Goal: Task Accomplishment & Management: Complete application form

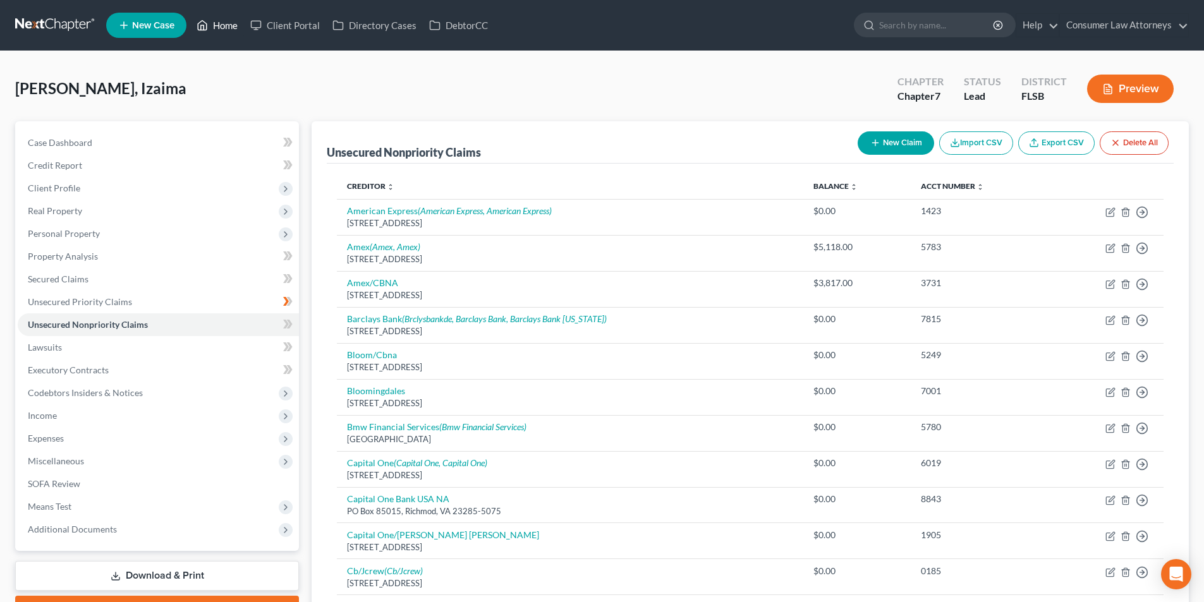
click at [231, 31] on link "Home" at bounding box center [217, 25] width 54 height 23
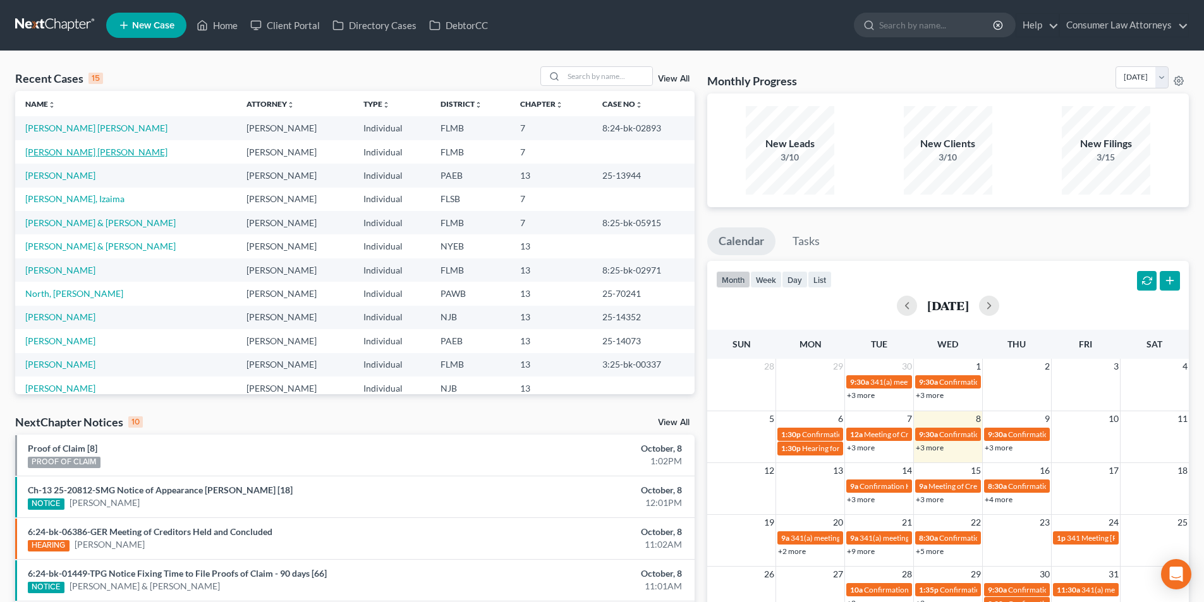
click at [108, 155] on link "[PERSON_NAME] [PERSON_NAME]" at bounding box center [96, 152] width 142 height 11
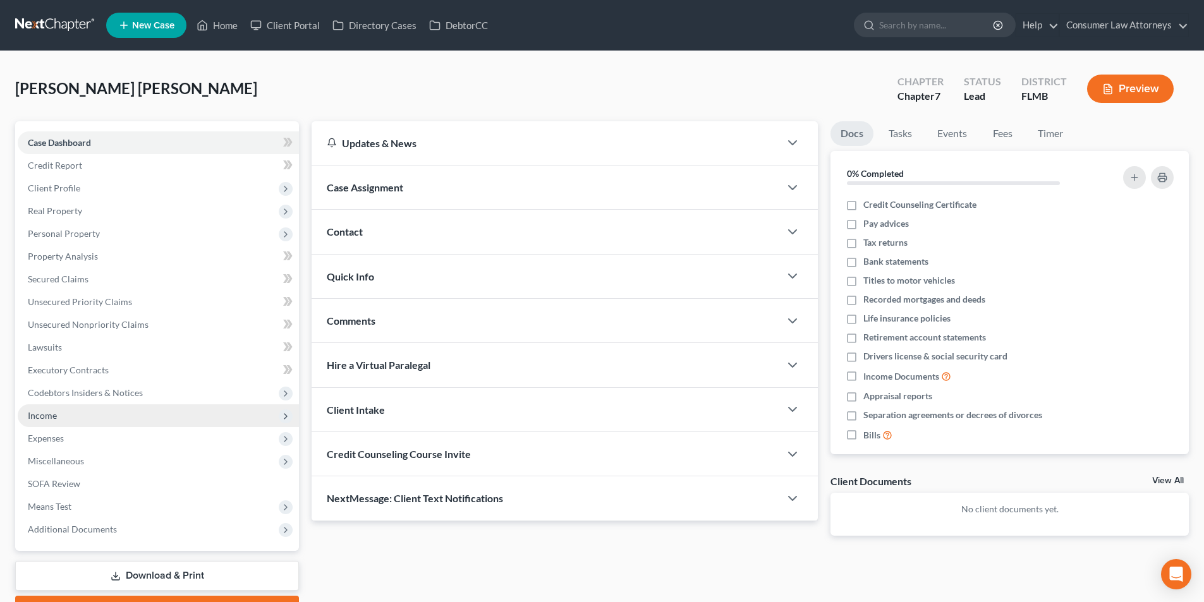
click at [66, 416] on span "Income" at bounding box center [158, 415] width 281 height 23
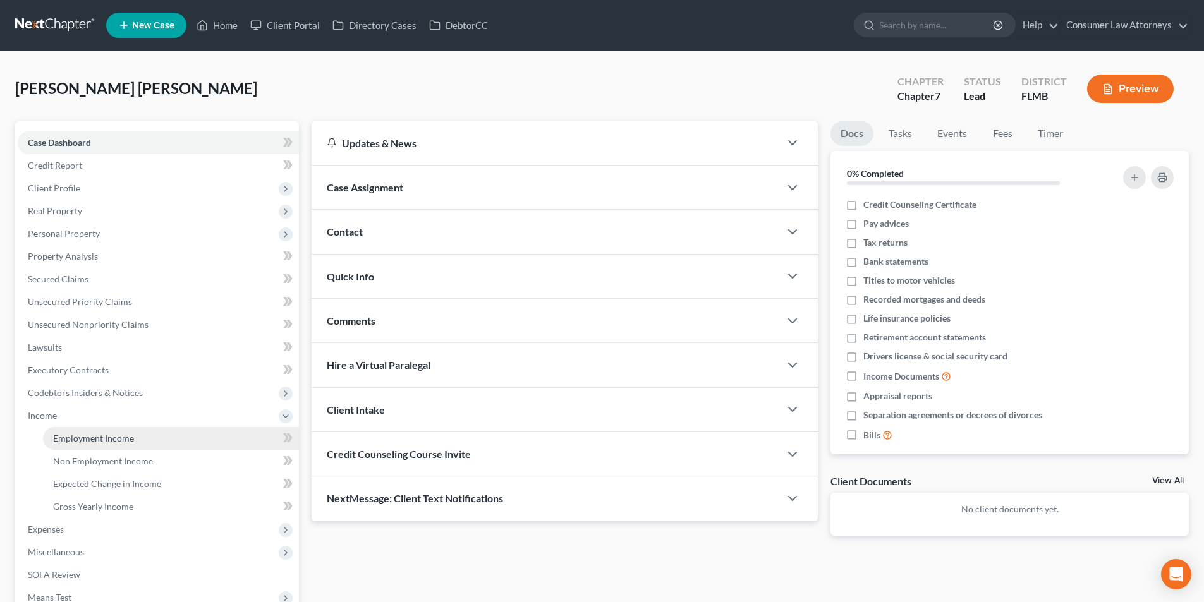
click at [135, 437] on link "Employment Income" at bounding box center [171, 438] width 256 height 23
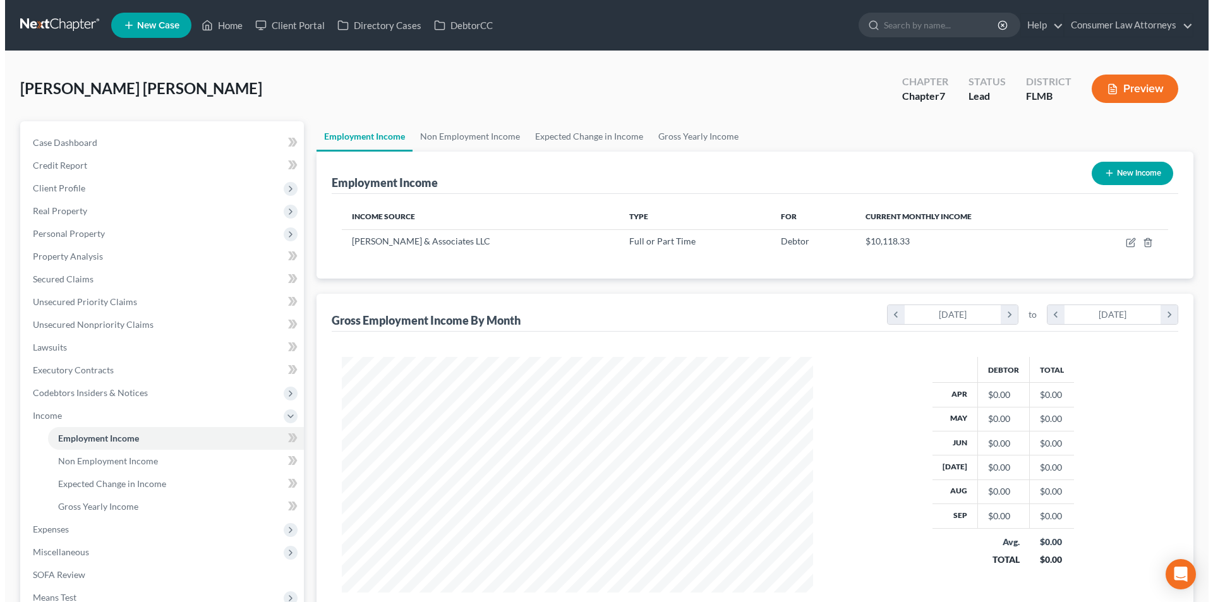
scroll to position [236, 497]
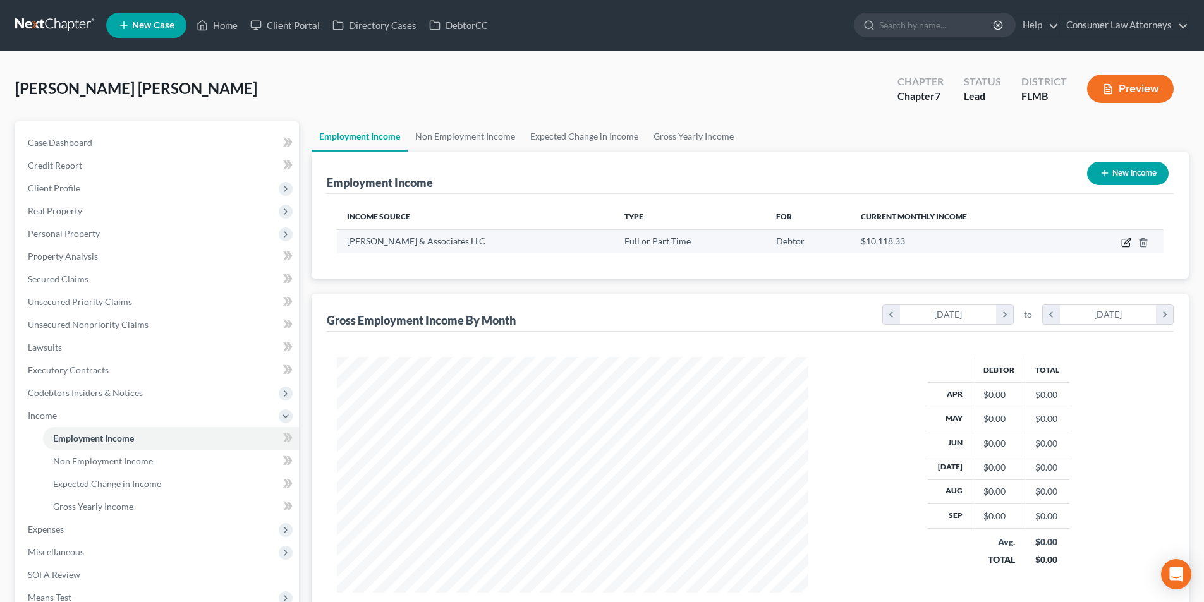
click at [1126, 244] on icon "button" at bounding box center [1127, 241] width 6 height 6
select select "0"
select select "9"
select select "2"
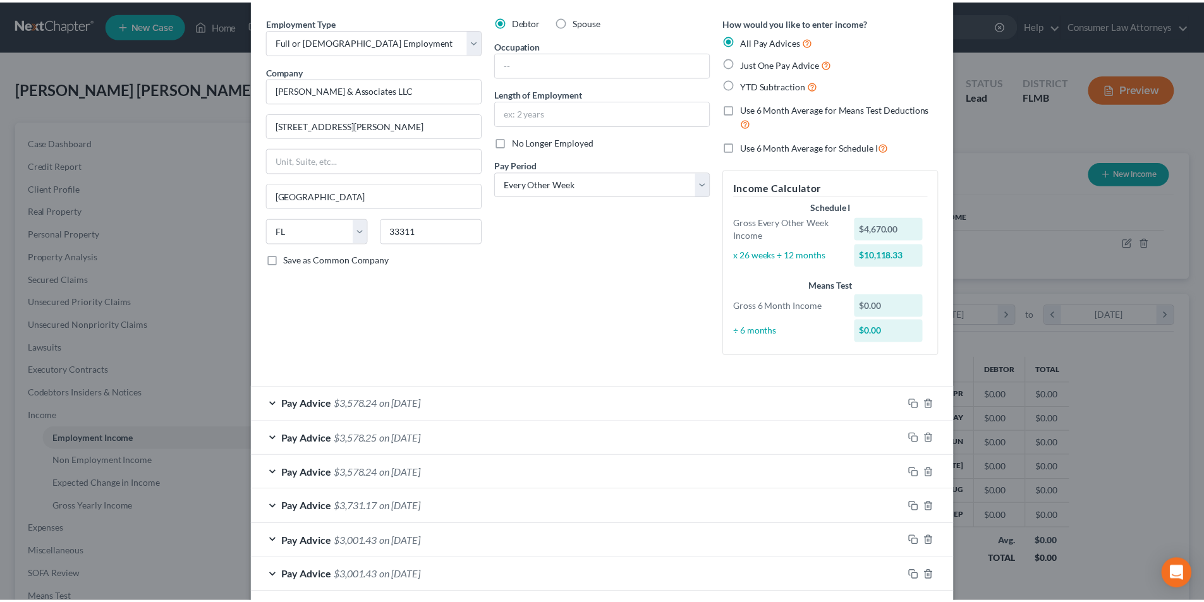
scroll to position [0, 0]
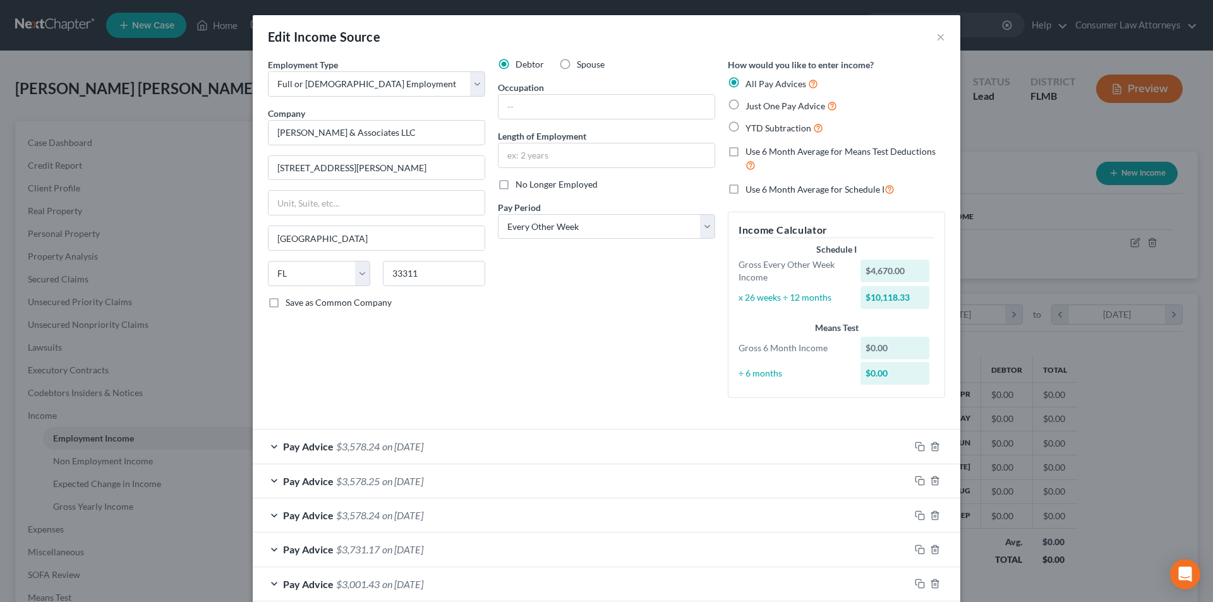
click at [941, 39] on div "Edit Income Source ×" at bounding box center [607, 36] width 708 height 43
click at [937, 37] on button "×" at bounding box center [941, 36] width 9 height 15
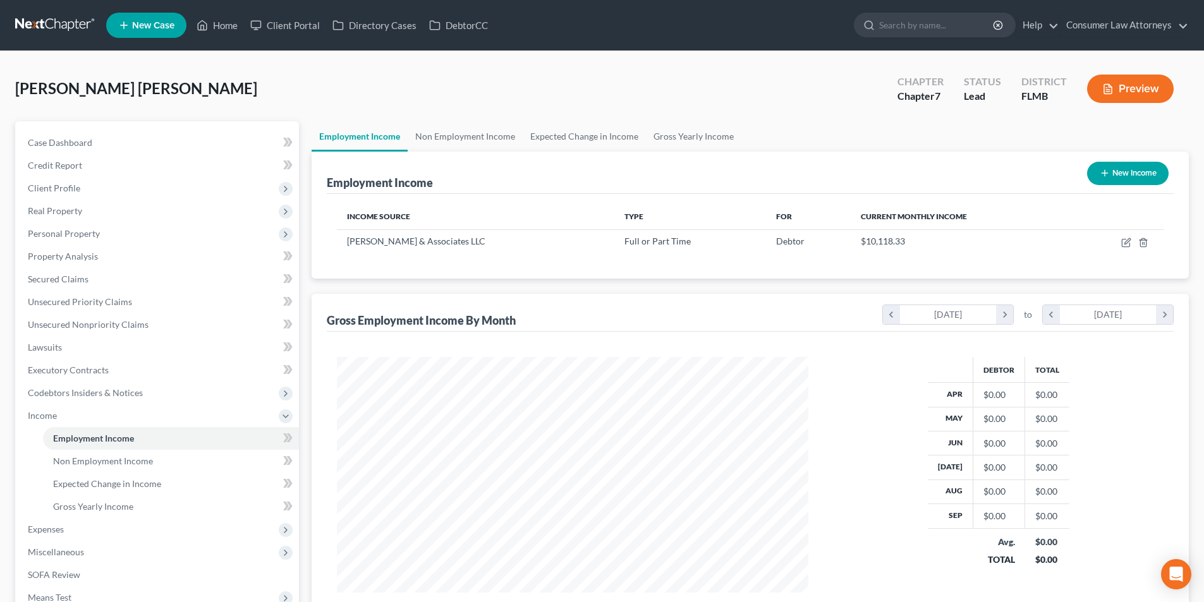
scroll to position [631747, 631486]
click at [227, 28] on link "Home" at bounding box center [217, 25] width 54 height 23
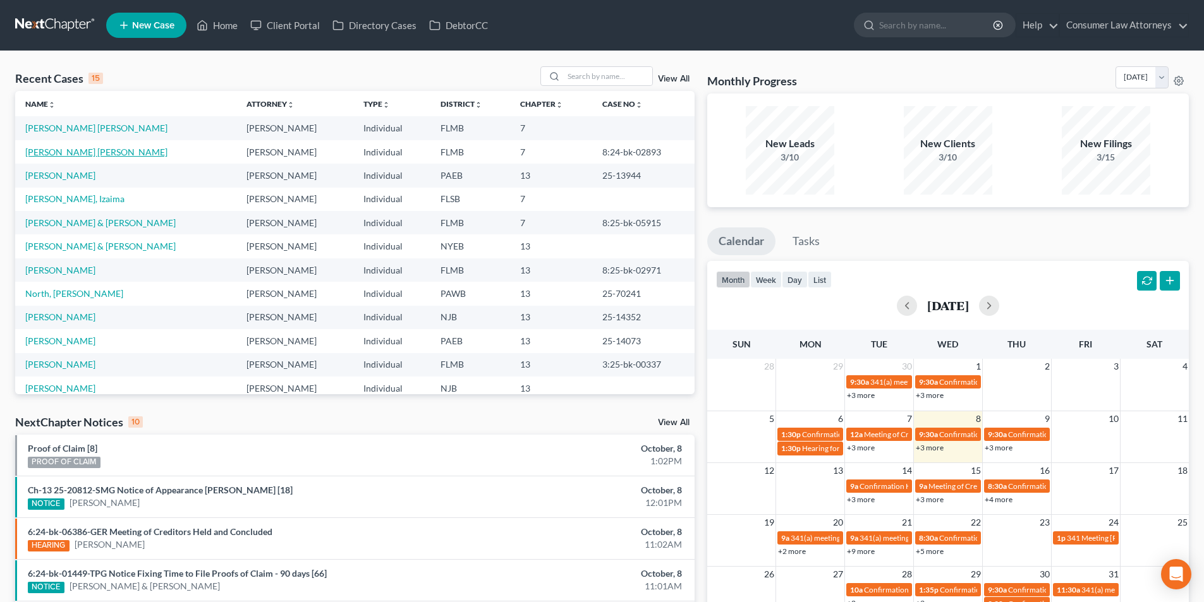
click at [87, 150] on link "[PERSON_NAME] [PERSON_NAME]" at bounding box center [96, 152] width 142 height 11
select select "0"
select select
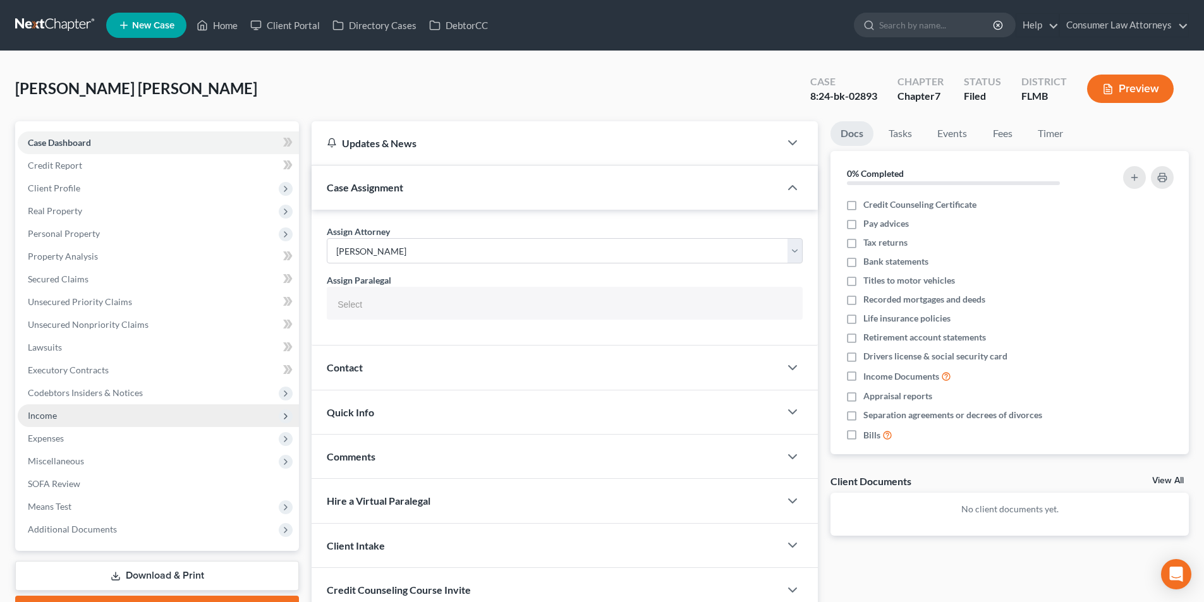
click at [53, 414] on span "Income" at bounding box center [42, 415] width 29 height 11
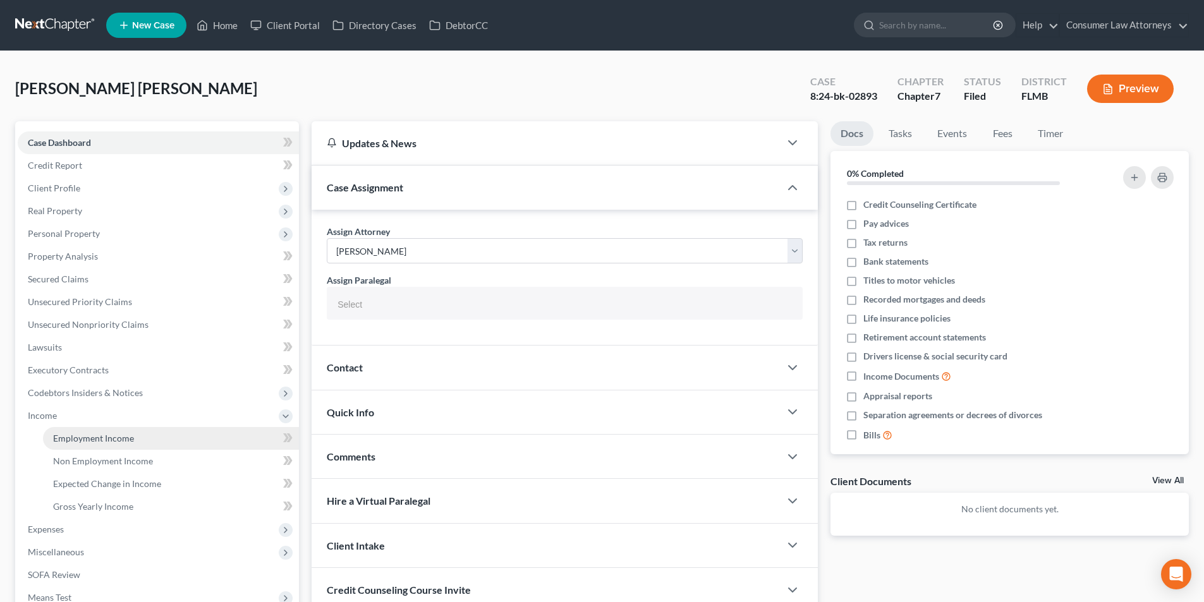
click at [118, 436] on span "Employment Income" at bounding box center [93, 438] width 81 height 11
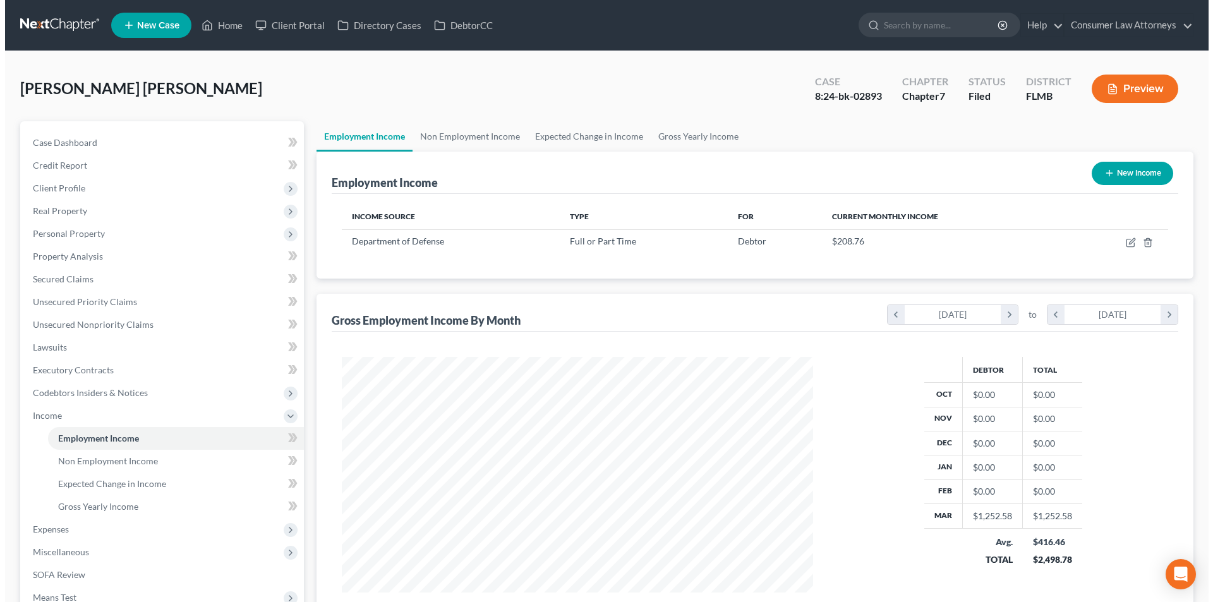
scroll to position [236, 497]
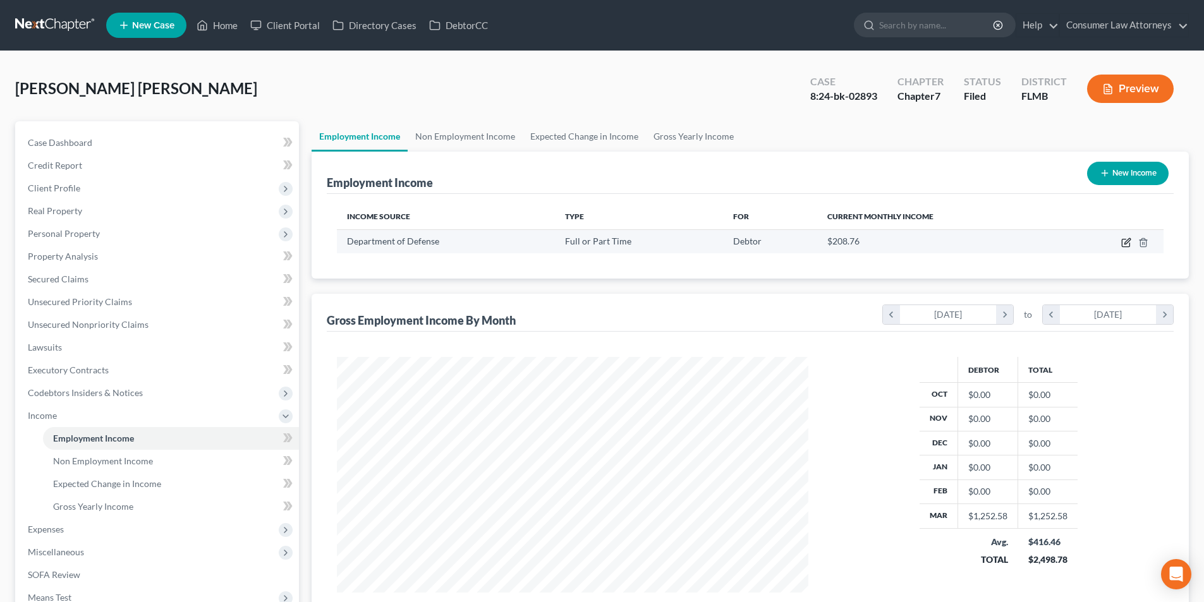
click at [1126, 245] on icon "button" at bounding box center [1126, 243] width 10 height 10
select select "0"
select select "8"
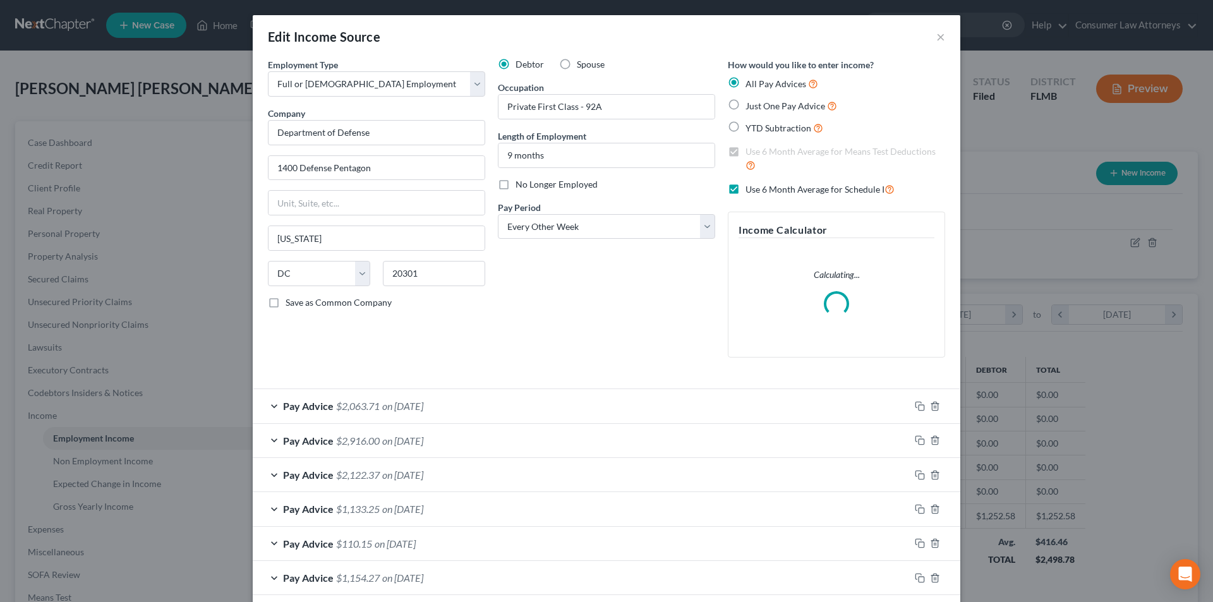
scroll to position [238, 501]
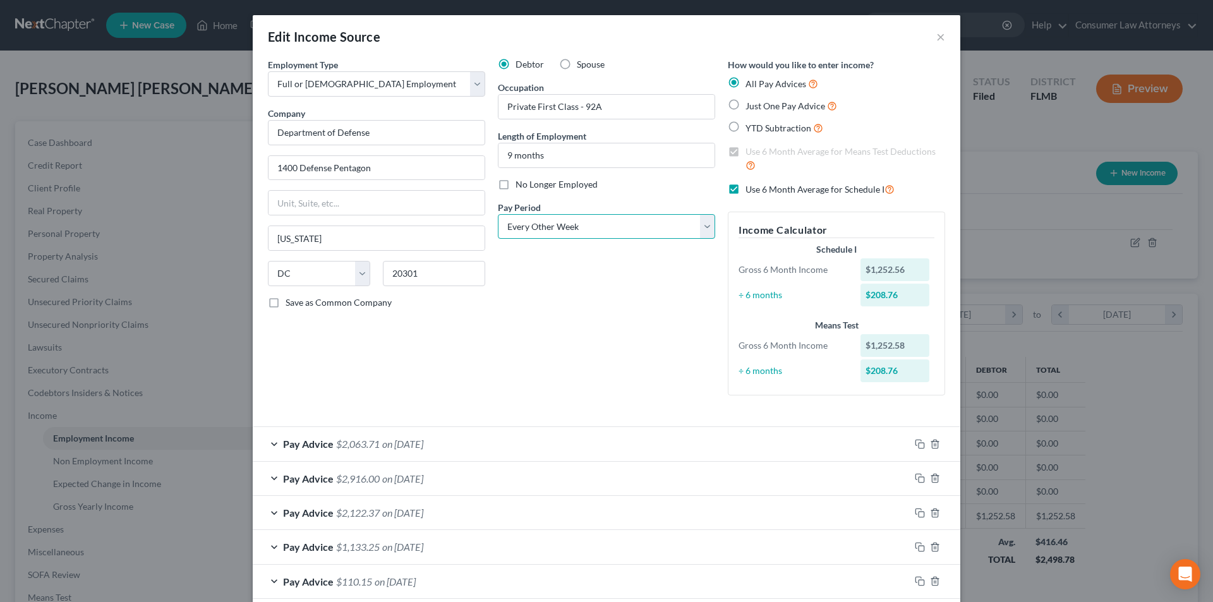
click at [617, 225] on select "Select Monthly Twice Monthly Every Other Week Weekly" at bounding box center [606, 226] width 217 height 25
select select "1"
click at [498, 214] on select "Select Monthly Twice Monthly Every Other Week Weekly" at bounding box center [606, 226] width 217 height 25
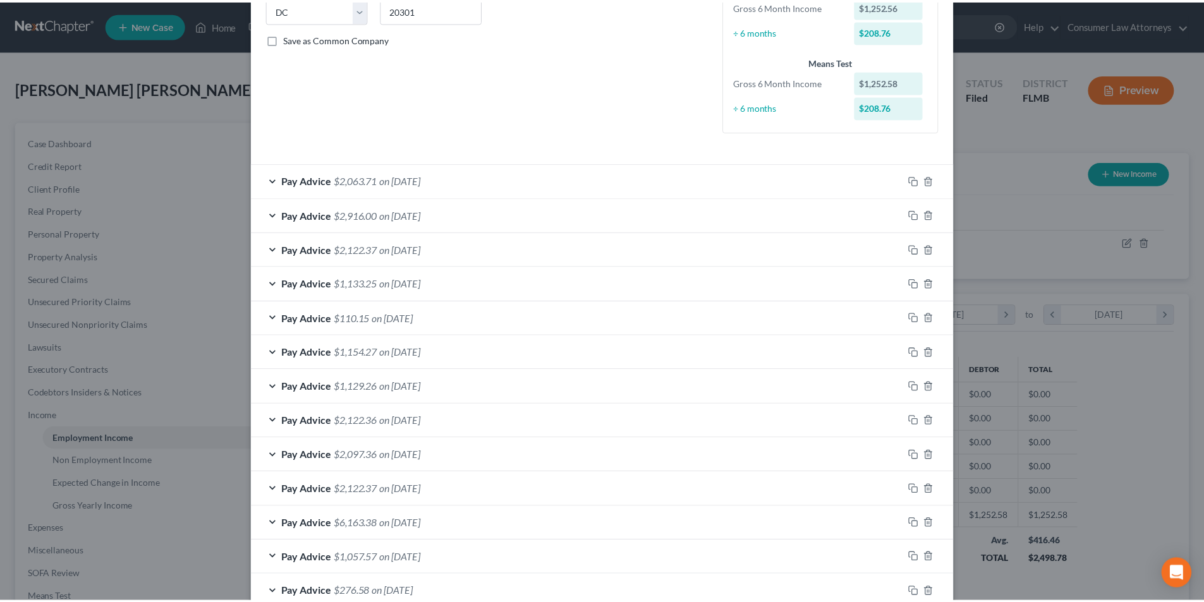
scroll to position [375, 0]
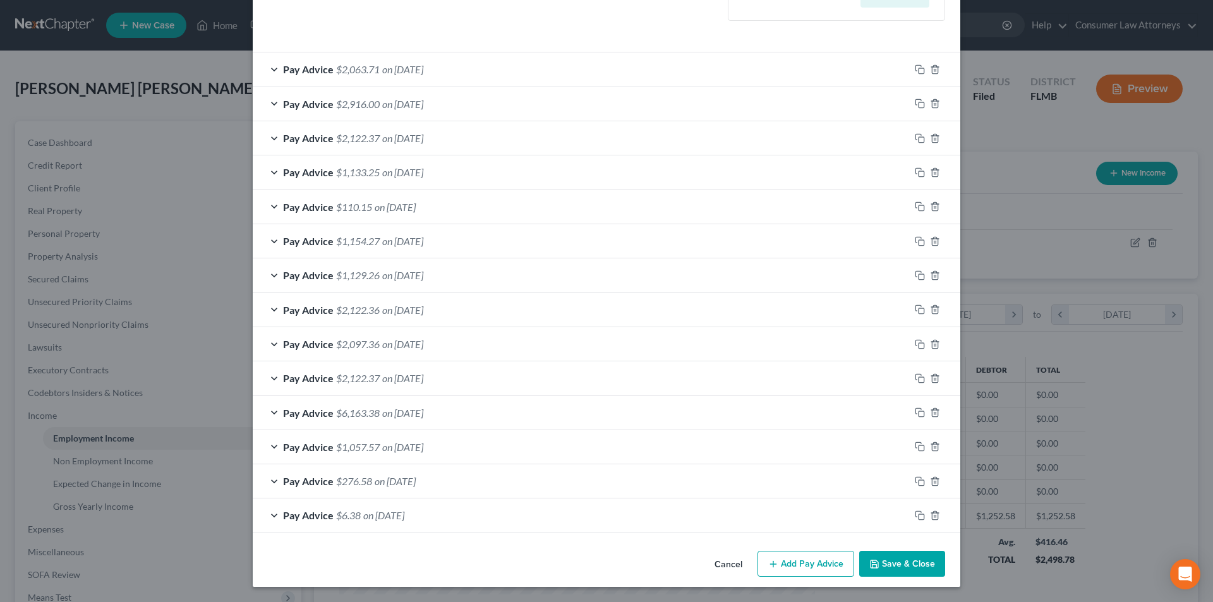
click at [895, 572] on button "Save & Close" at bounding box center [902, 564] width 86 height 27
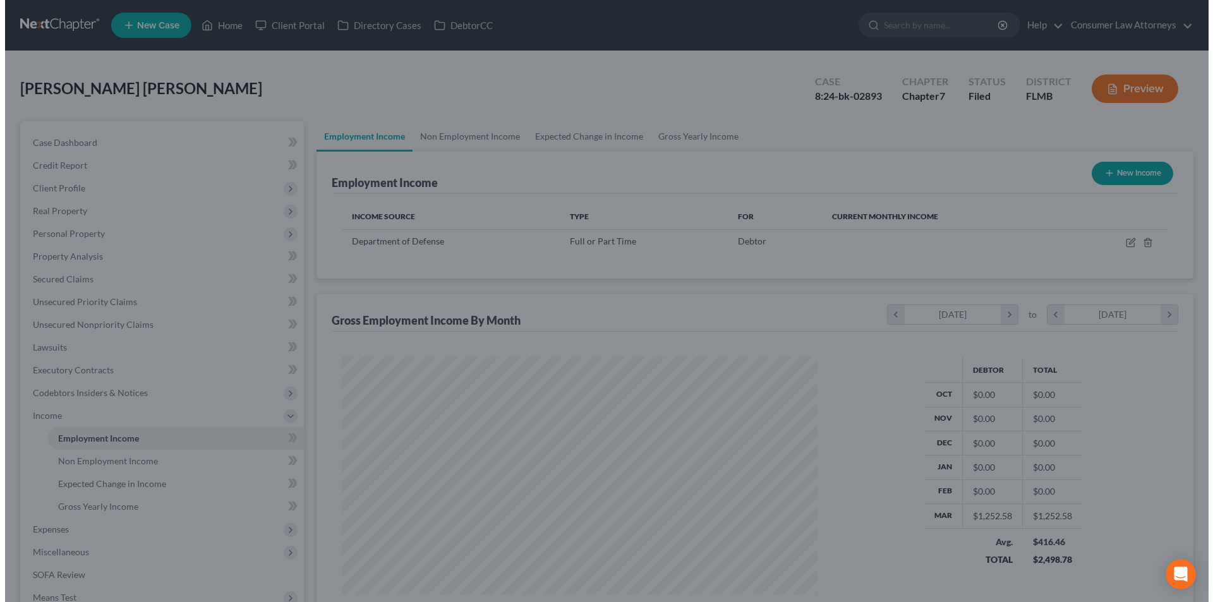
scroll to position [631747, 631486]
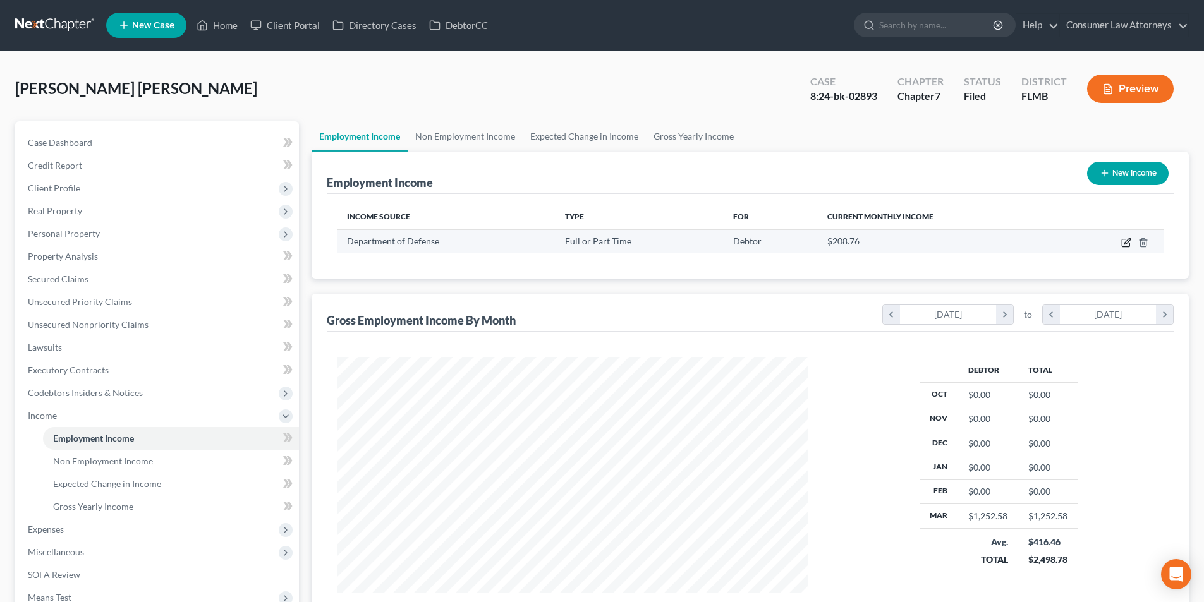
click at [1122, 241] on icon "button" at bounding box center [1126, 244] width 8 height 8
select select "0"
select select "8"
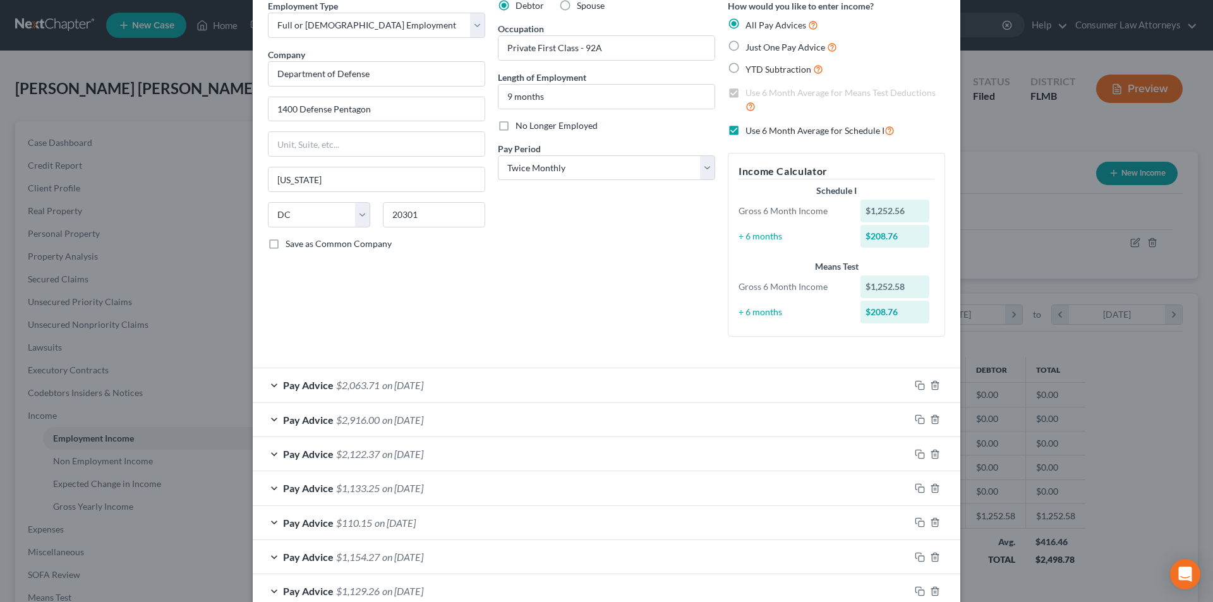
scroll to position [0, 0]
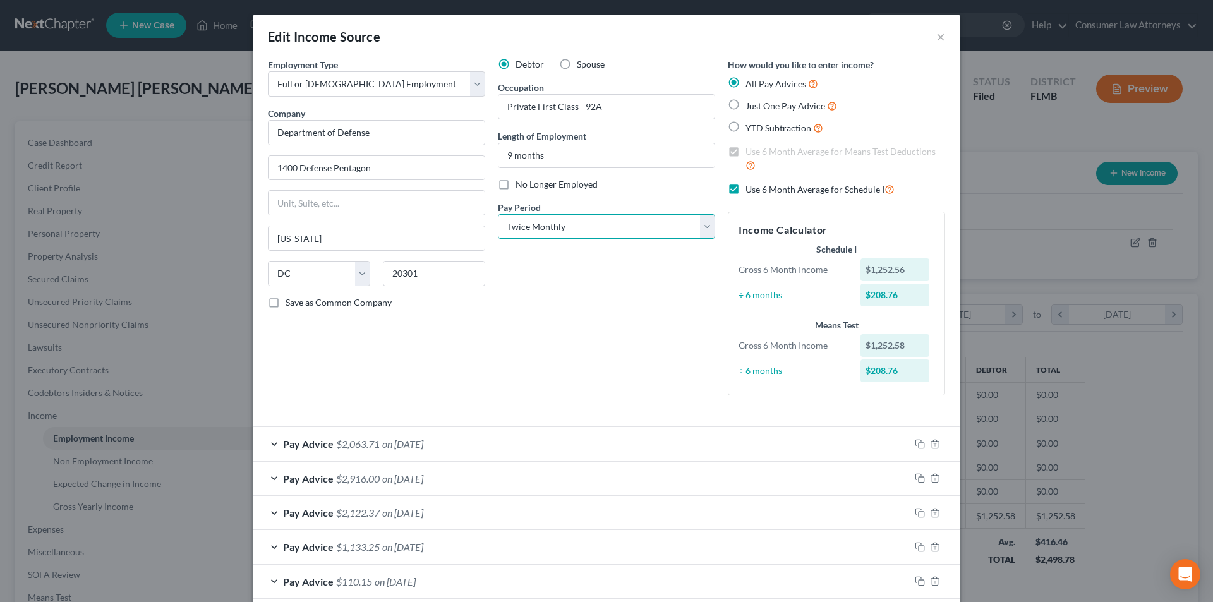
click at [576, 233] on select "Select Monthly Twice Monthly Every Other Week Weekly" at bounding box center [606, 226] width 217 height 25
click at [498, 214] on select "Select Monthly Twice Monthly Every Other Week Weekly" at bounding box center [606, 226] width 217 height 25
click at [574, 236] on select "Select Monthly Twice Monthly Every Other Week Weekly" at bounding box center [606, 226] width 217 height 25
select select "2"
click at [498, 214] on select "Select Monthly Twice Monthly Every Other Week Weekly" at bounding box center [606, 226] width 217 height 25
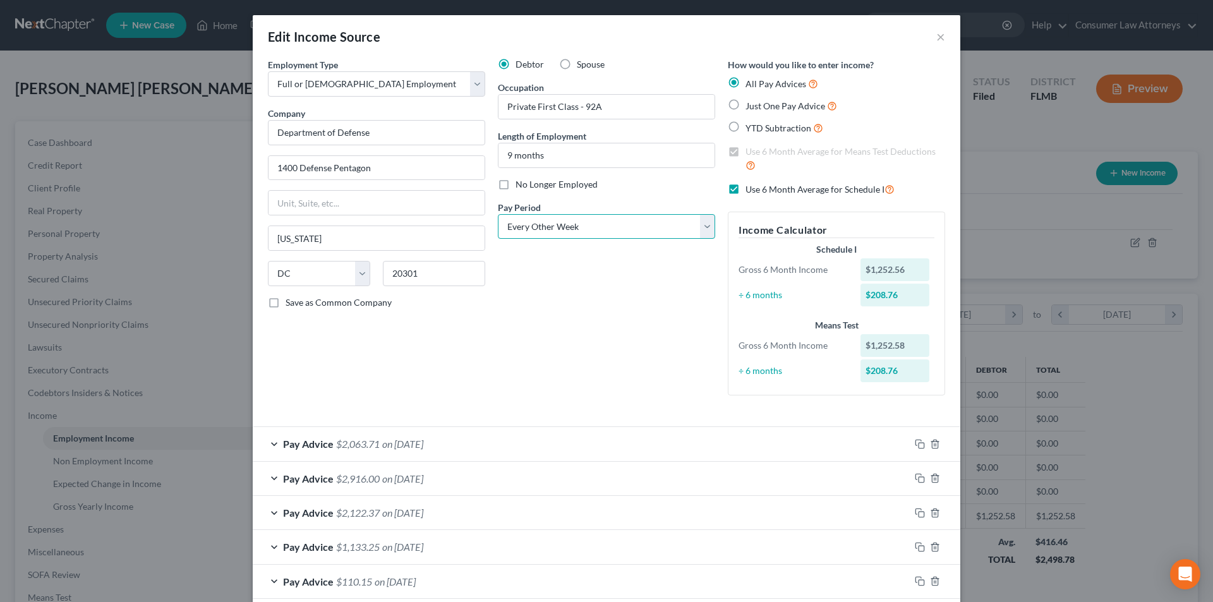
click at [578, 231] on select "Select Monthly Twice Monthly Every Other Week Weekly" at bounding box center [606, 226] width 217 height 25
click at [498, 214] on select "Select Monthly Twice Monthly Every Other Week Weekly" at bounding box center [606, 226] width 217 height 25
click at [746, 188] on label "Use 6 Month Average for Schedule I" at bounding box center [820, 189] width 149 height 15
click at [751, 188] on input "Use 6 Month Average for Schedule I" at bounding box center [755, 186] width 8 height 8
checkbox input "false"
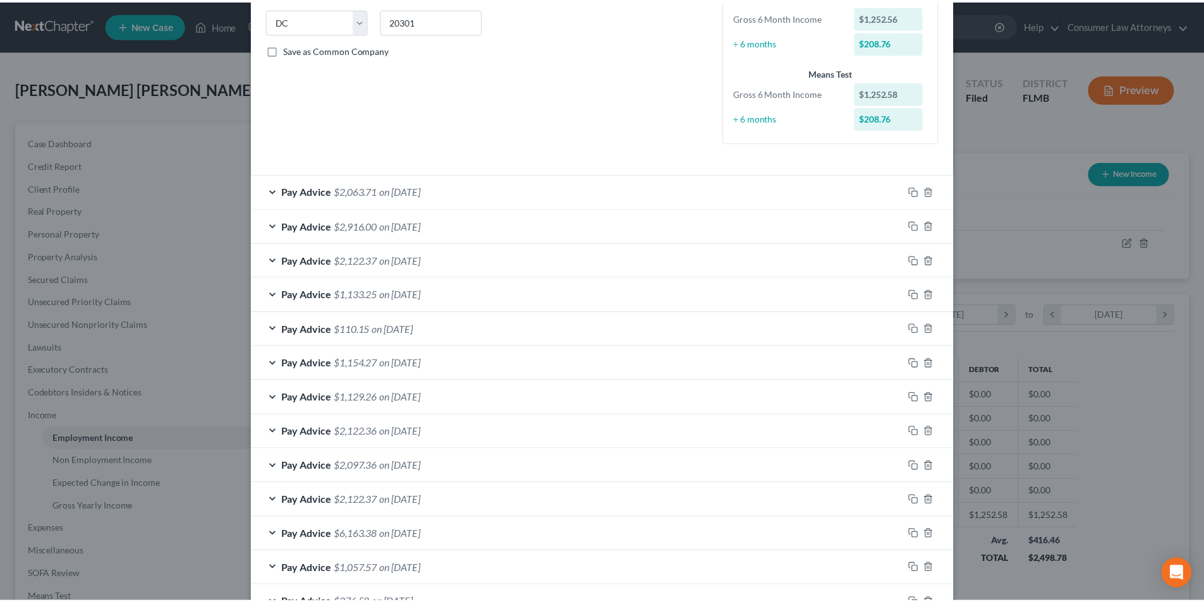
scroll to position [375, 0]
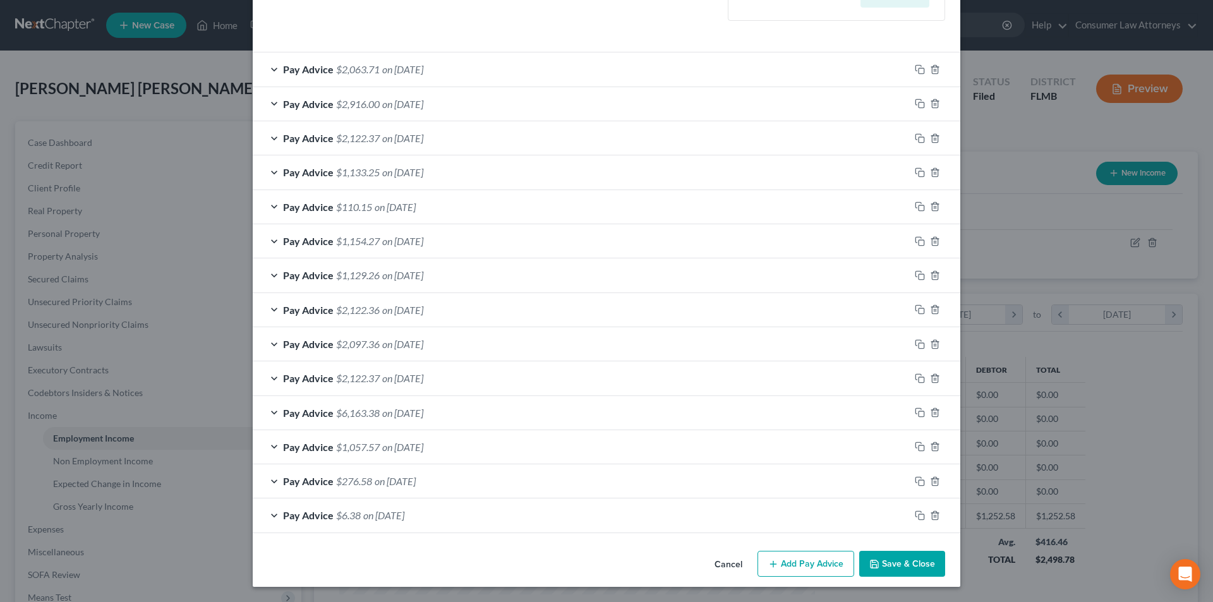
drag, startPoint x: 897, startPoint y: 563, endPoint x: 879, endPoint y: 531, distance: 37.1
click at [899, 563] on button "Save & Close" at bounding box center [902, 564] width 86 height 27
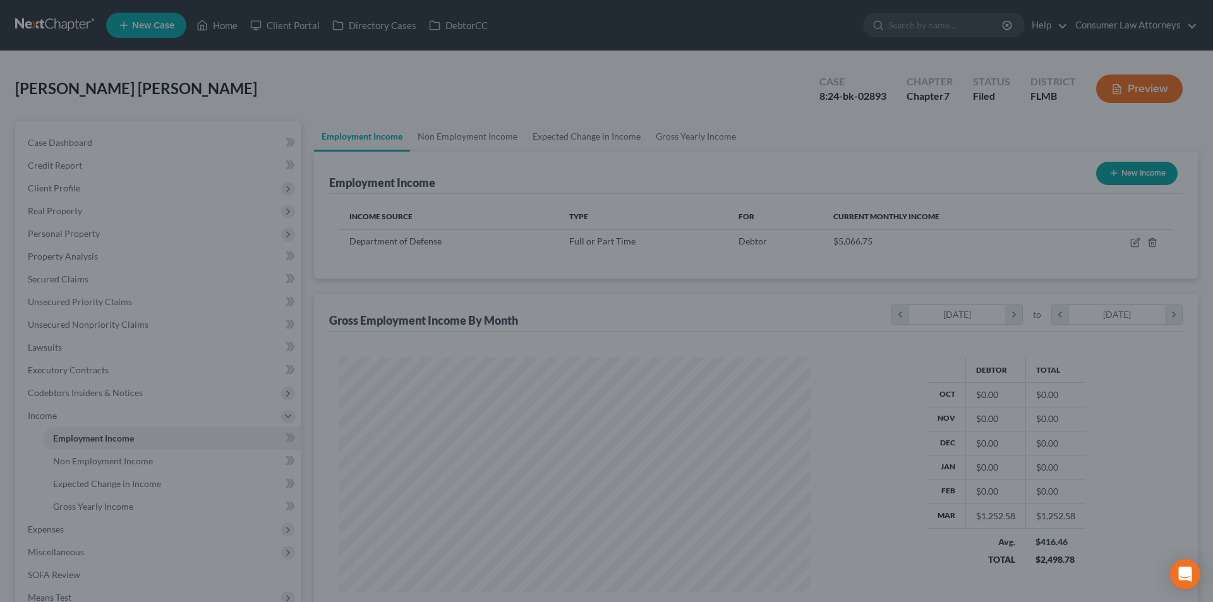
scroll to position [631747, 631486]
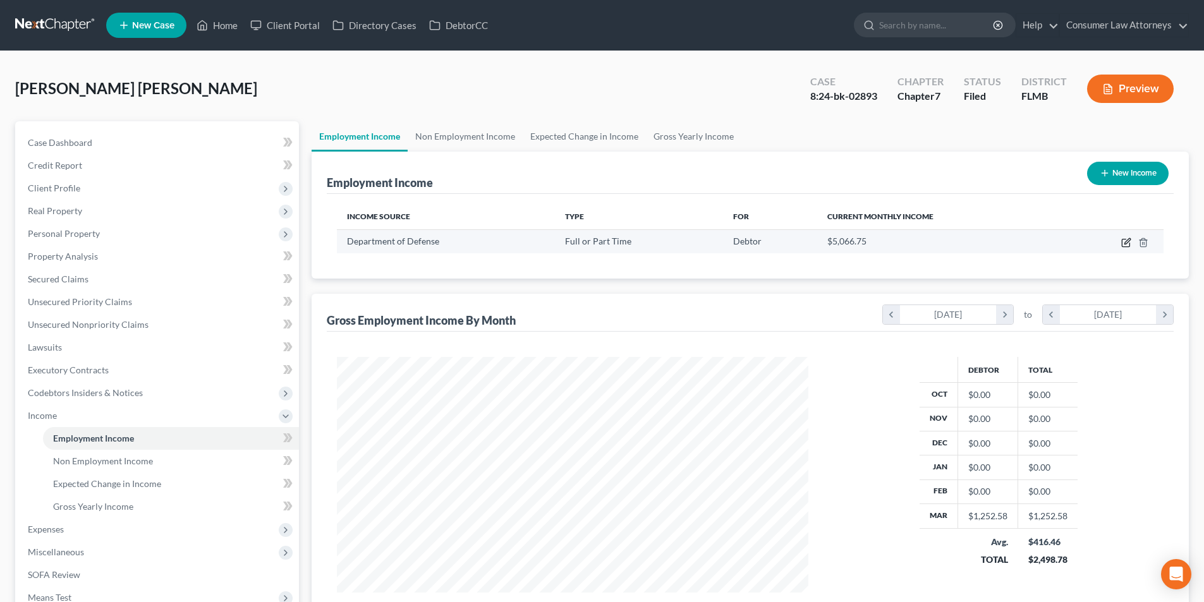
click at [1126, 241] on icon "button" at bounding box center [1126, 243] width 10 height 10
select select "0"
select select "8"
select select "2"
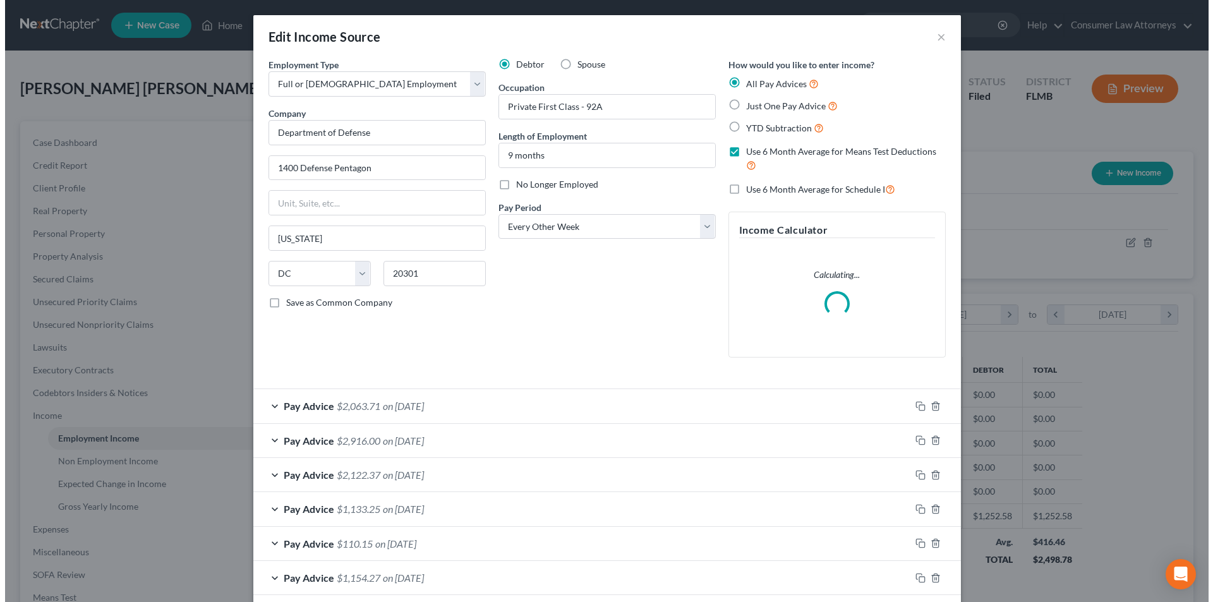
scroll to position [238, 501]
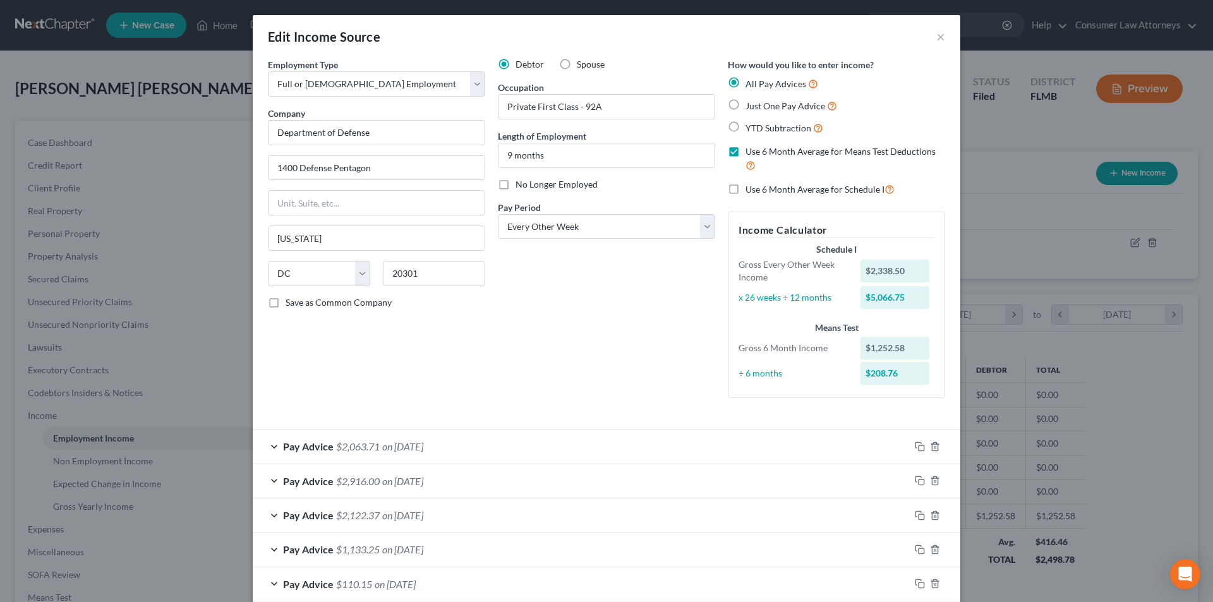
click at [746, 191] on label "Use 6 Month Average for Schedule I" at bounding box center [820, 189] width 149 height 15
click at [751, 190] on input "Use 6 Month Average for Schedule I" at bounding box center [755, 186] width 8 height 8
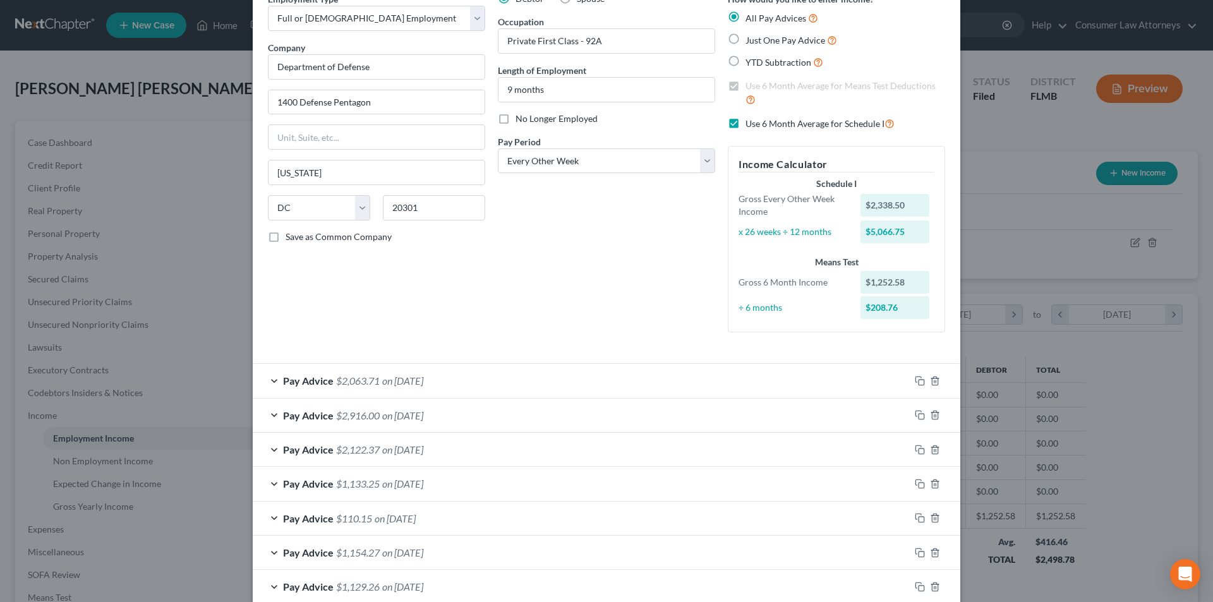
scroll to position [190, 0]
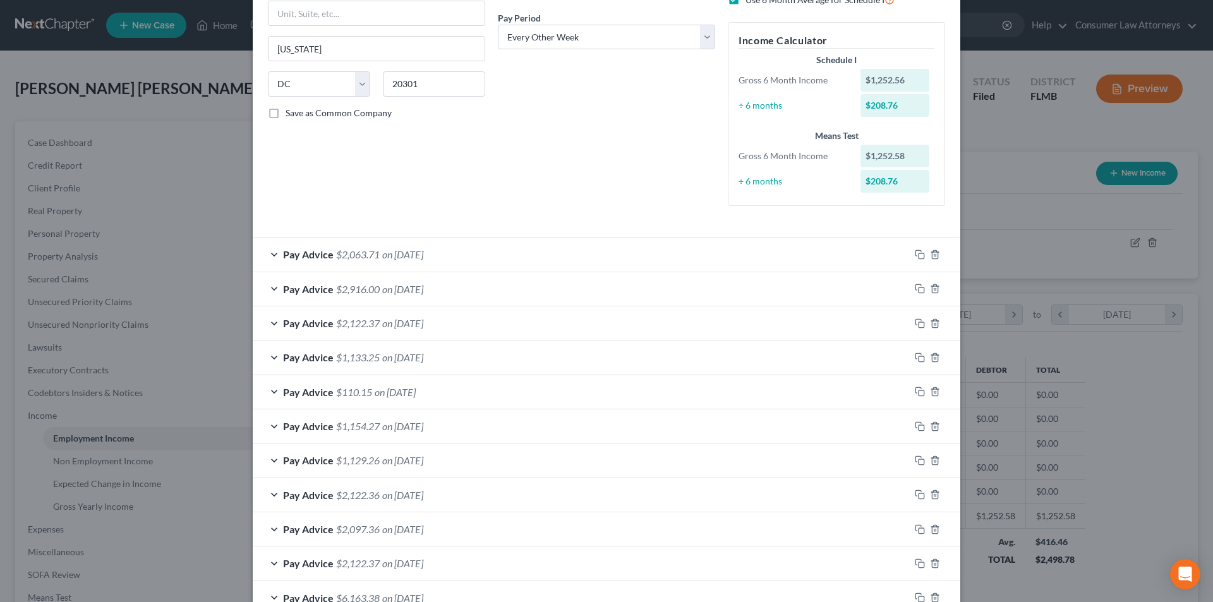
click at [270, 255] on div "Pay Advice $2,063.71 on [DATE]" at bounding box center [581, 254] width 657 height 33
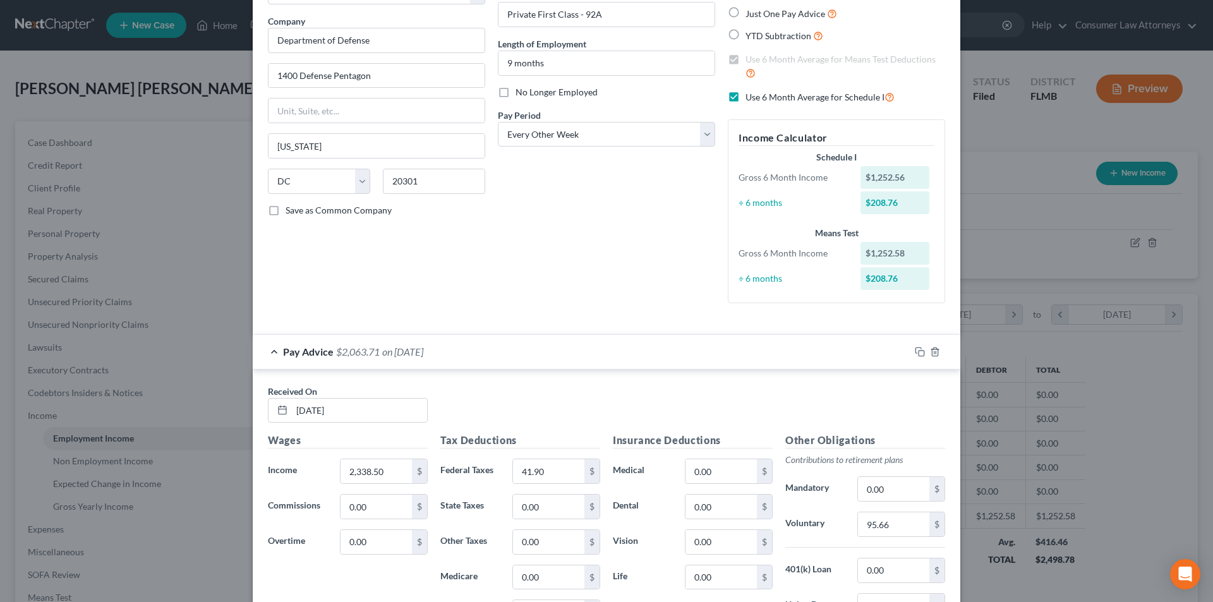
scroll to position [63, 0]
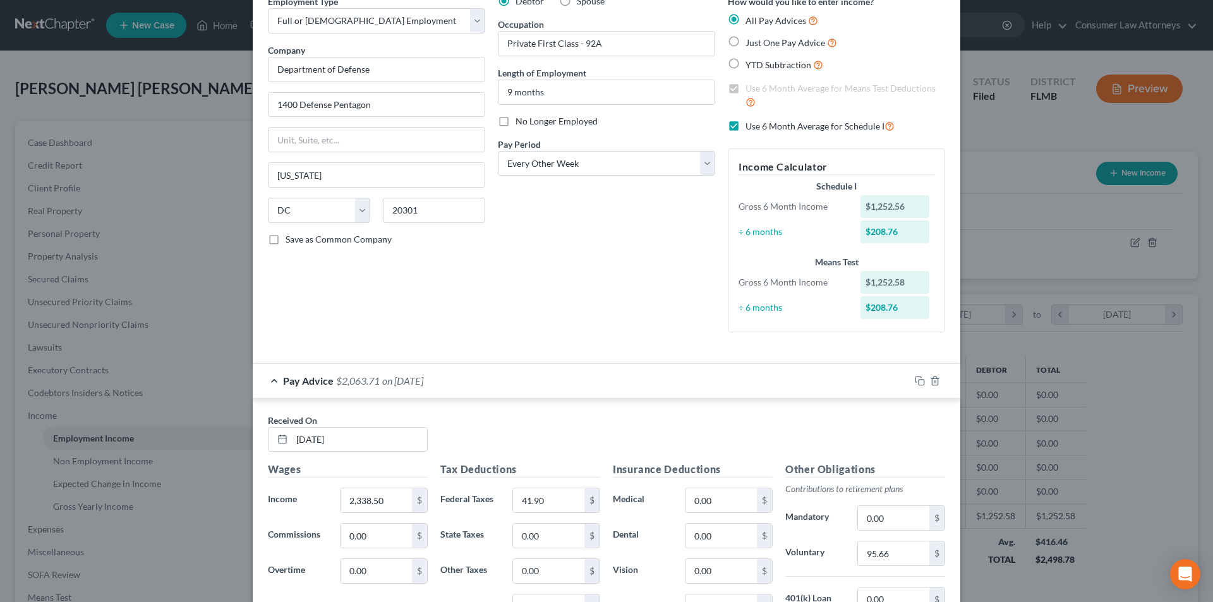
click at [746, 125] on label "Use 6 Month Average for Schedule I" at bounding box center [820, 126] width 149 height 15
click at [751, 125] on input "Use 6 Month Average for Schedule I" at bounding box center [755, 123] width 8 height 8
checkbox input "false"
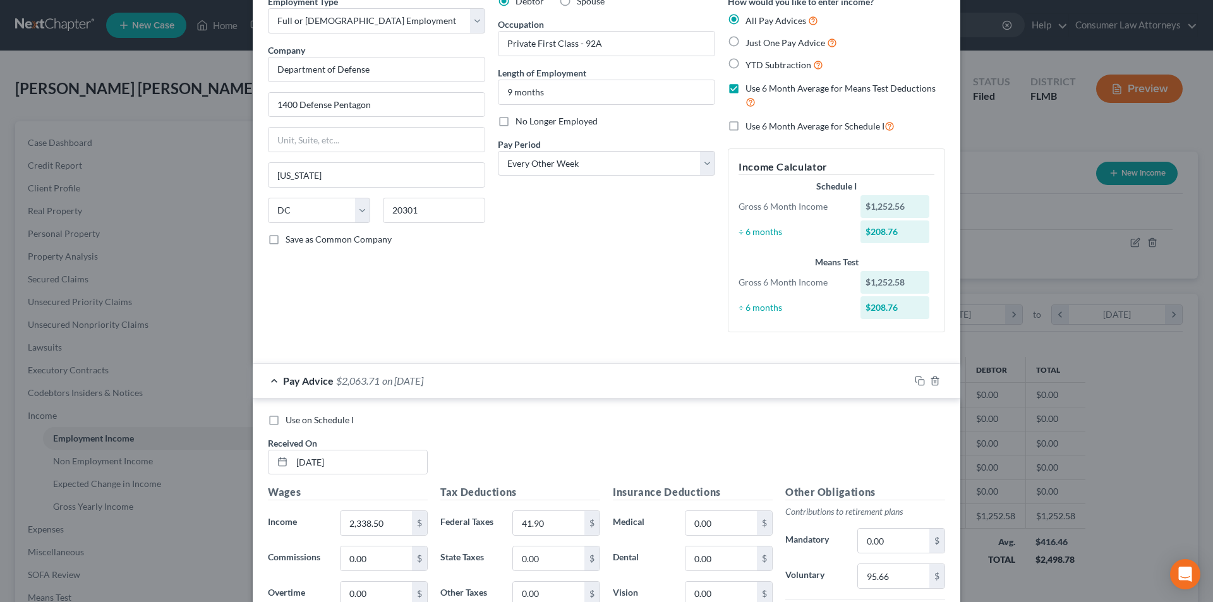
click at [619, 219] on div "Debtor Spouse Occupation Private First Class - 92A Length of Employment 9 month…" at bounding box center [607, 169] width 230 height 348
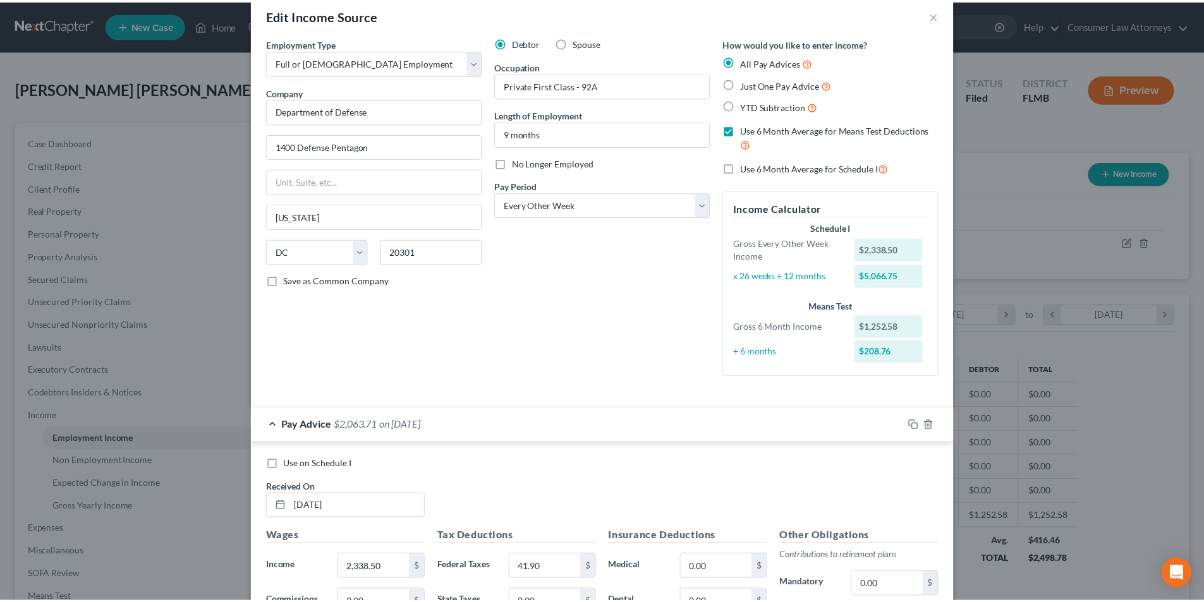
scroll to position [0, 0]
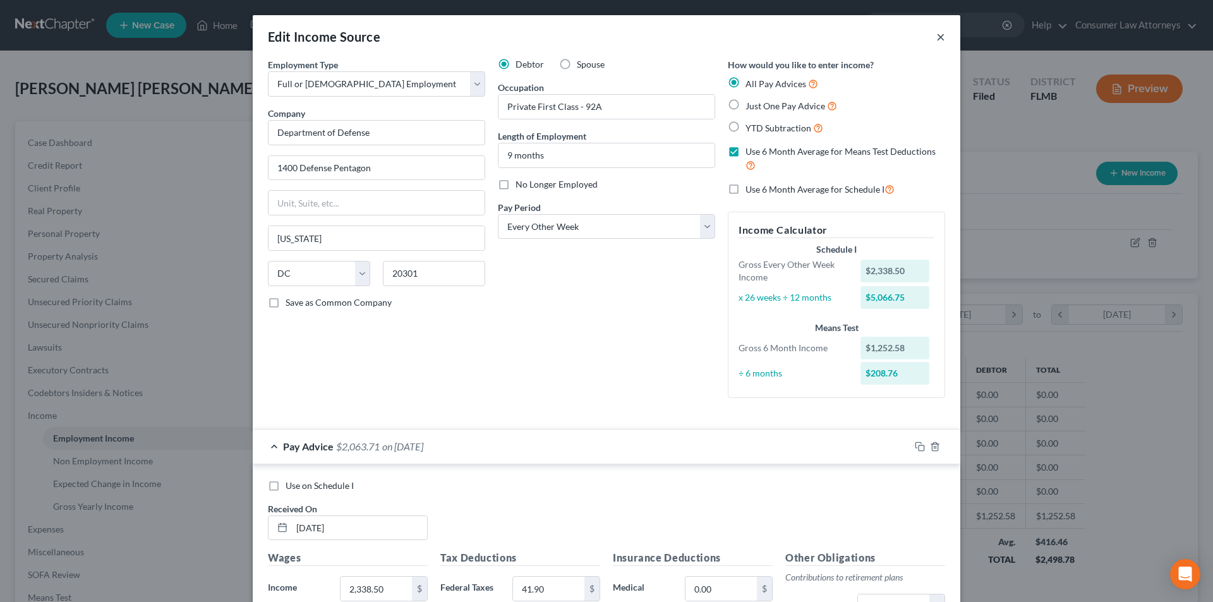
click at [937, 35] on button "×" at bounding box center [941, 36] width 9 height 15
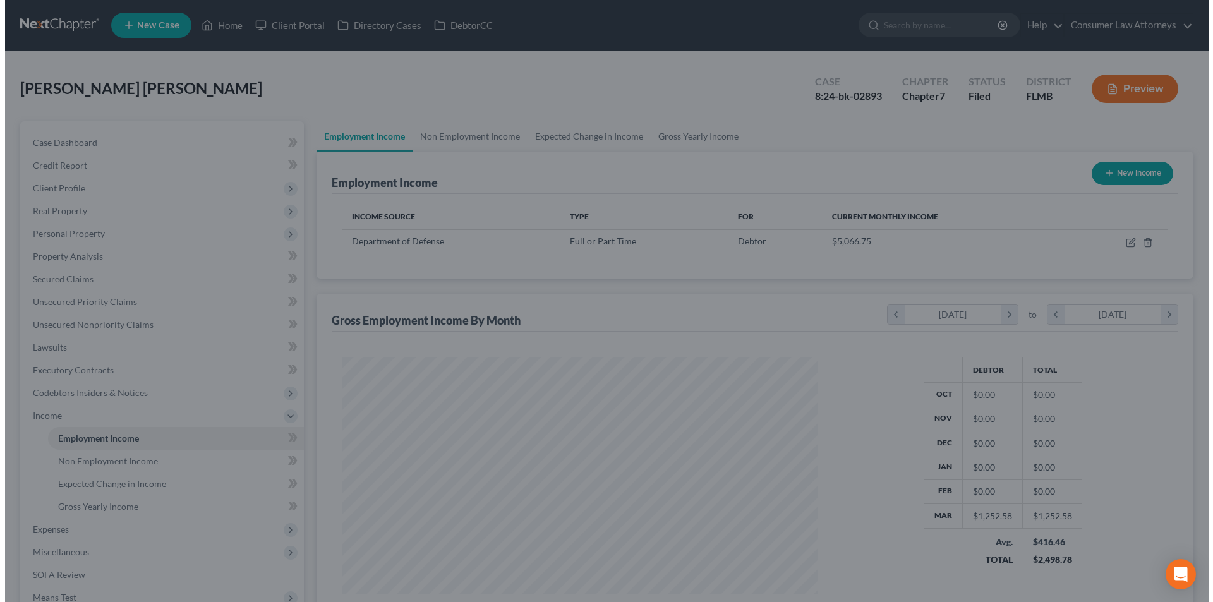
scroll to position [631747, 631486]
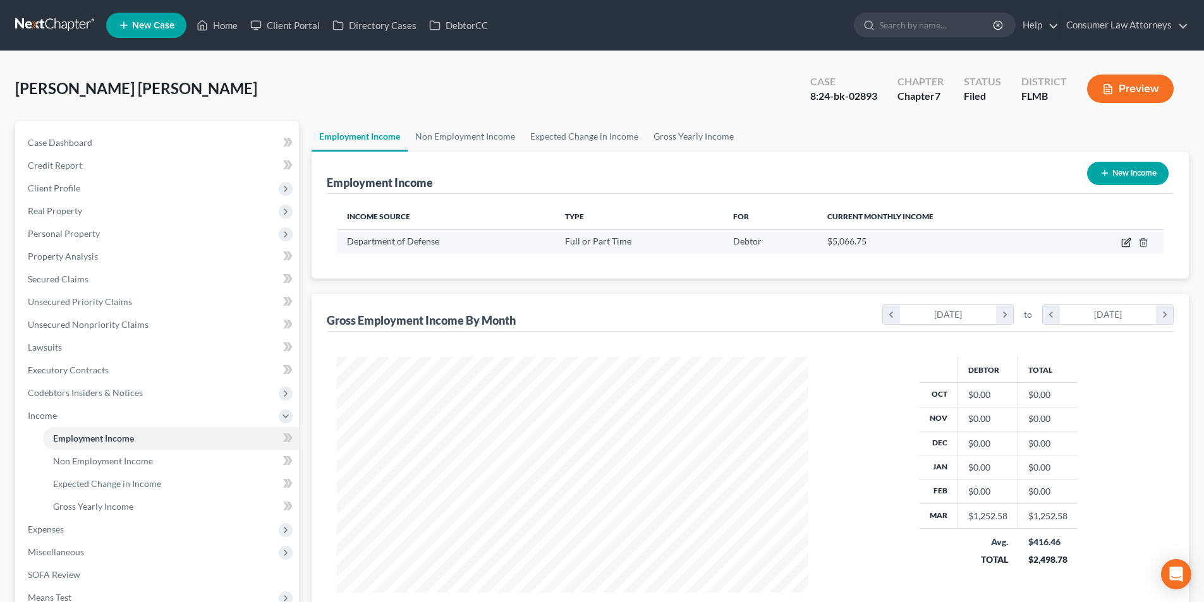
click at [1127, 241] on icon "button" at bounding box center [1127, 241] width 6 height 6
select select "0"
select select "8"
select select "2"
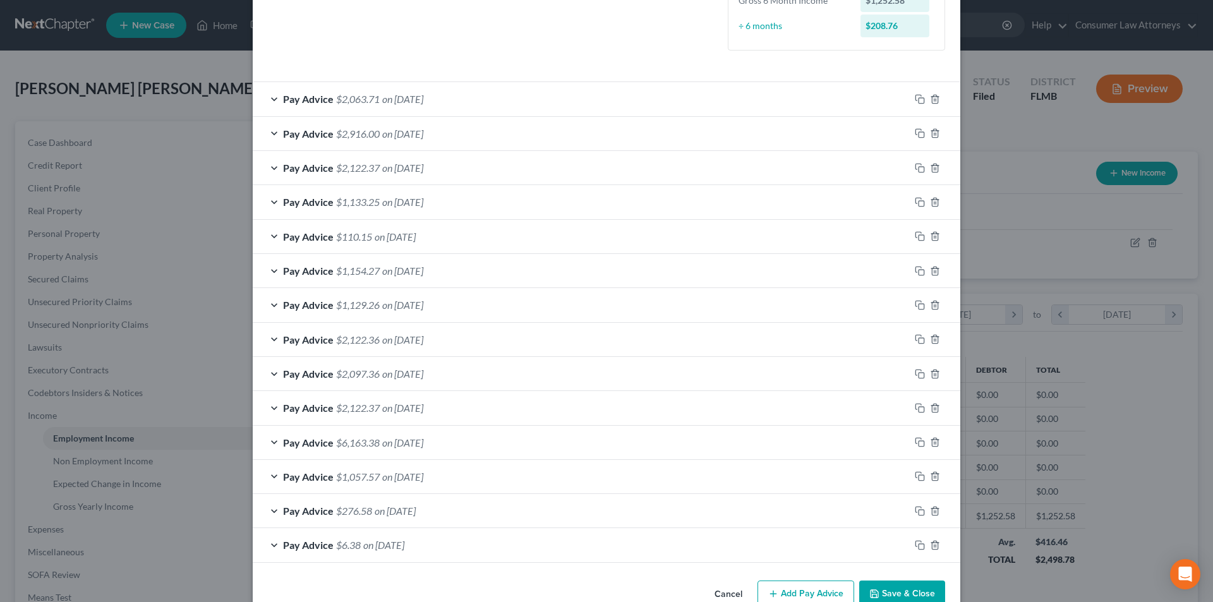
scroll to position [377, 0]
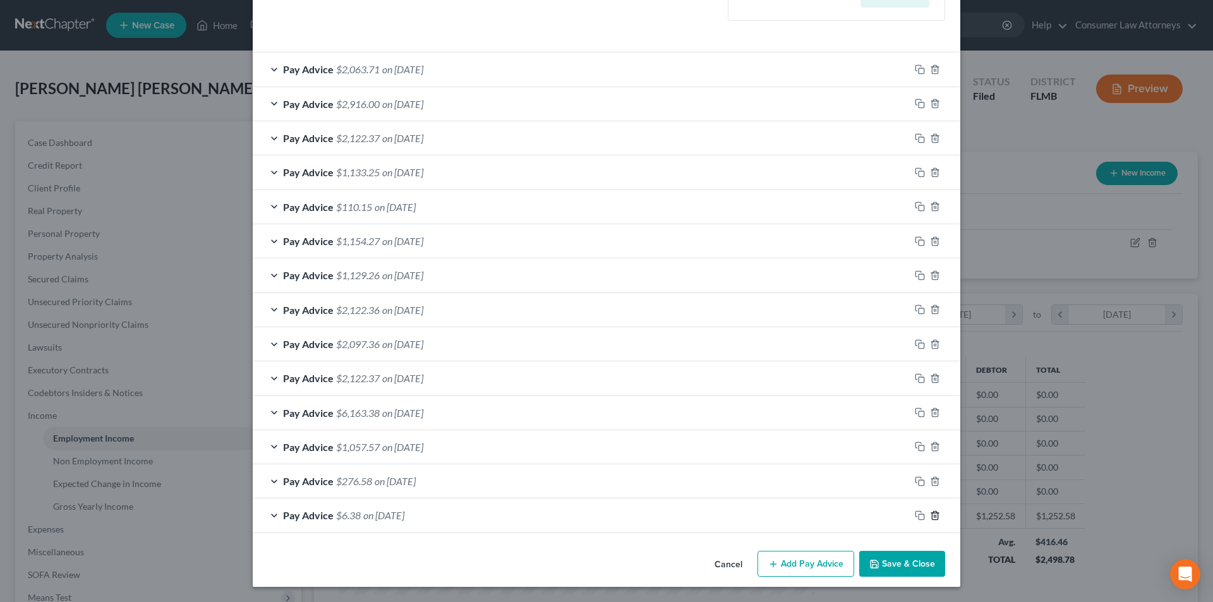
click at [933, 516] on icon "button" at bounding box center [935, 515] width 6 height 8
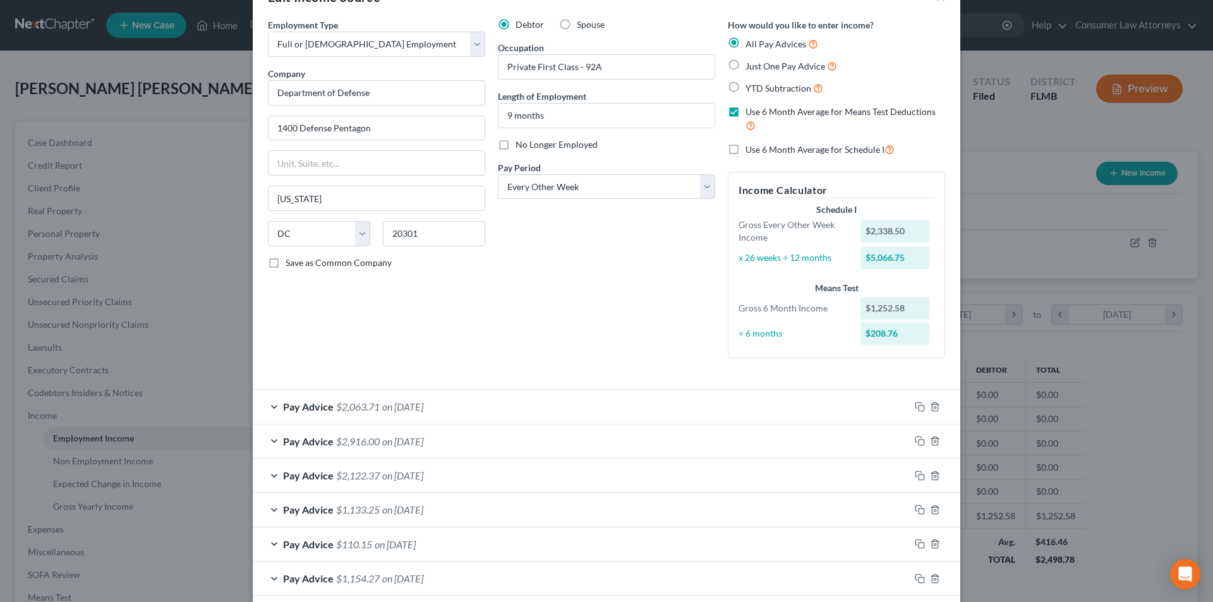
scroll to position [0, 0]
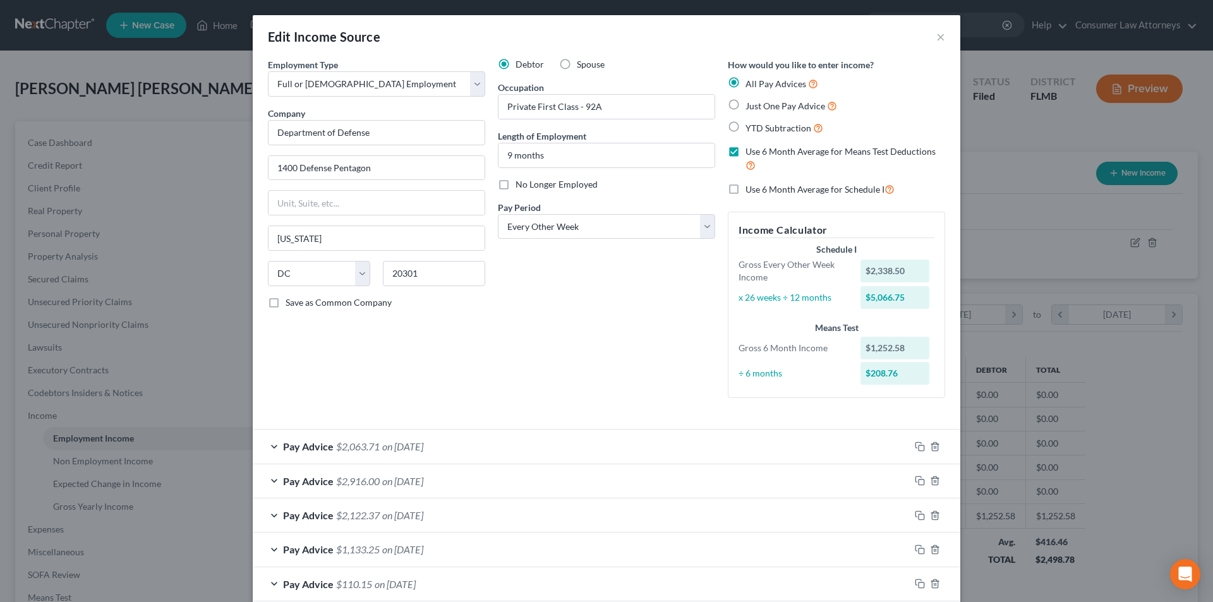
click at [746, 185] on label "Use 6 Month Average for Schedule I" at bounding box center [820, 189] width 149 height 15
click at [751, 185] on input "Use 6 Month Average for Schedule I" at bounding box center [755, 186] width 8 height 8
checkbox input "true"
click at [642, 293] on div "Debtor Spouse Occupation Private First Class - 92A Length of Employment 9 month…" at bounding box center [607, 233] width 230 height 350
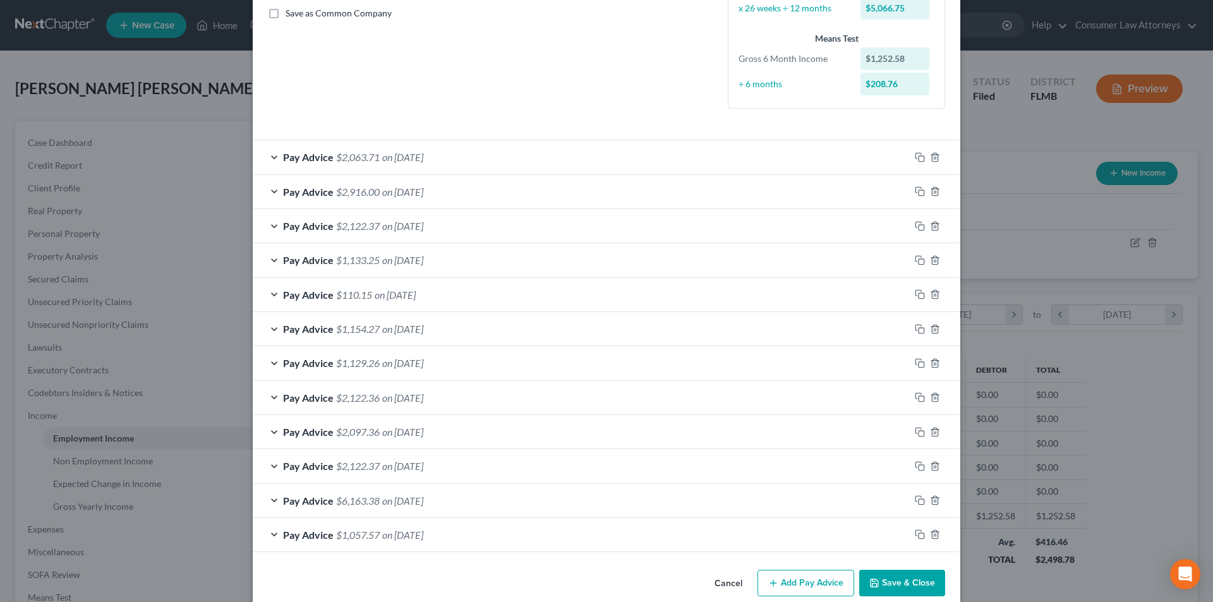
scroll to position [309, 0]
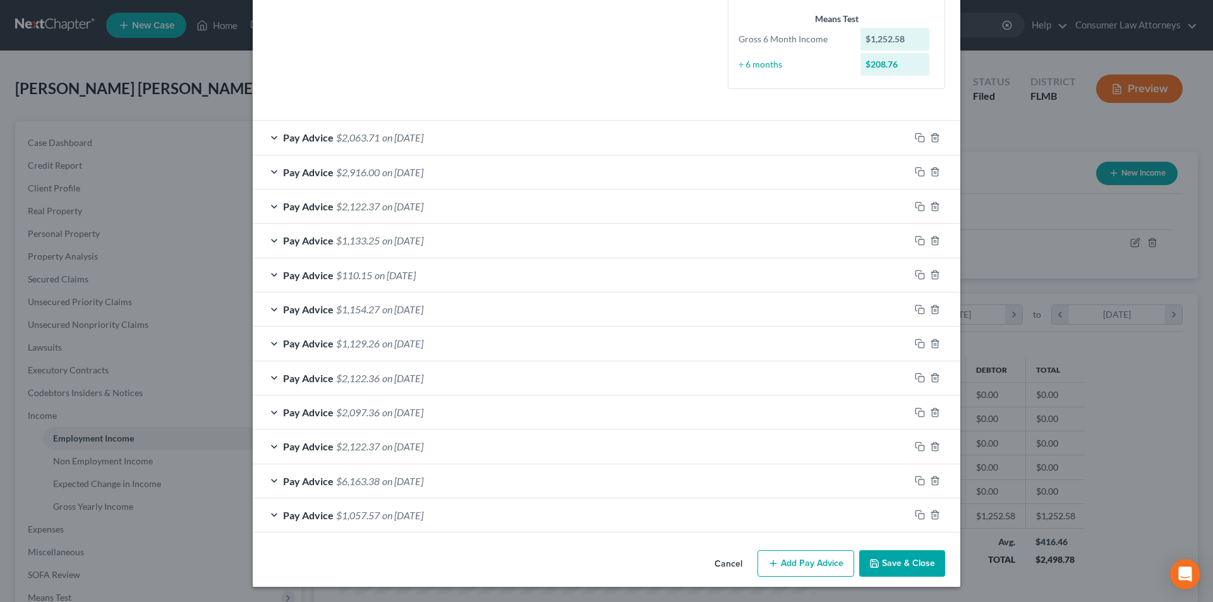
click at [898, 561] on button "Save & Close" at bounding box center [902, 563] width 86 height 27
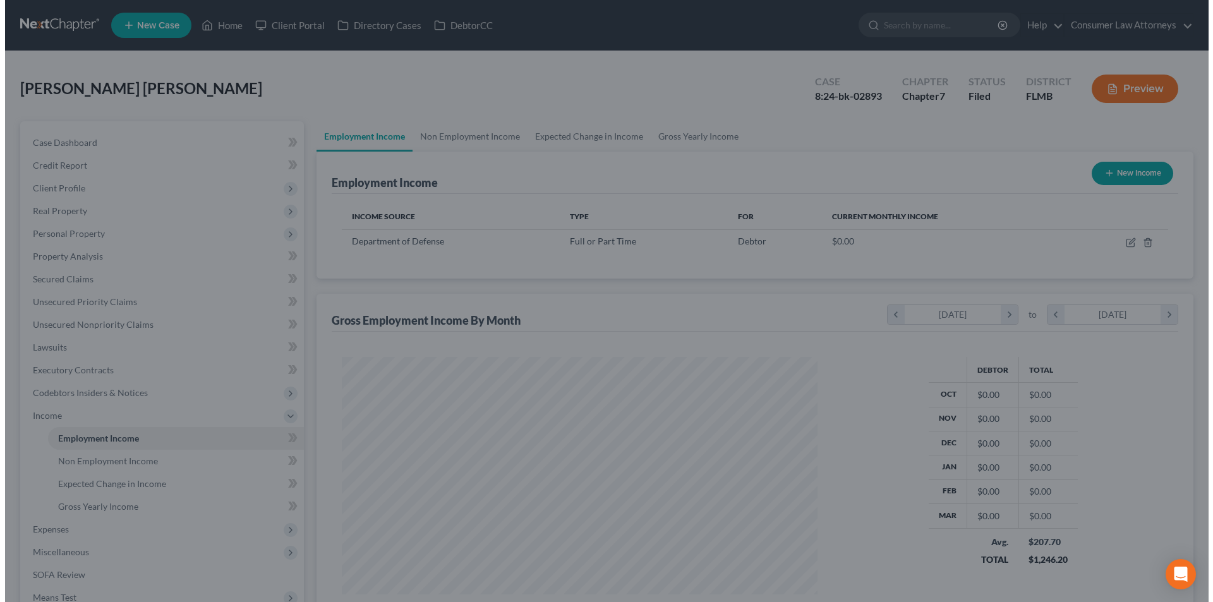
scroll to position [631747, 631486]
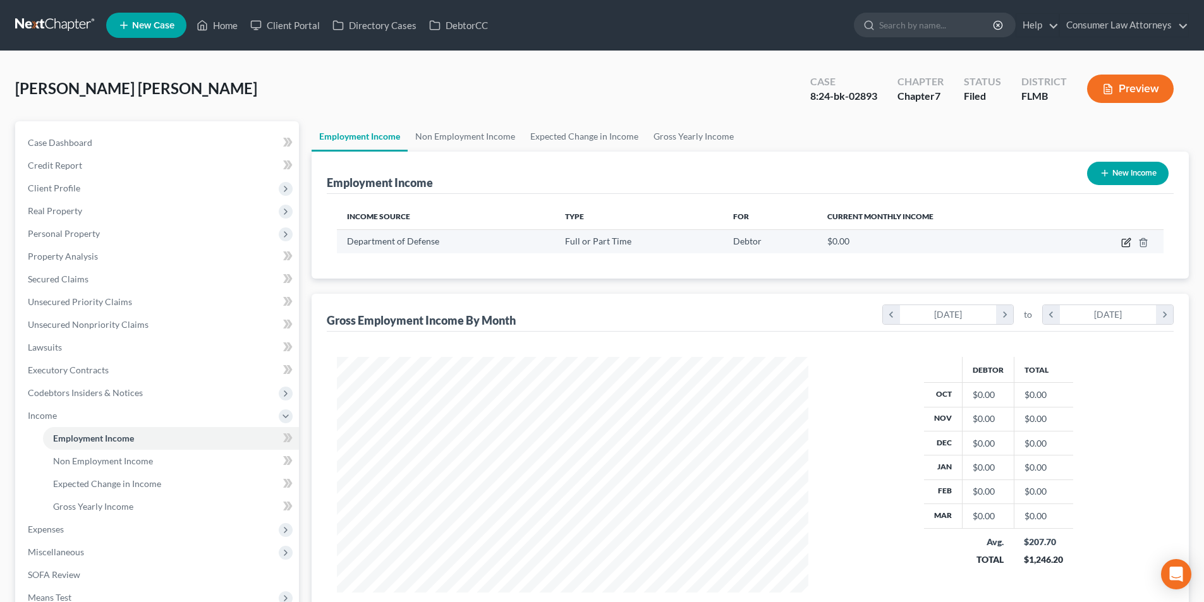
click at [1126, 243] on icon "button" at bounding box center [1127, 241] width 6 height 6
select select "0"
select select "8"
select select "2"
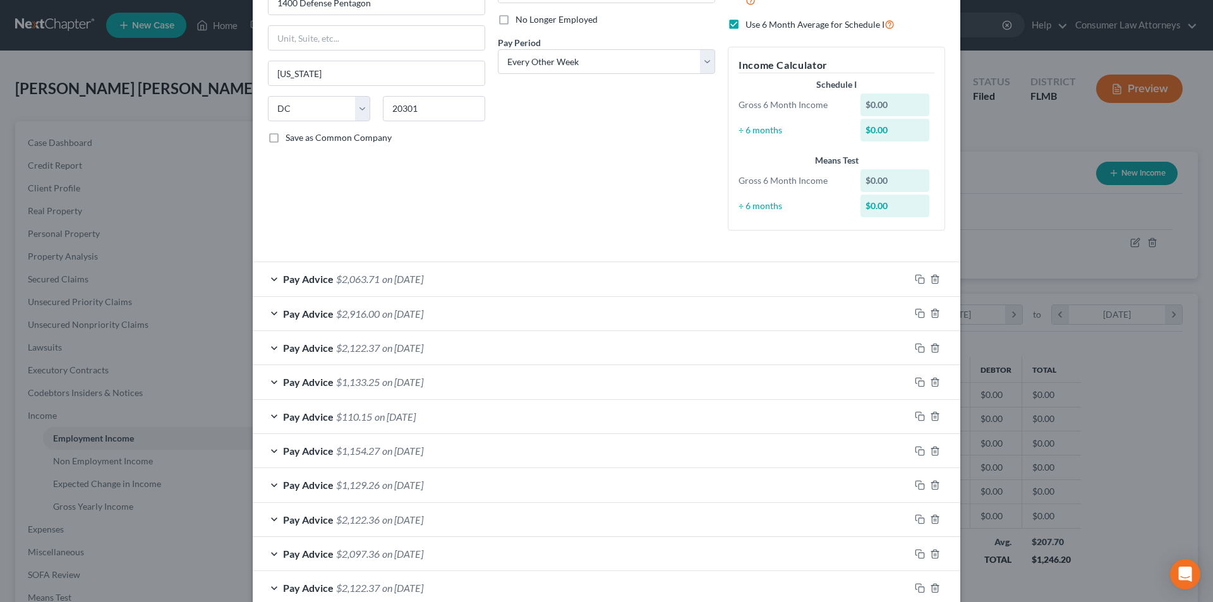
scroll to position [117, 0]
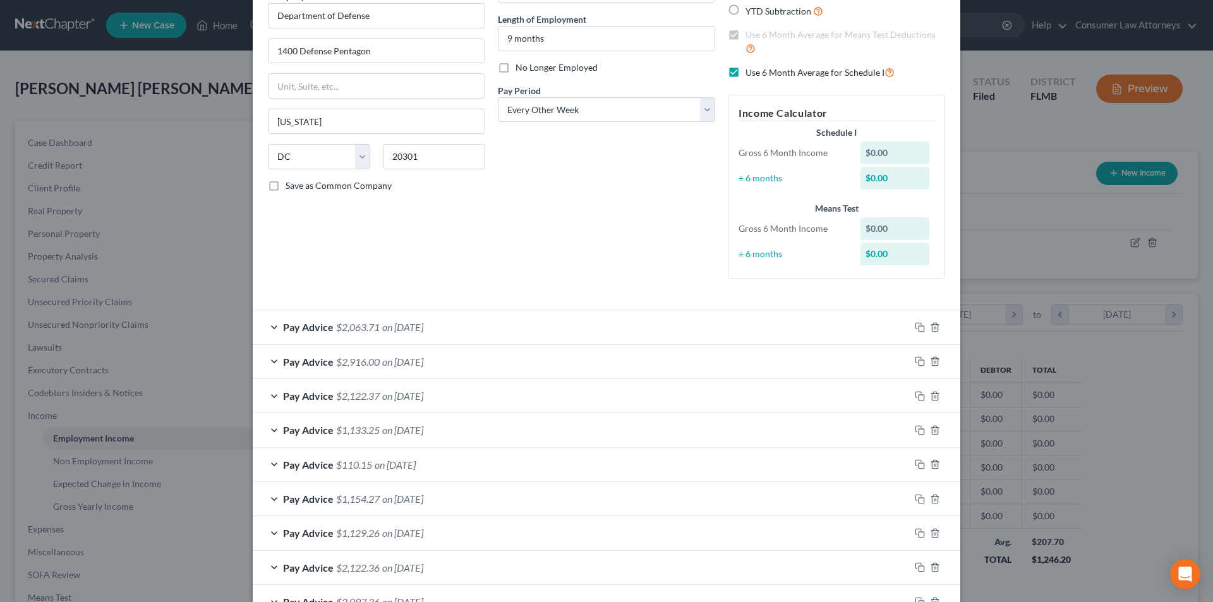
drag, startPoint x: 729, startPoint y: 73, endPoint x: 693, endPoint y: 164, distance: 97.3
click at [746, 73] on label "Use 6 Month Average for Schedule I" at bounding box center [820, 72] width 149 height 15
click at [751, 73] on input "Use 6 Month Average for Schedule I" at bounding box center [755, 69] width 8 height 8
checkbox input "false"
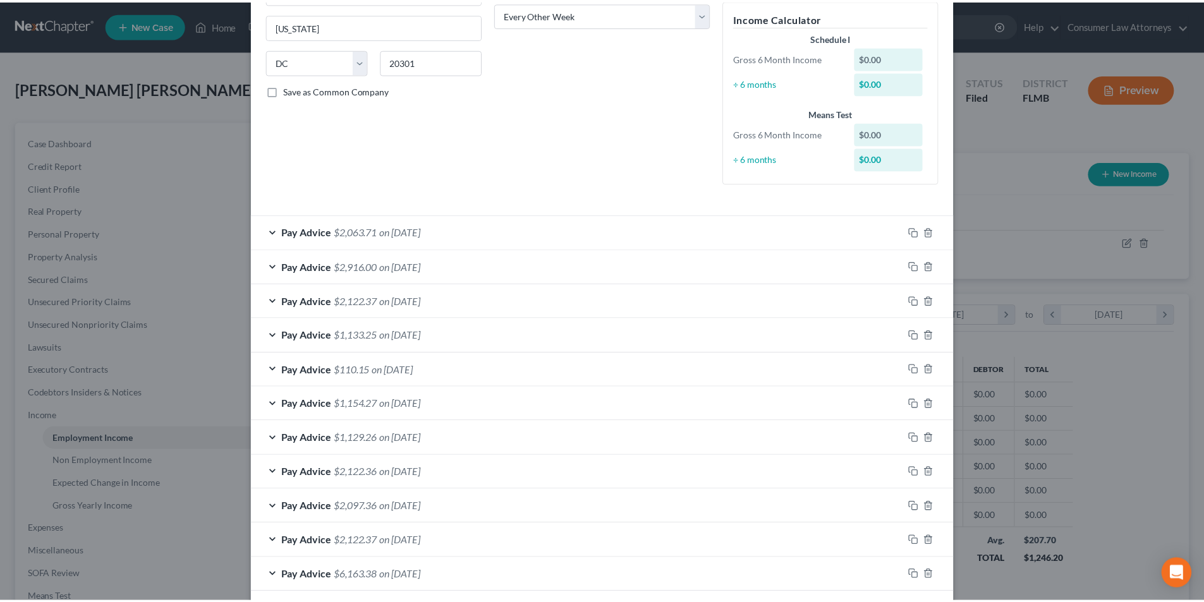
scroll to position [307, 0]
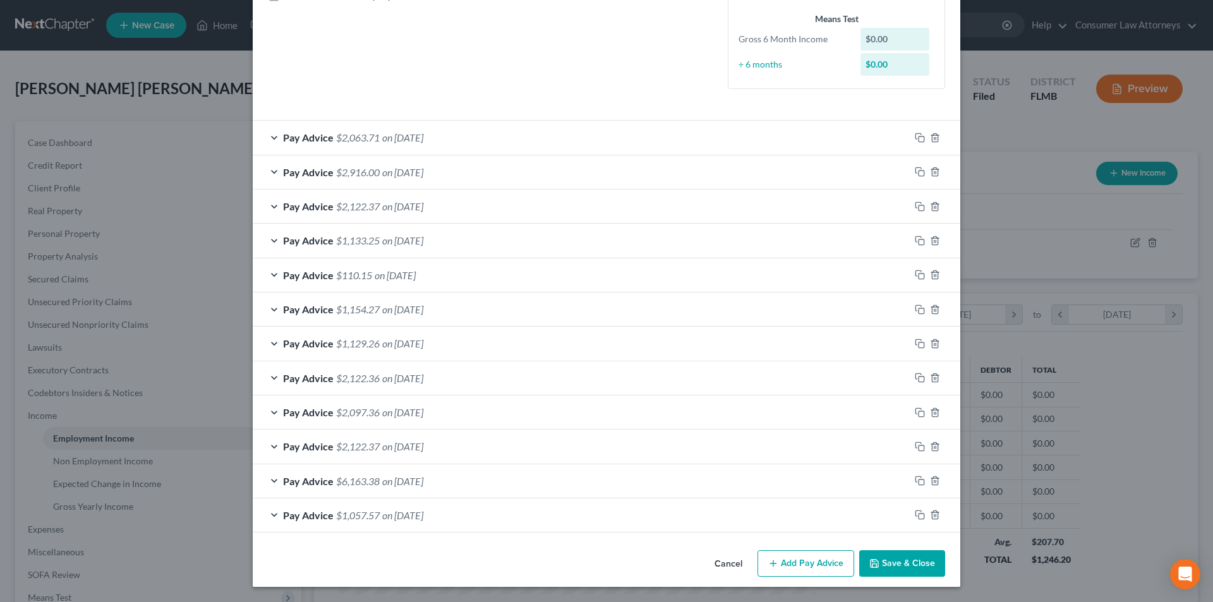
click at [899, 552] on button "Save & Close" at bounding box center [902, 563] width 86 height 27
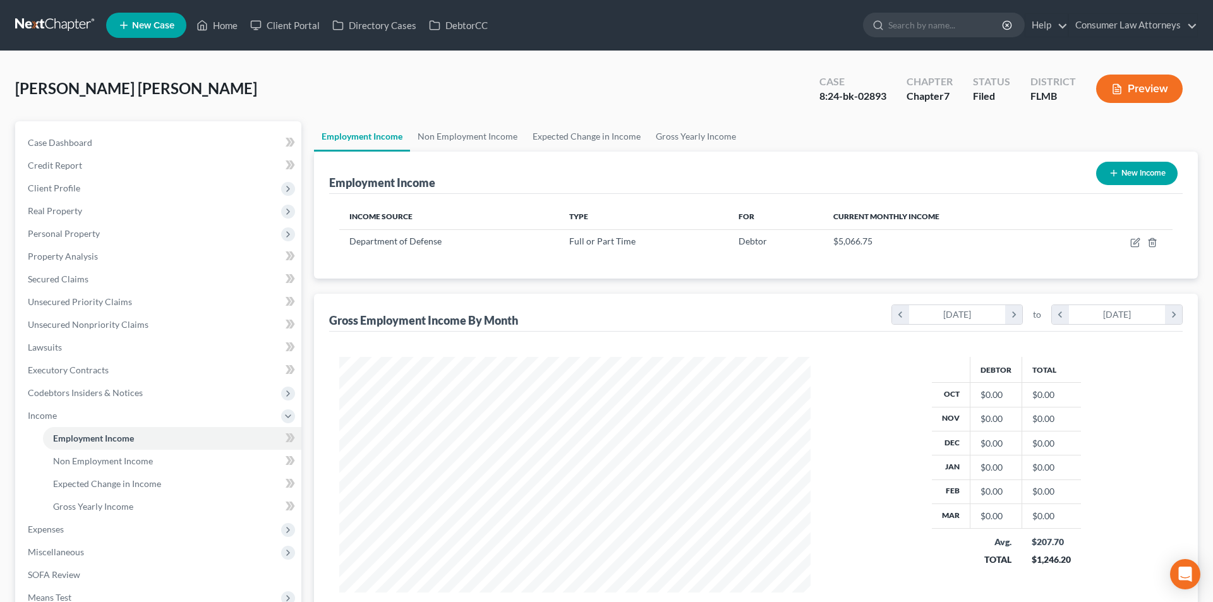
scroll to position [631747, 631486]
click at [1122, 242] on icon "button" at bounding box center [1126, 243] width 10 height 10
select select "0"
select select "8"
select select "2"
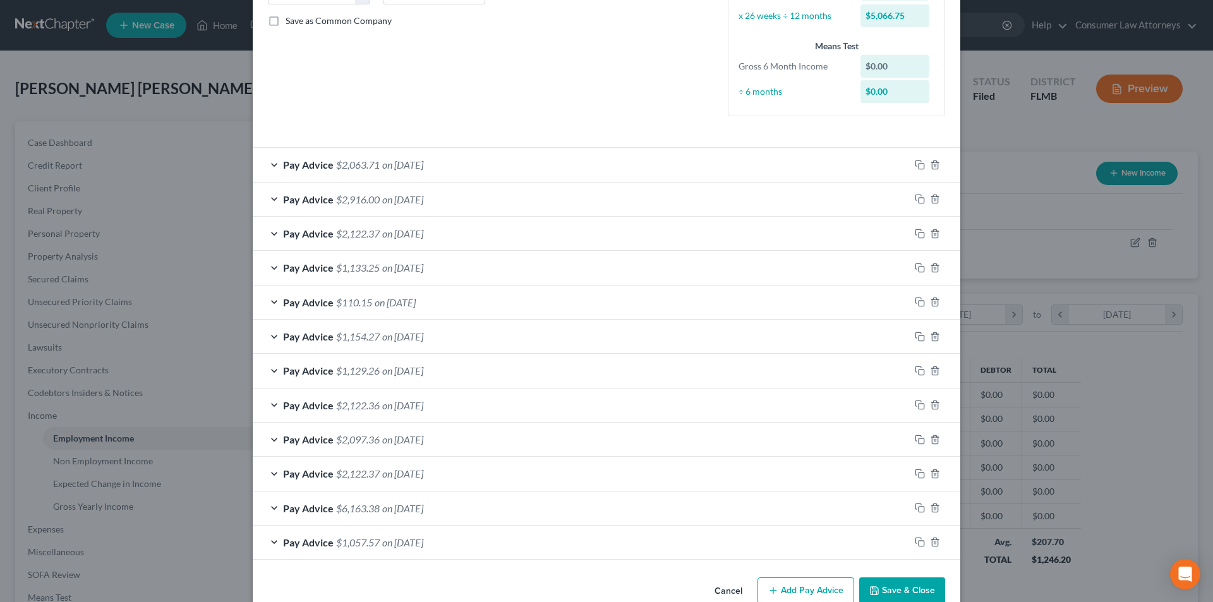
scroll to position [309, 0]
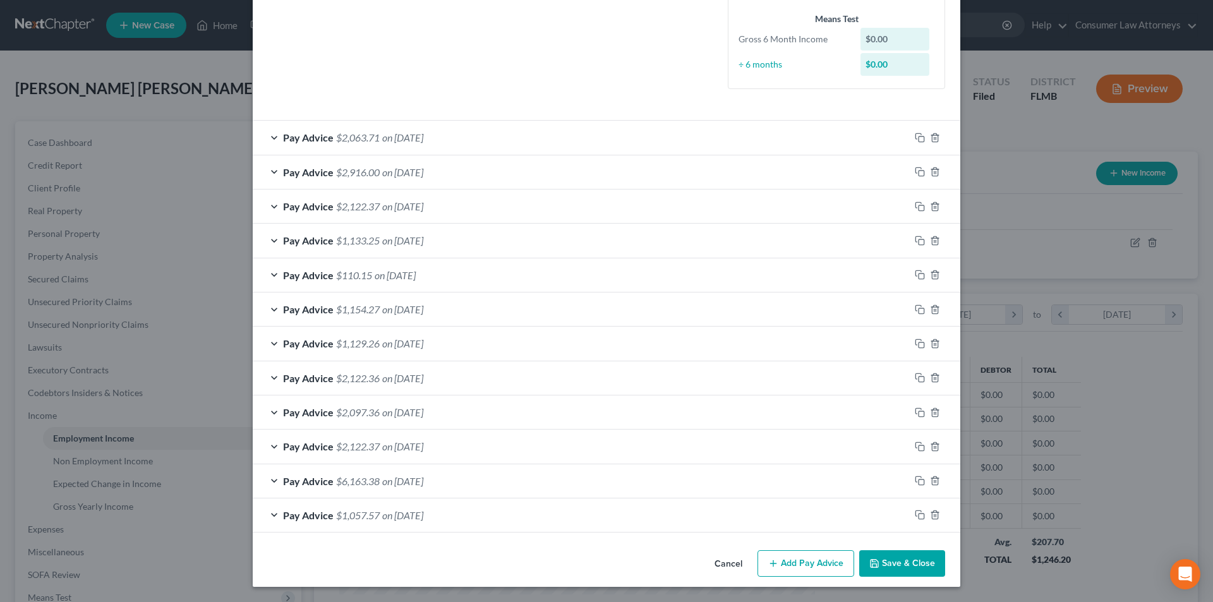
click at [799, 558] on button "Add Pay Advice" at bounding box center [806, 563] width 97 height 27
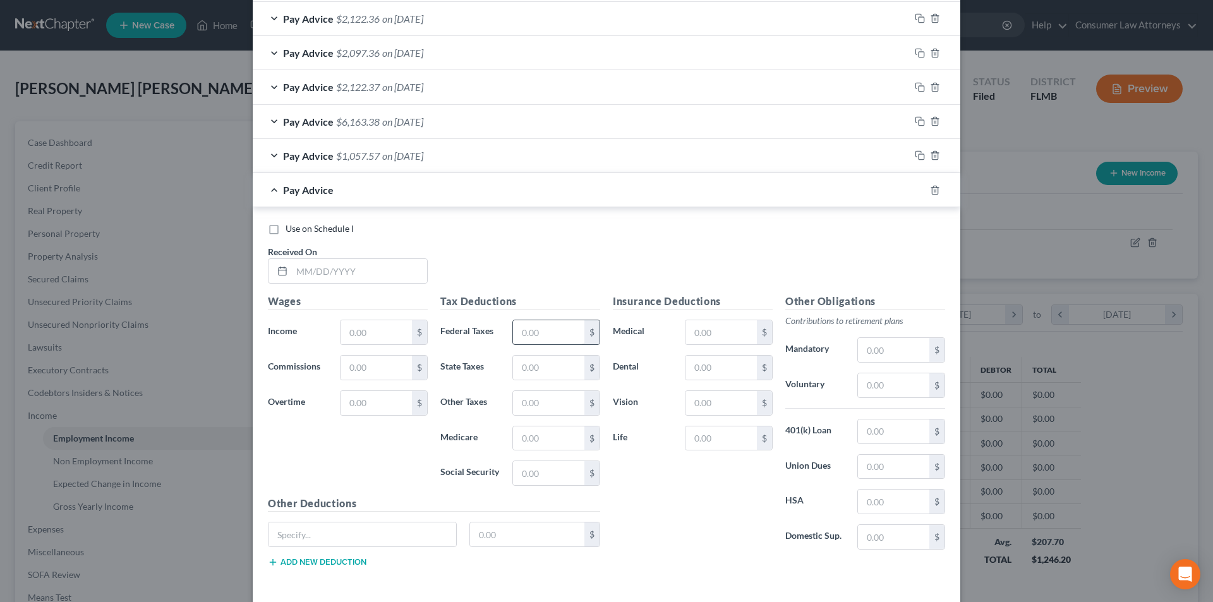
scroll to position [724, 0]
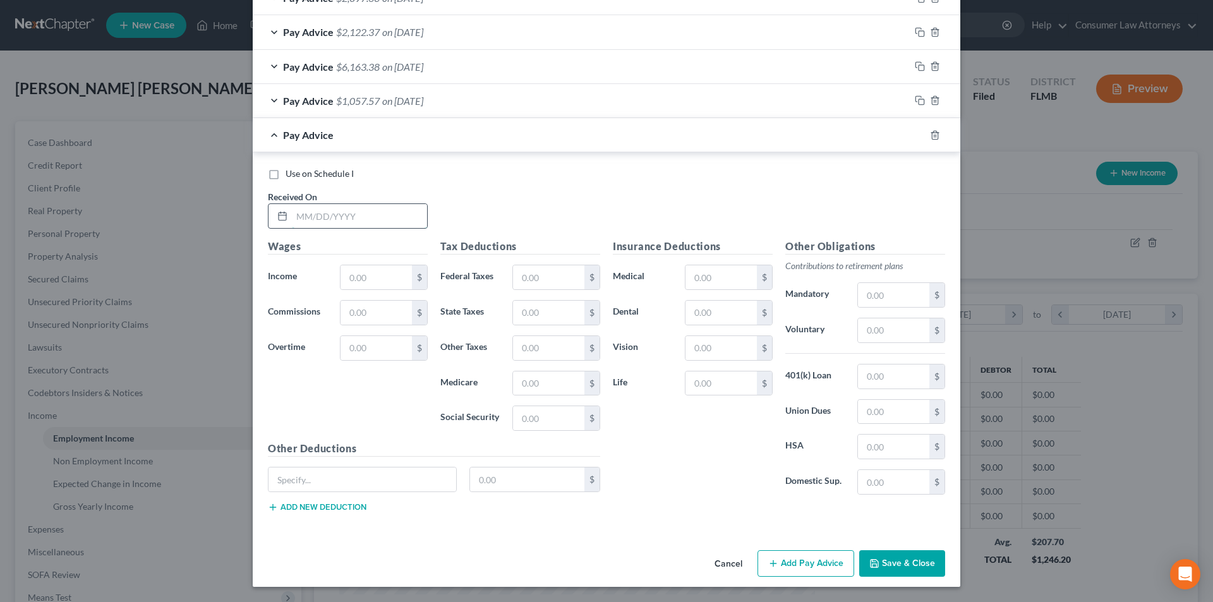
click at [382, 220] on input "text" at bounding box center [359, 216] width 135 height 24
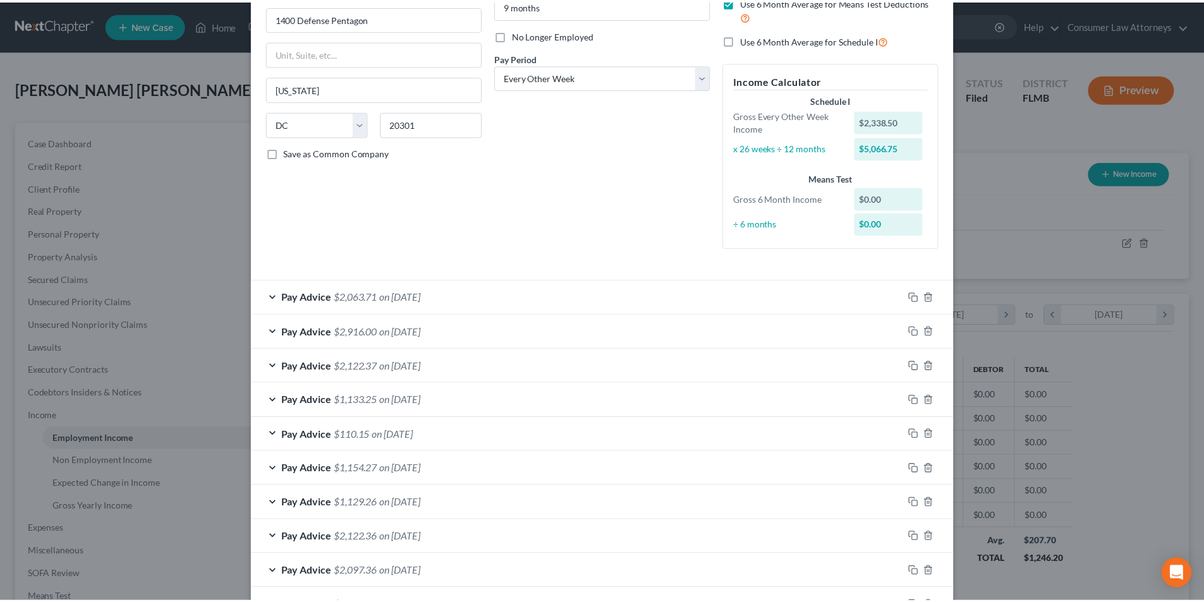
scroll to position [0, 0]
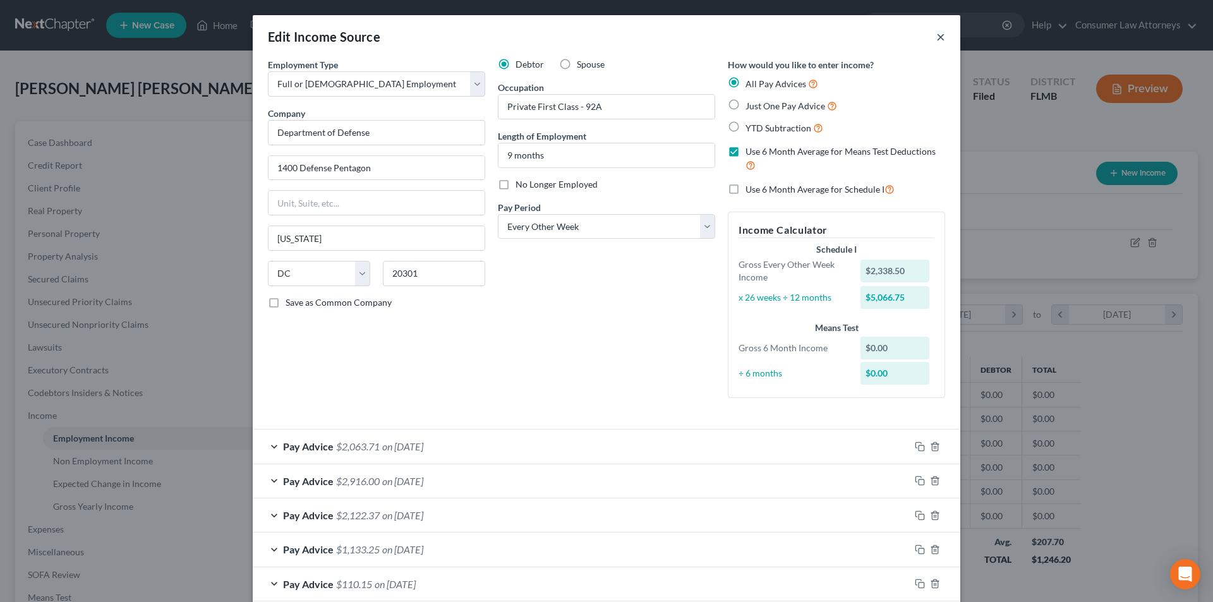
type input "03/"
click at [937, 39] on button "×" at bounding box center [941, 36] width 9 height 15
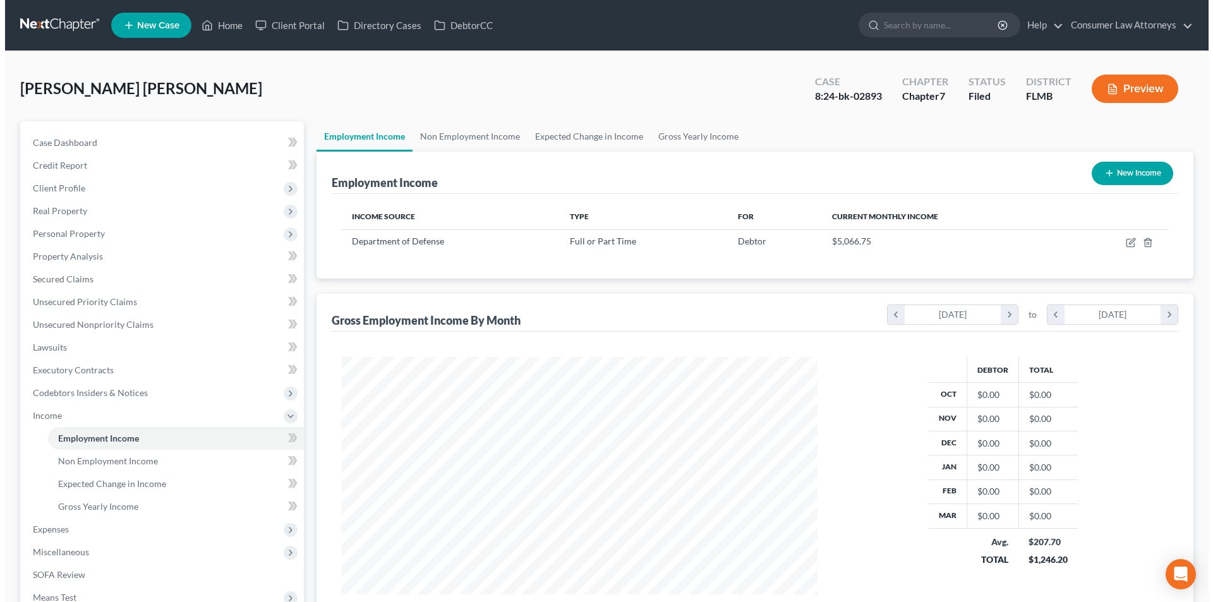
scroll to position [631747, 631486]
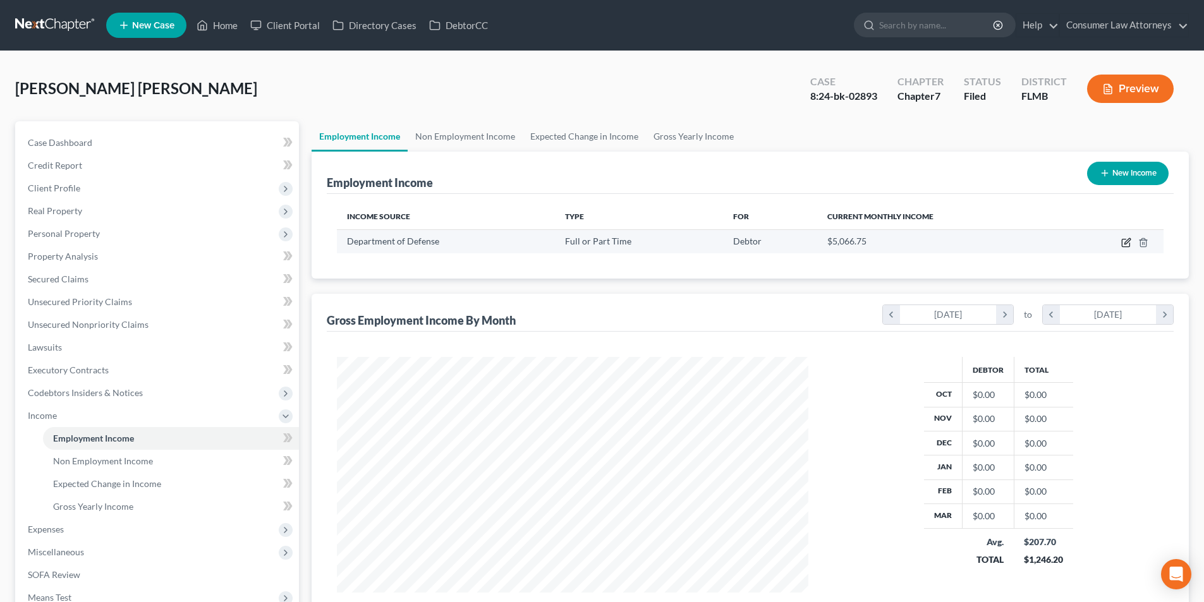
click at [1128, 238] on icon "button" at bounding box center [1126, 243] width 10 height 10
select select "0"
select select "8"
select select "2"
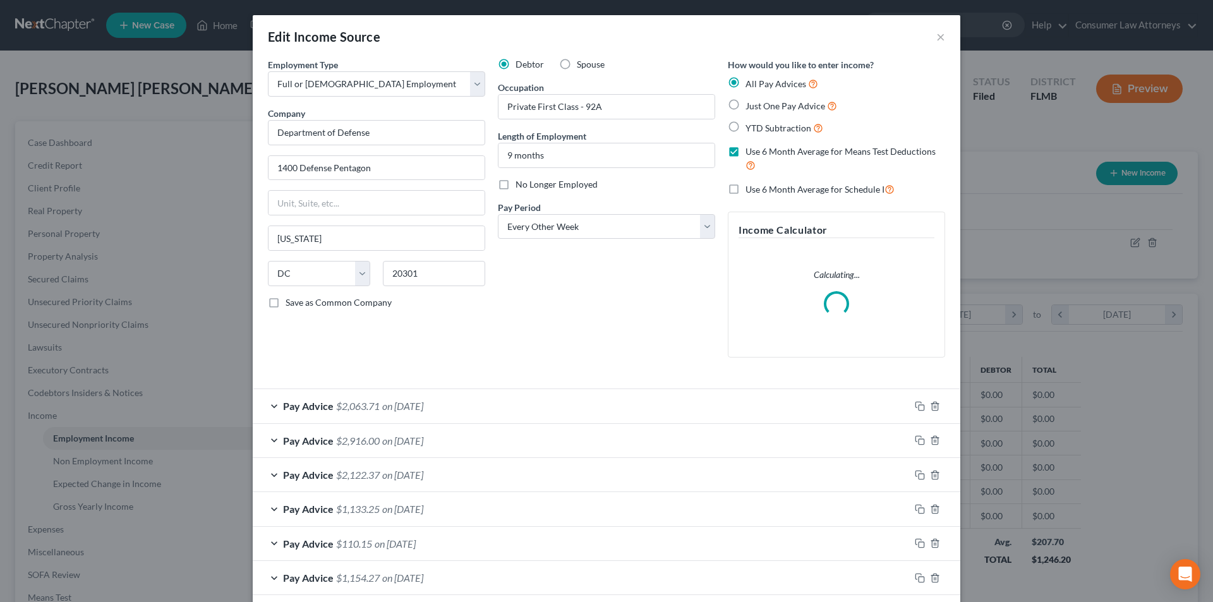
scroll to position [269, 0]
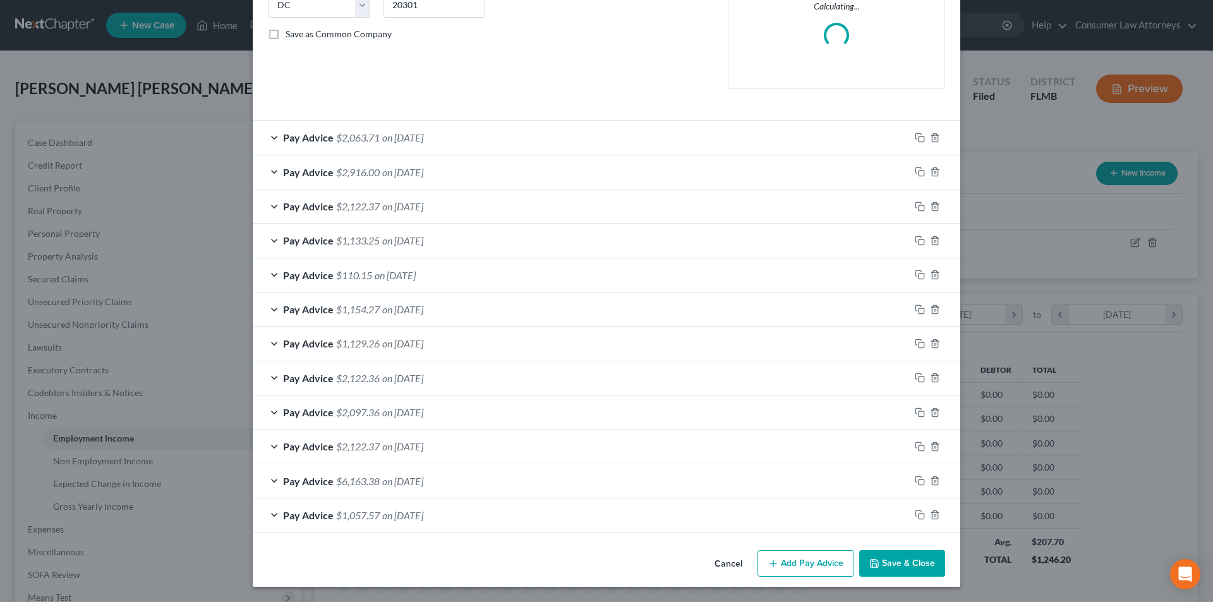
click at [809, 562] on button "Add Pay Advice" at bounding box center [806, 563] width 97 height 27
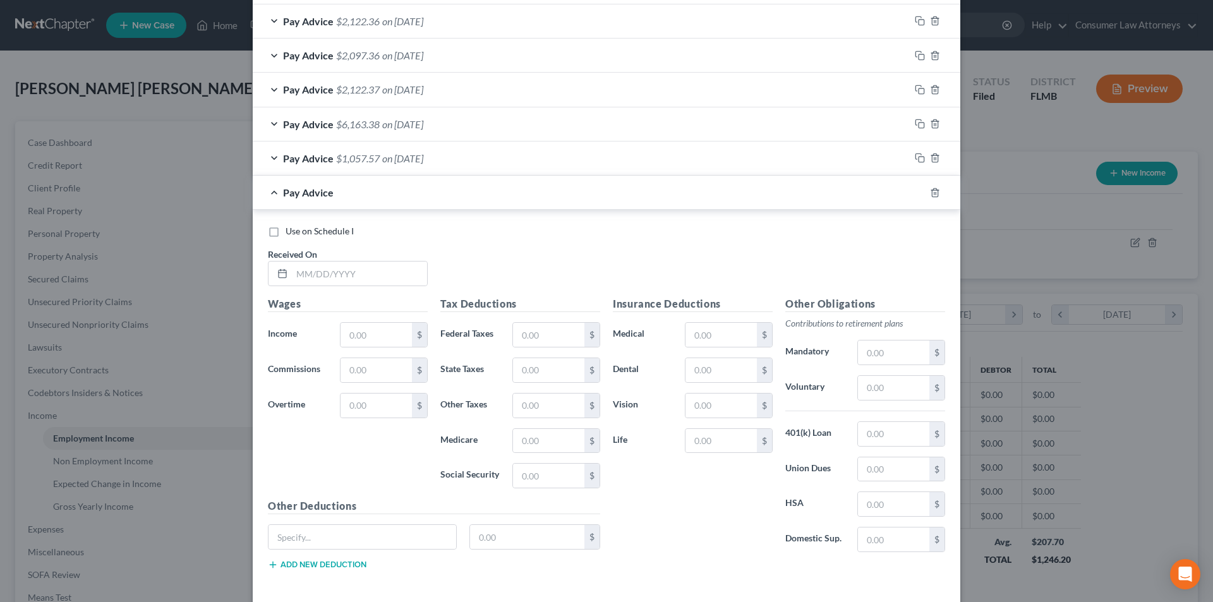
scroll to position [683, 0]
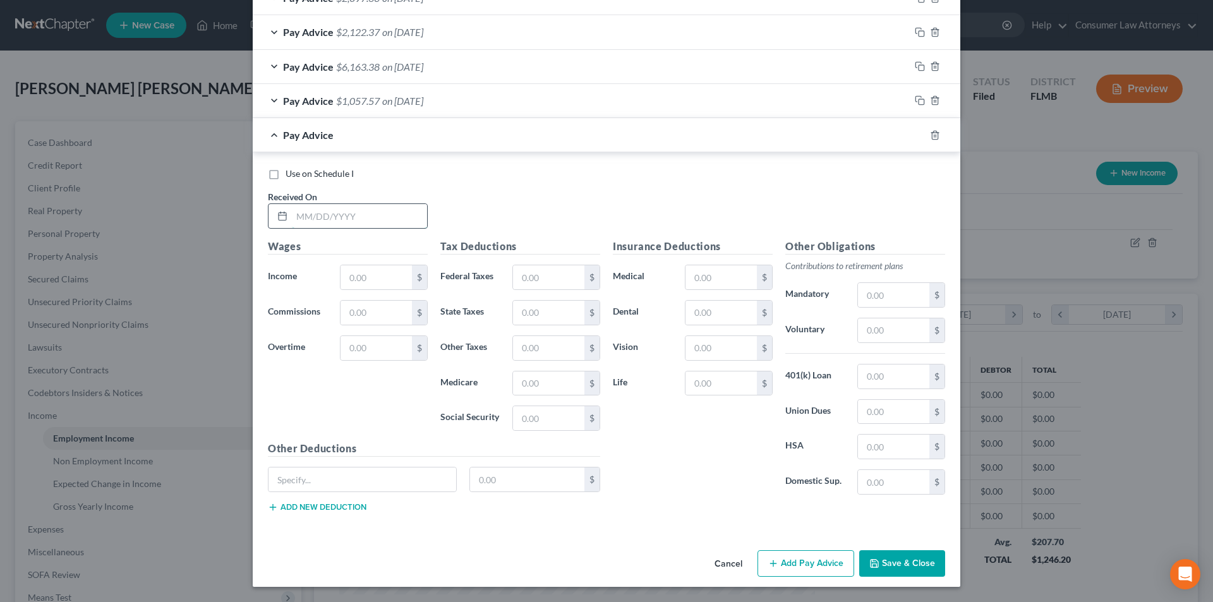
click at [399, 221] on input "text" at bounding box center [359, 216] width 135 height 24
type input "[DATE]"
click at [394, 284] on input "text" at bounding box center [376, 277] width 71 height 24
type input "1,246.20"
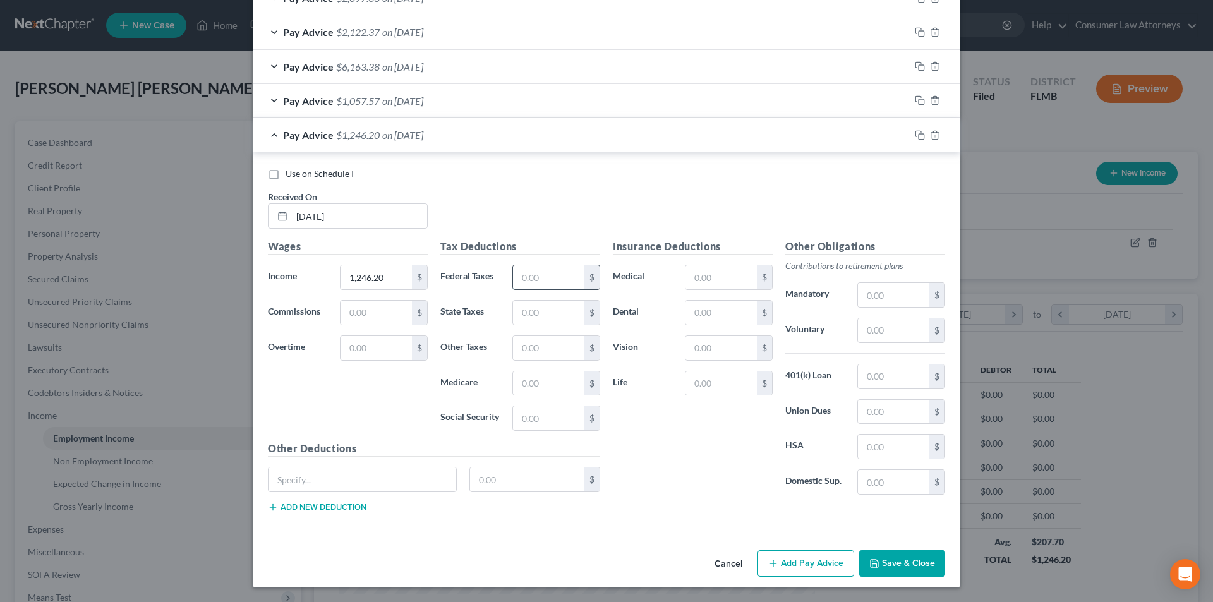
click at [556, 276] on input "text" at bounding box center [548, 277] width 71 height 24
type input "31.47"
click at [555, 421] on input "text" at bounding box center [548, 418] width 71 height 24
type input "95.03"
click at [906, 344] on div "Other Obligations Contributions to retirement plans Mandatory $ Voluntary $ 401…" at bounding box center [865, 372] width 173 height 266
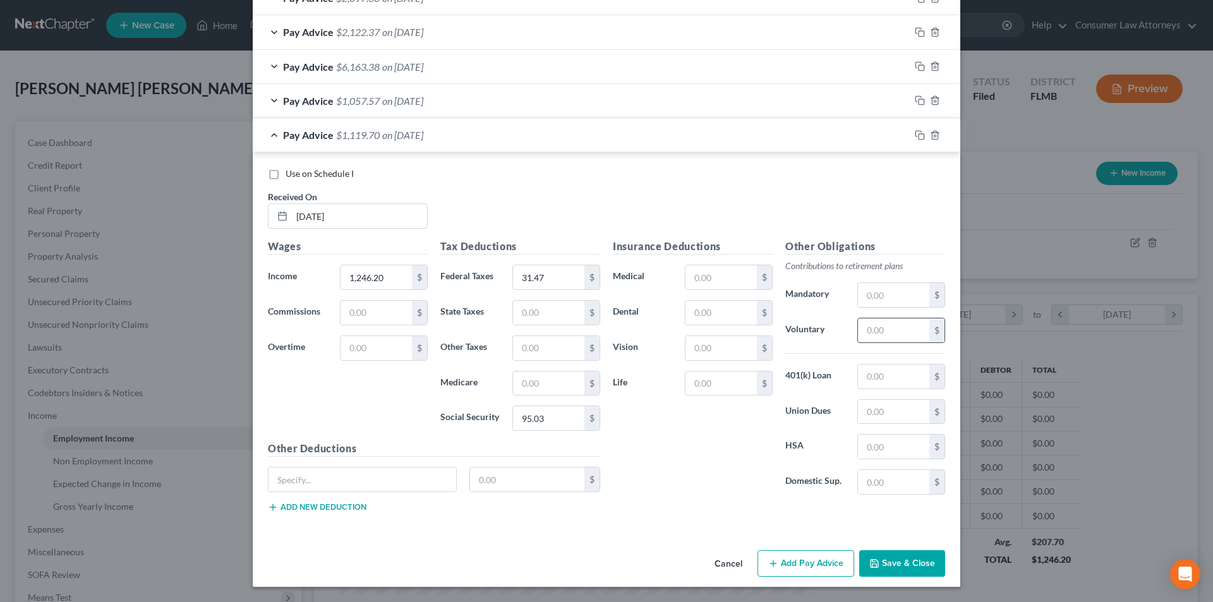
click at [899, 332] on input "text" at bounding box center [893, 331] width 71 height 24
type input "62.12"
drag, startPoint x: 325, startPoint y: 486, endPoint x: 336, endPoint y: 483, distance: 11.0
click at [325, 486] on input "text" at bounding box center [363, 480] width 188 height 24
paste input "Debt Payment"
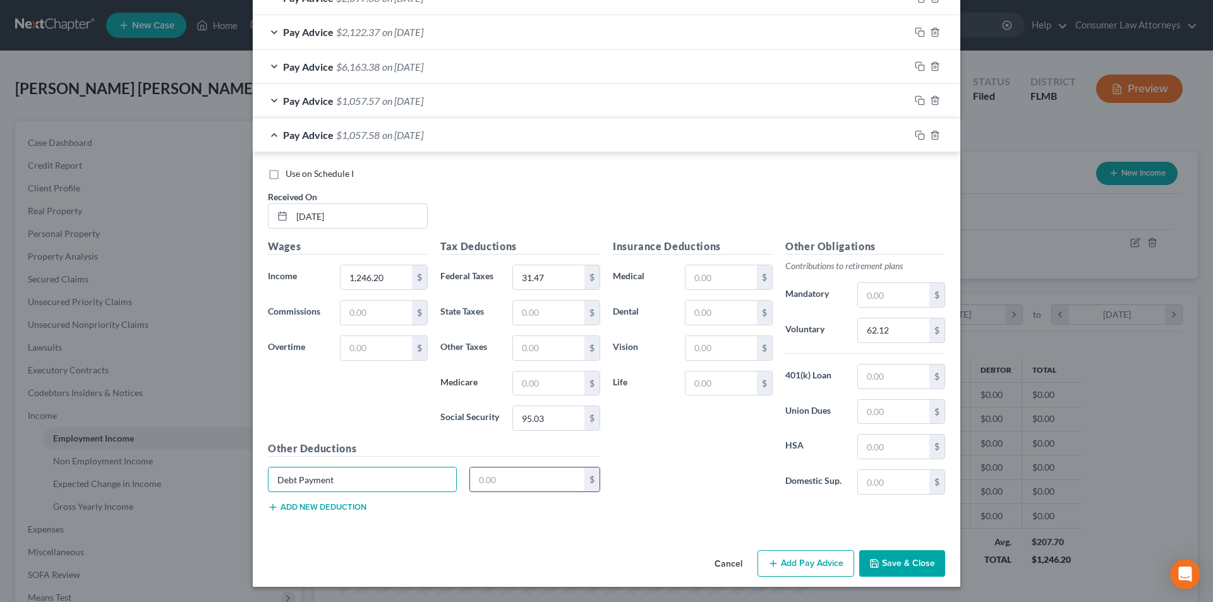
type input "Debt Payment"
click at [549, 474] on input "text" at bounding box center [527, 480] width 115 height 24
type input "756.00"
click at [327, 504] on button "Add new deduction" at bounding box center [317, 507] width 99 height 10
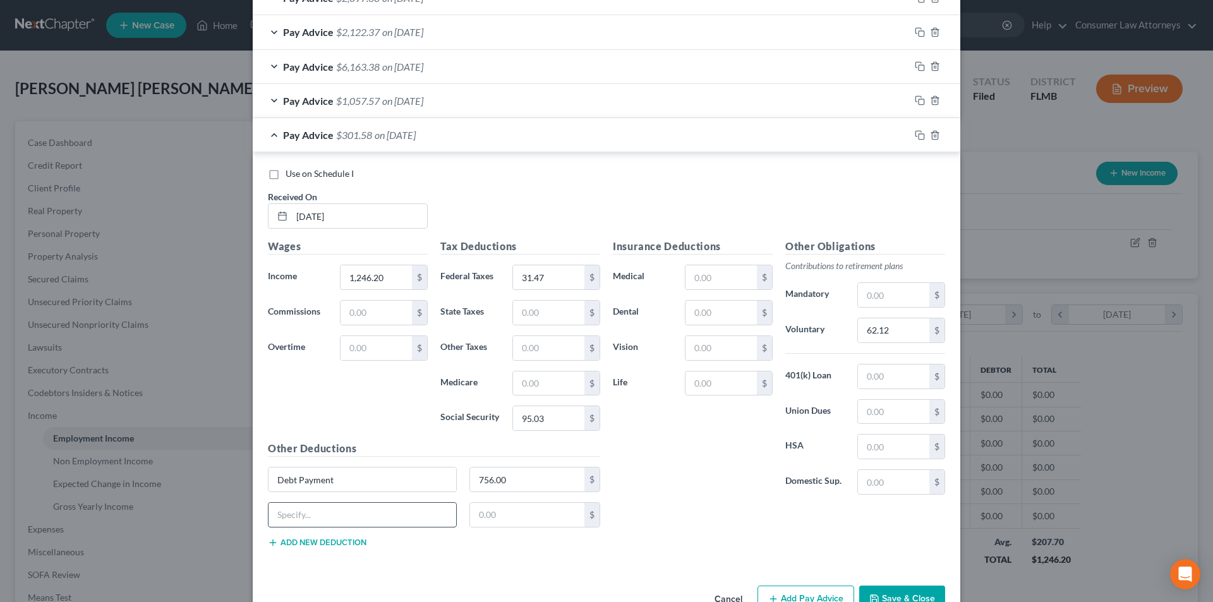
click at [327, 511] on input "text" at bounding box center [363, 515] width 188 height 24
click at [361, 511] on input "text" at bounding box center [363, 515] width 188 height 24
type input "SGLI"
click at [518, 518] on input "text" at bounding box center [527, 515] width 115 height 24
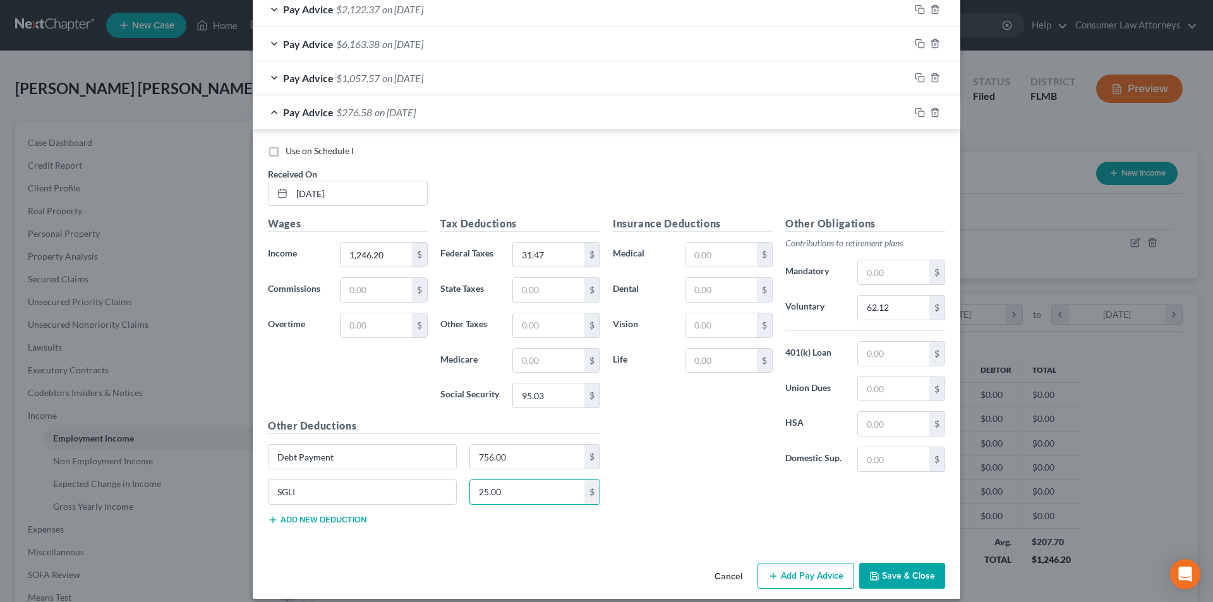
scroll to position [758, 0]
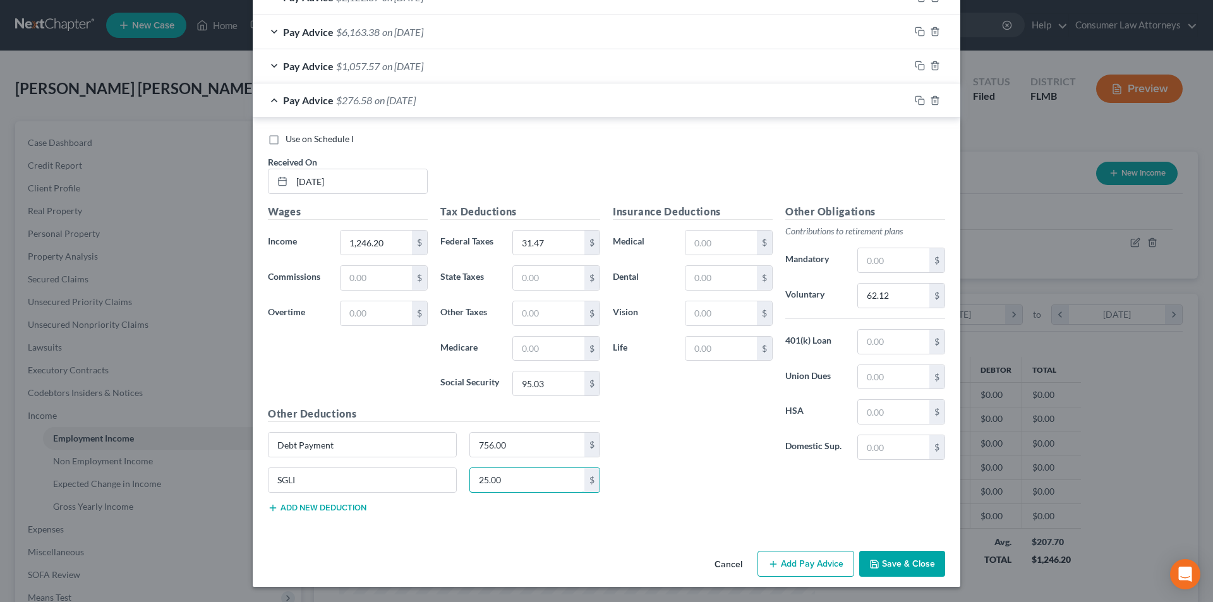
type input "25.00"
click at [799, 559] on button "Add Pay Advice" at bounding box center [806, 564] width 97 height 27
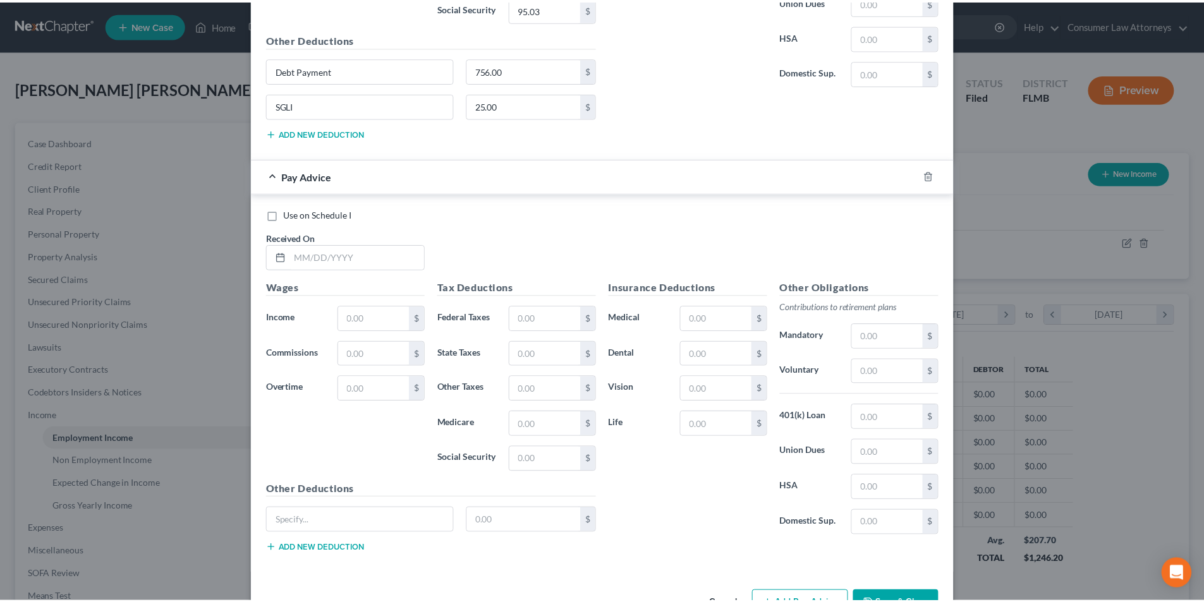
scroll to position [1174, 0]
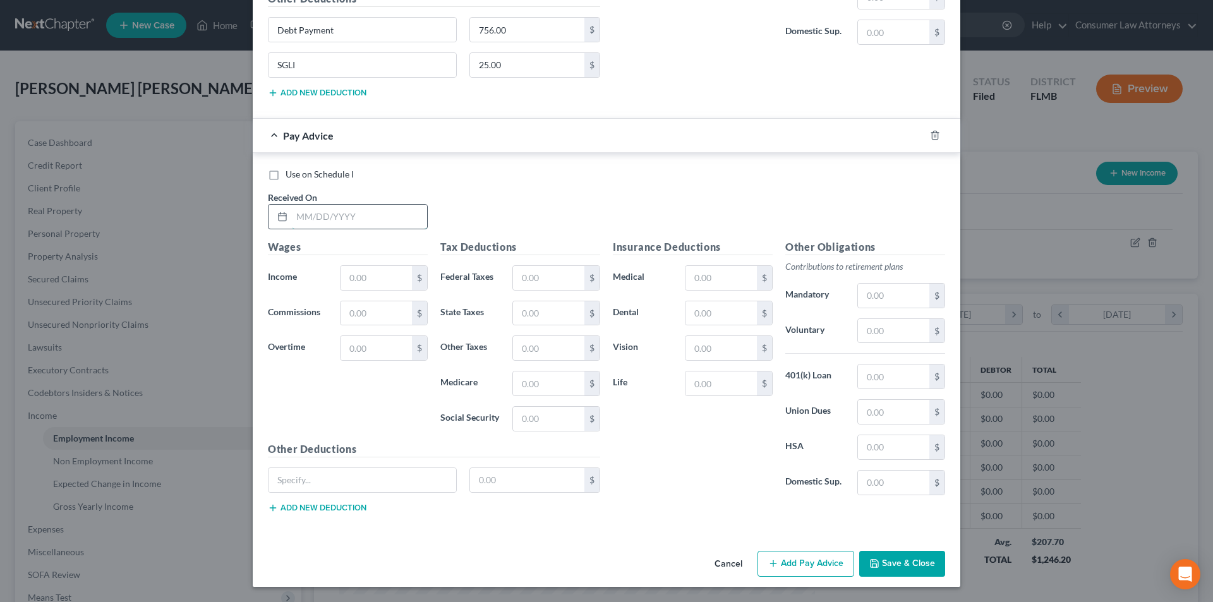
click at [397, 221] on input "text" at bounding box center [359, 217] width 135 height 24
type input "[DATE]"
click at [361, 282] on input "text" at bounding box center [376, 278] width 71 height 24
type input "6.38"
click at [898, 563] on button "Save & Close" at bounding box center [902, 564] width 86 height 27
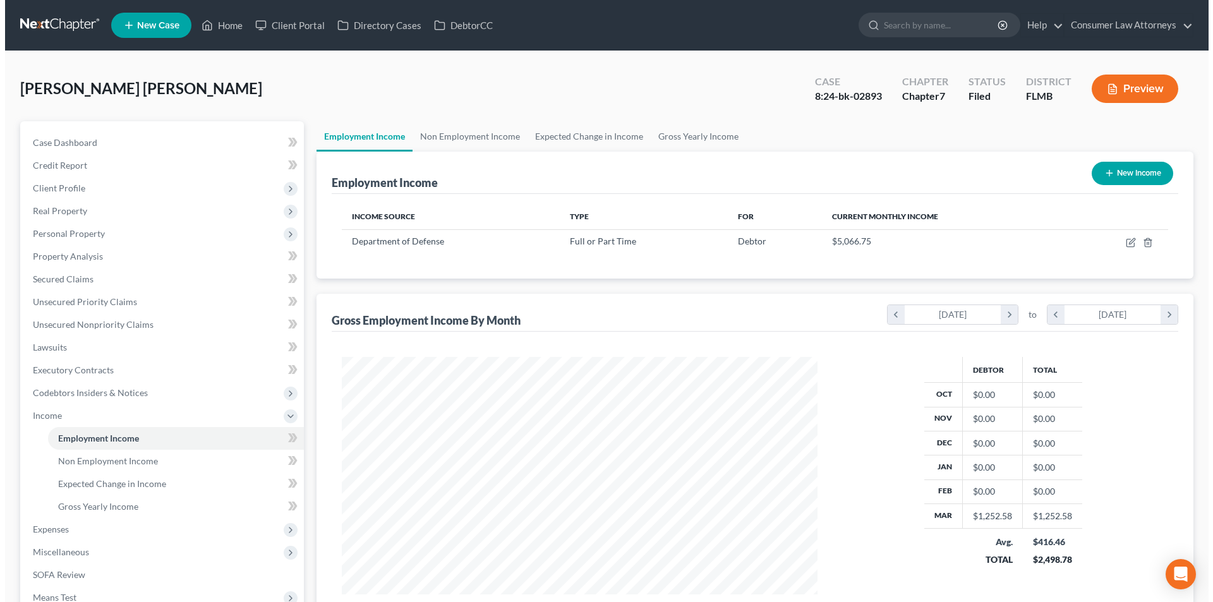
scroll to position [631747, 631486]
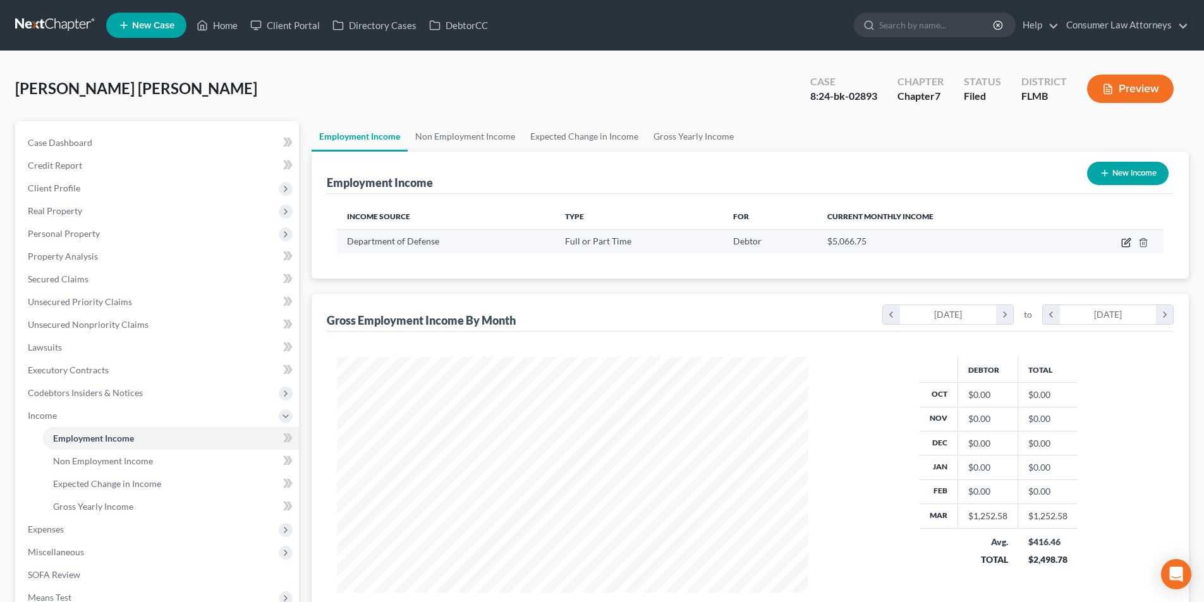
click at [1126, 241] on icon "button" at bounding box center [1126, 243] width 10 height 10
select select "0"
select select "8"
select select "2"
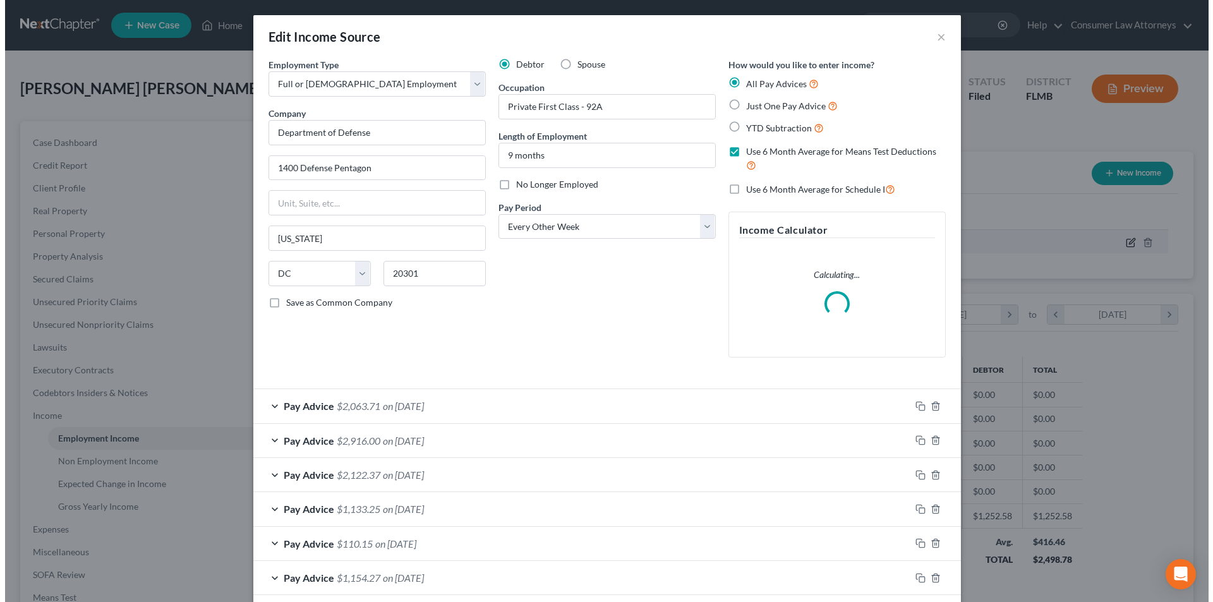
scroll to position [238, 501]
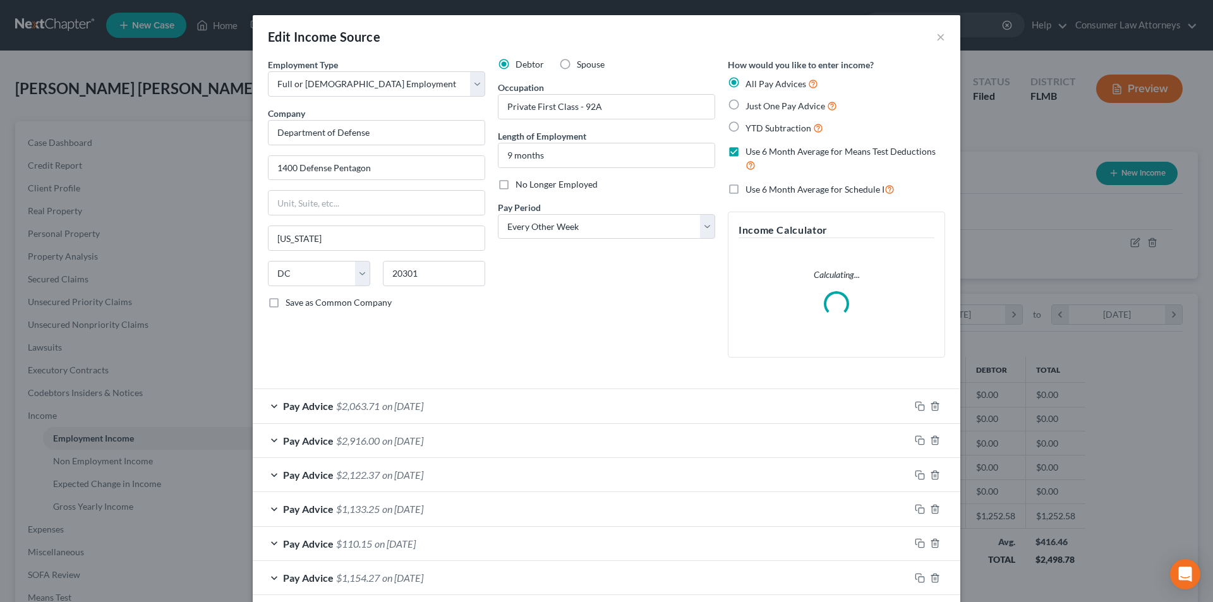
click at [746, 190] on label "Use 6 Month Average for Schedule I" at bounding box center [820, 189] width 149 height 15
click at [751, 190] on input "Use 6 Month Average for Schedule I" at bounding box center [755, 186] width 8 height 8
checkbox input "true"
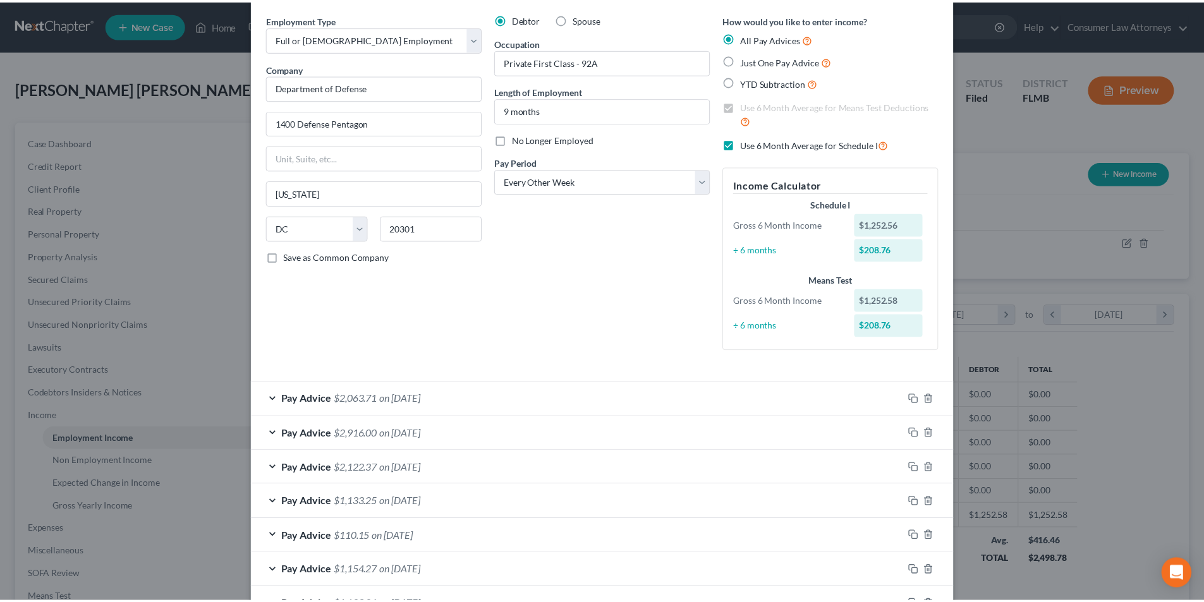
scroll to position [0, 0]
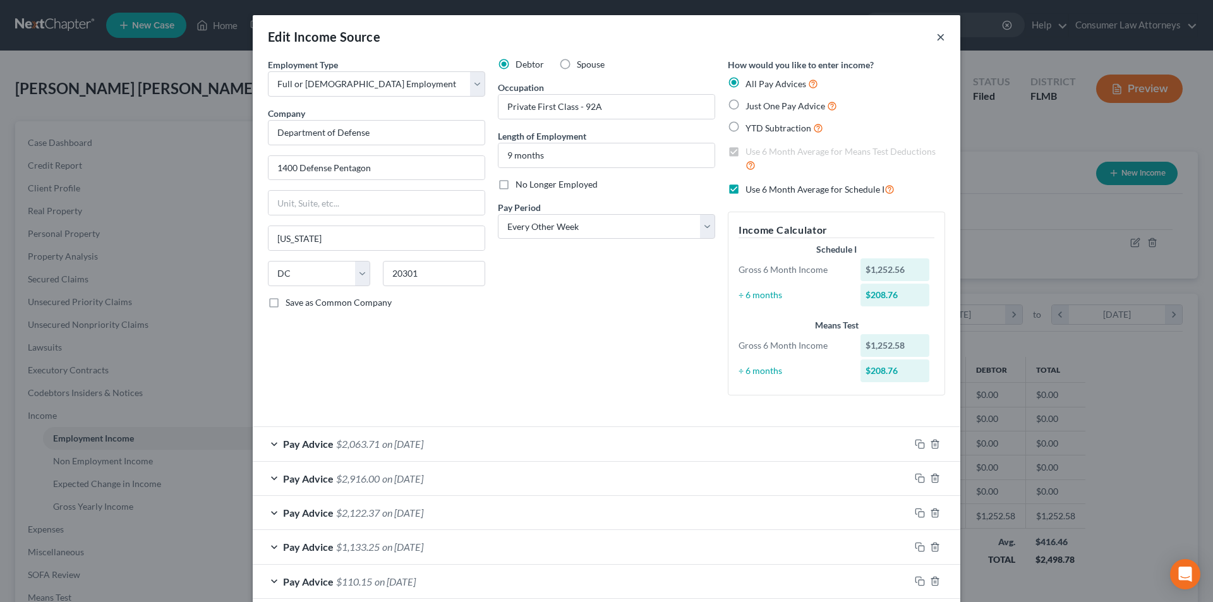
click at [937, 36] on button "×" at bounding box center [941, 36] width 9 height 15
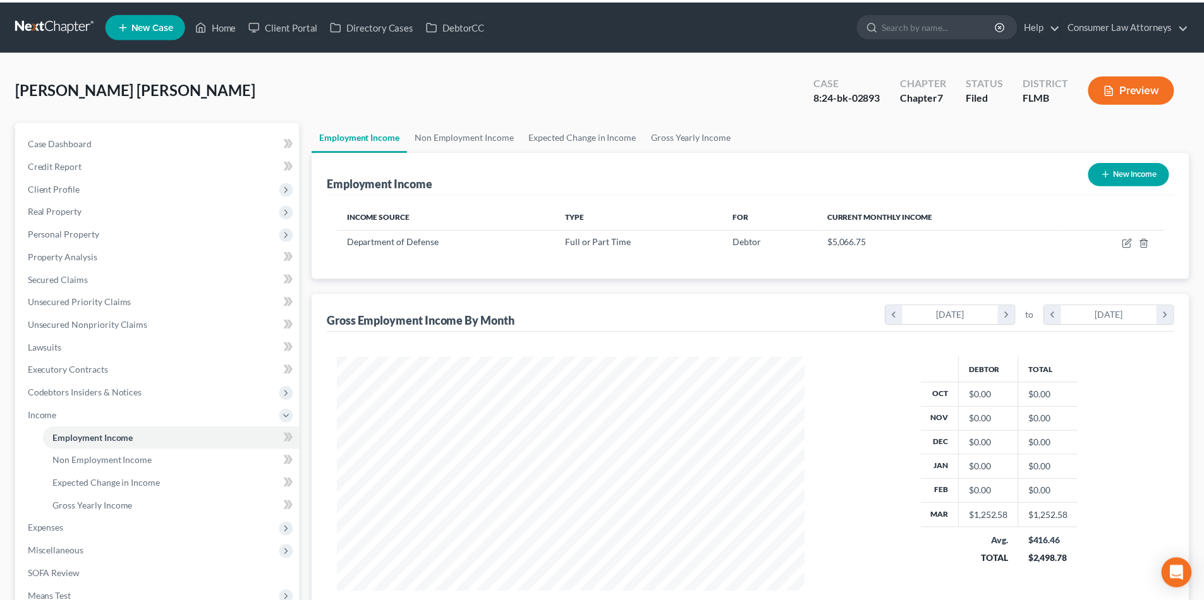
scroll to position [631747, 631486]
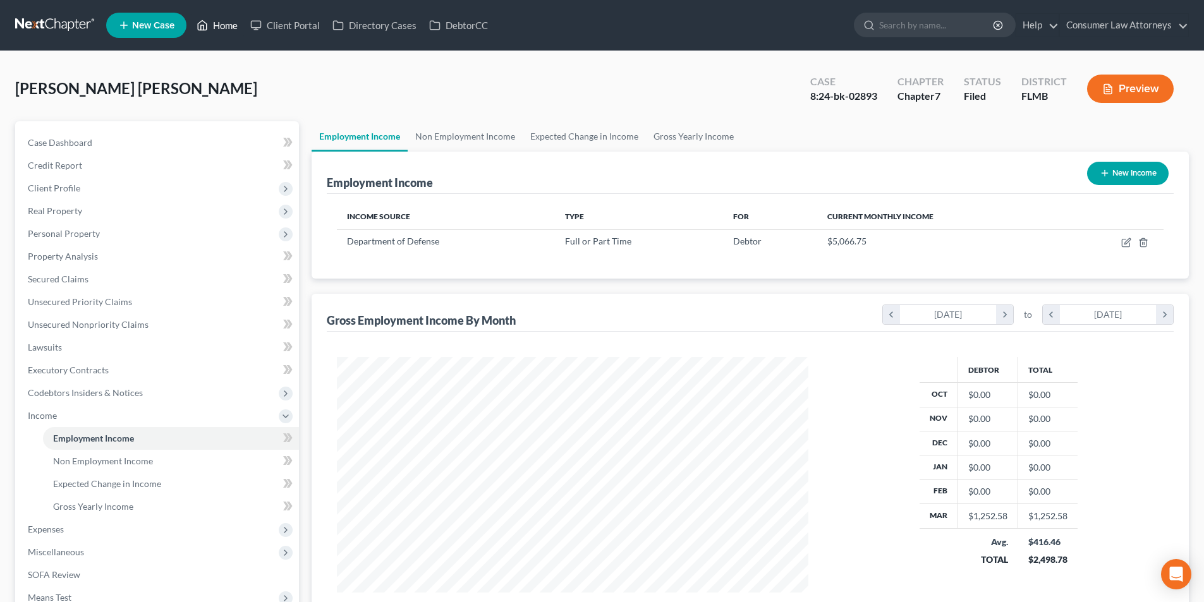
click at [226, 30] on link "Home" at bounding box center [217, 25] width 54 height 23
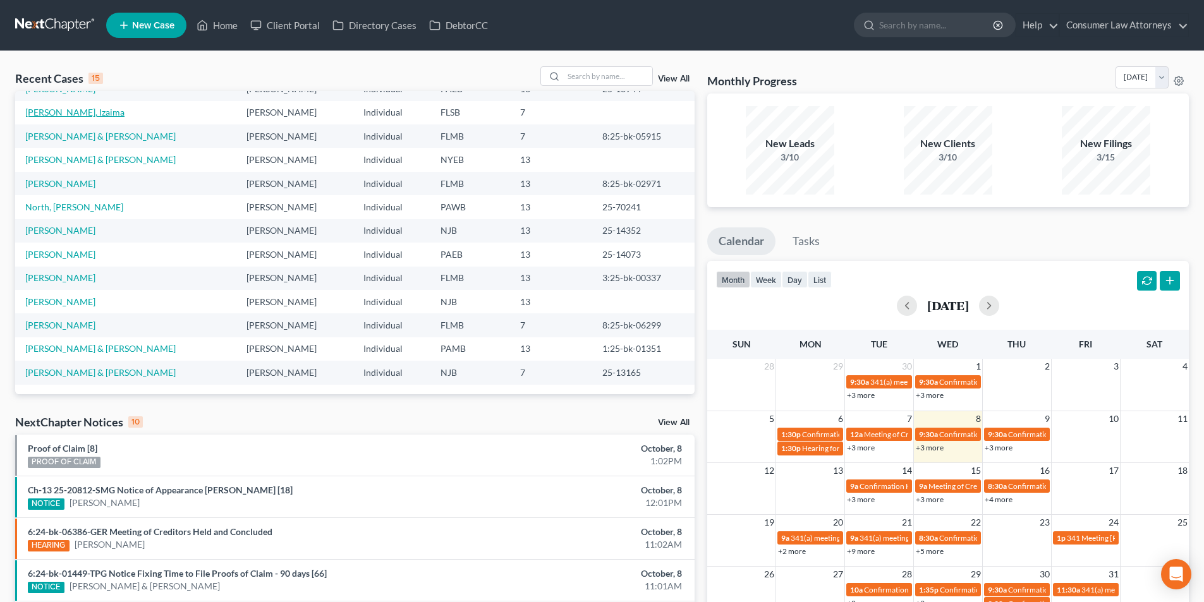
click at [77, 115] on link "[PERSON_NAME], Izaima" at bounding box center [74, 112] width 99 height 11
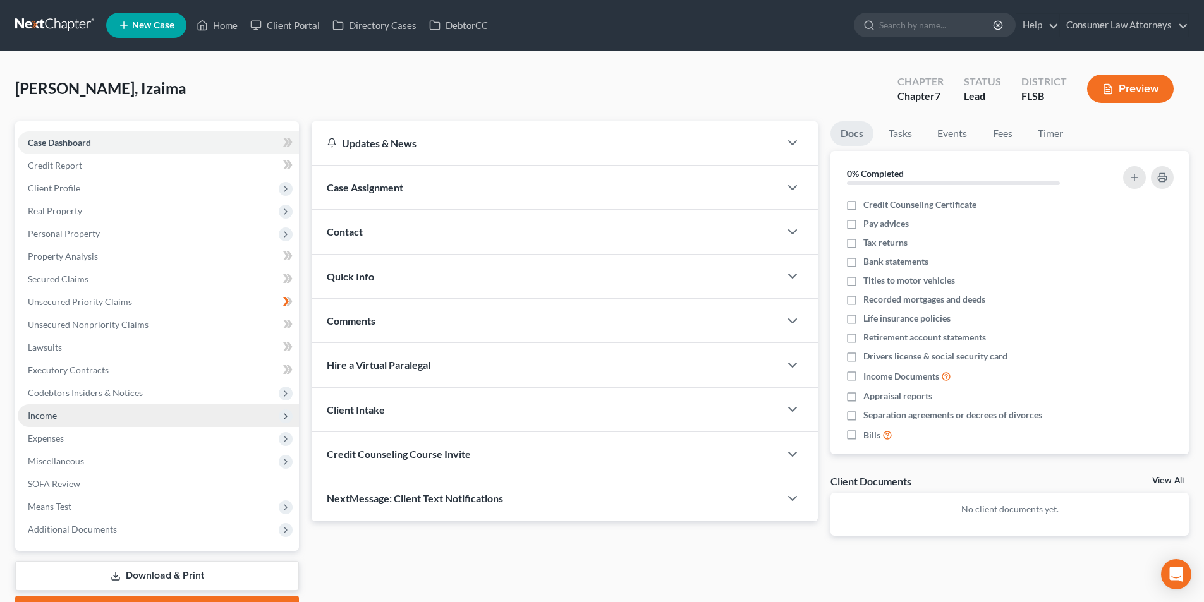
click at [51, 418] on span "Income" at bounding box center [42, 415] width 29 height 11
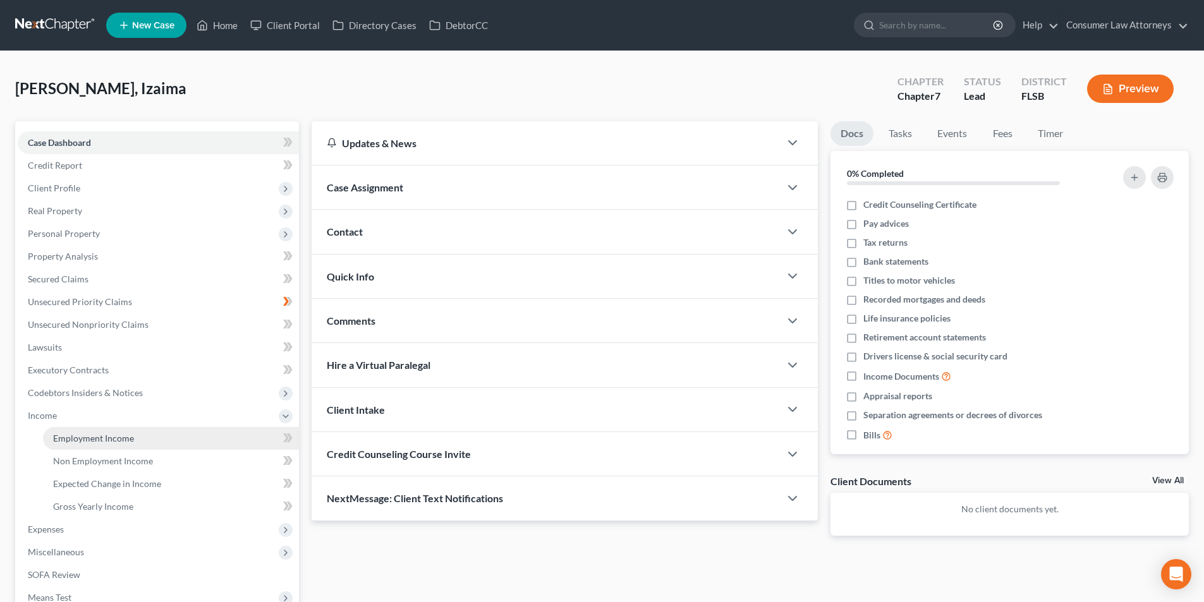
click at [108, 442] on span "Employment Income" at bounding box center [93, 438] width 81 height 11
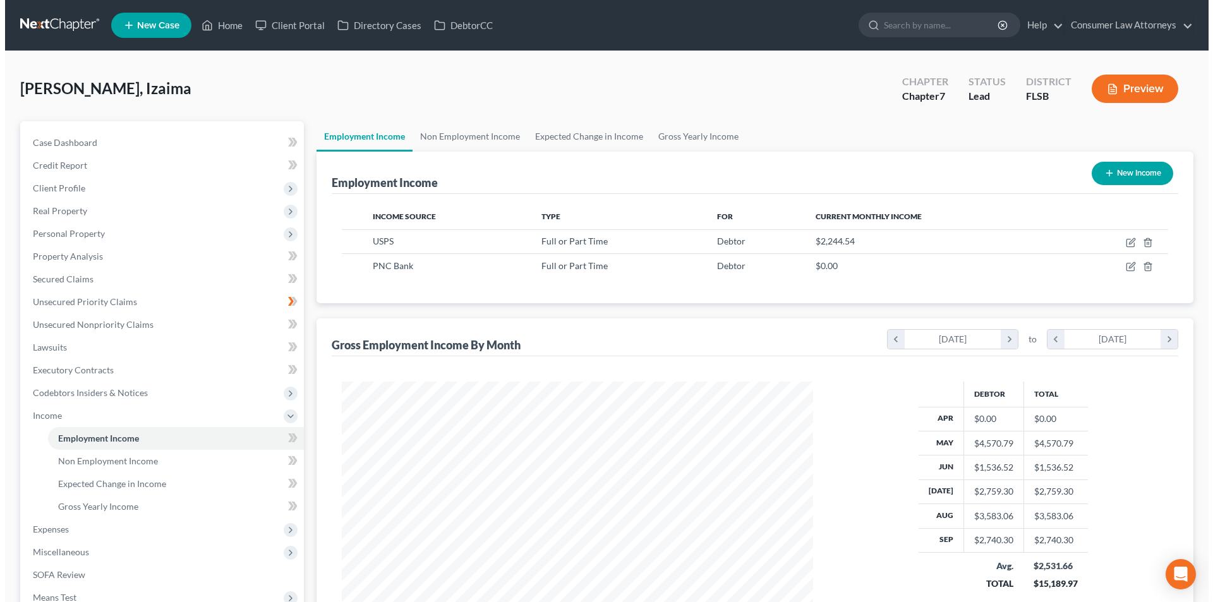
scroll to position [236, 497]
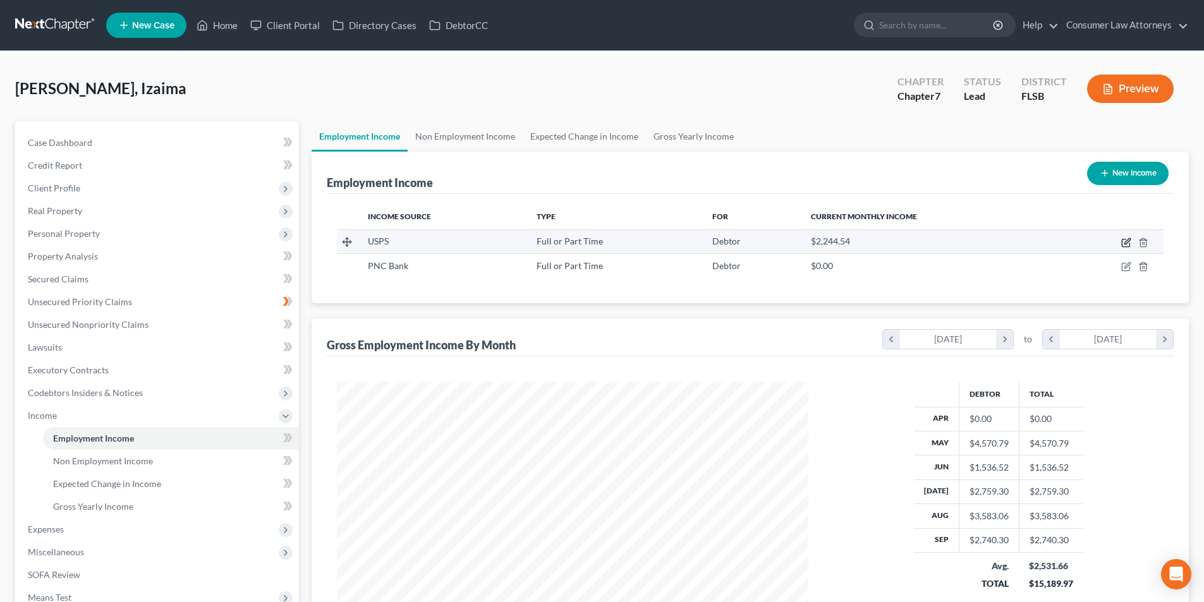
click at [1127, 245] on icon "button" at bounding box center [1126, 243] width 10 height 10
select select "0"
select select "9"
select select "2"
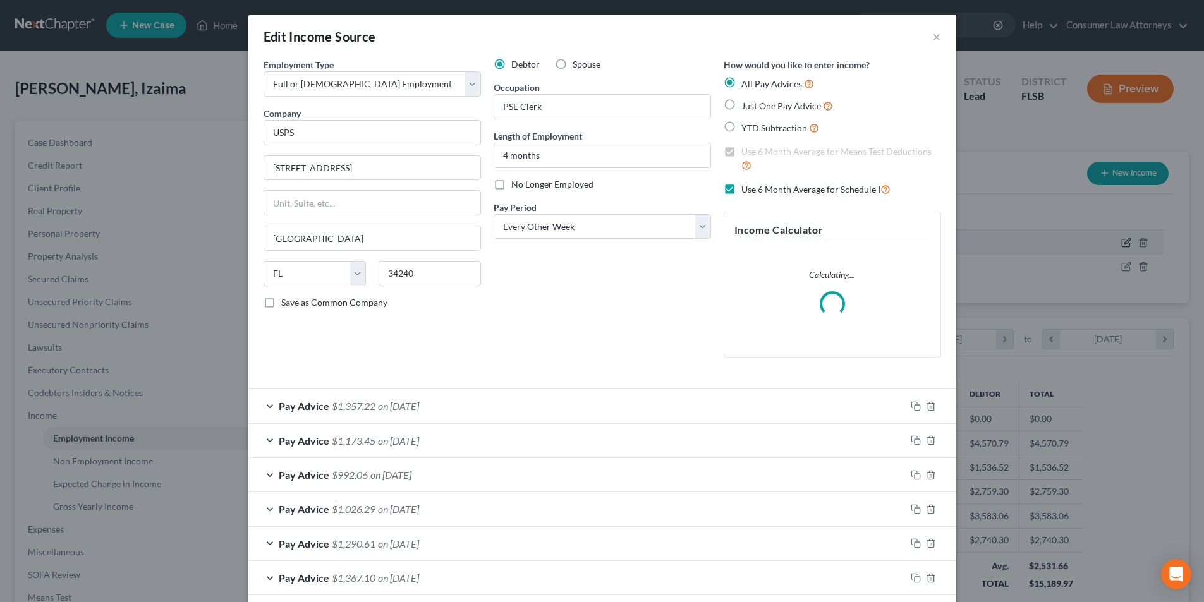
scroll to position [238, 501]
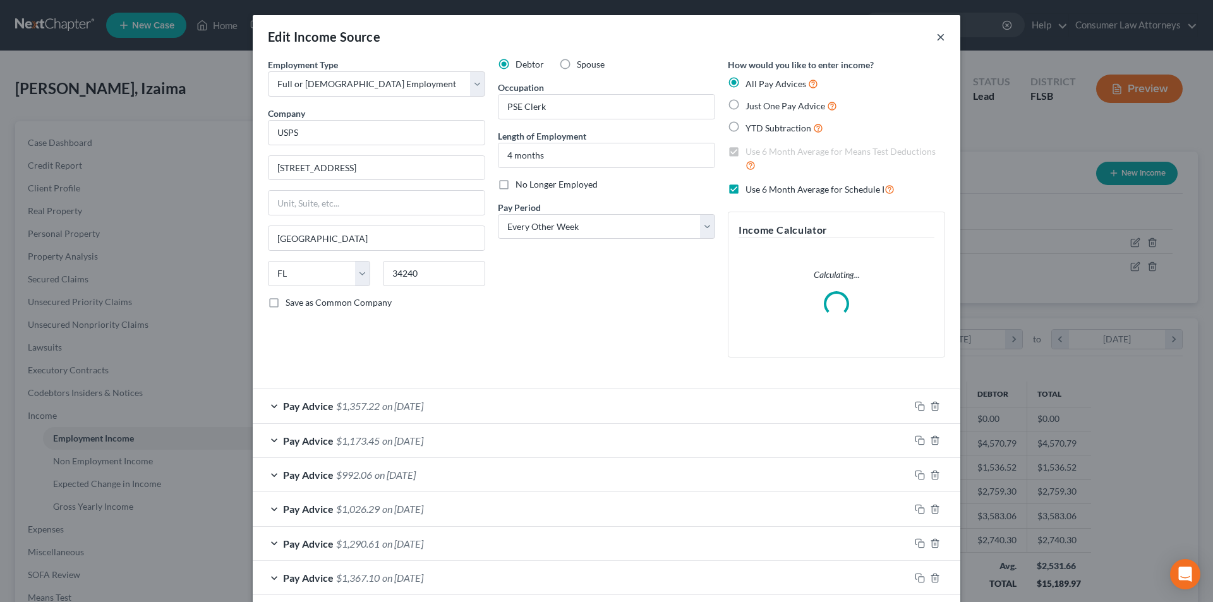
click at [938, 39] on button "×" at bounding box center [941, 36] width 9 height 15
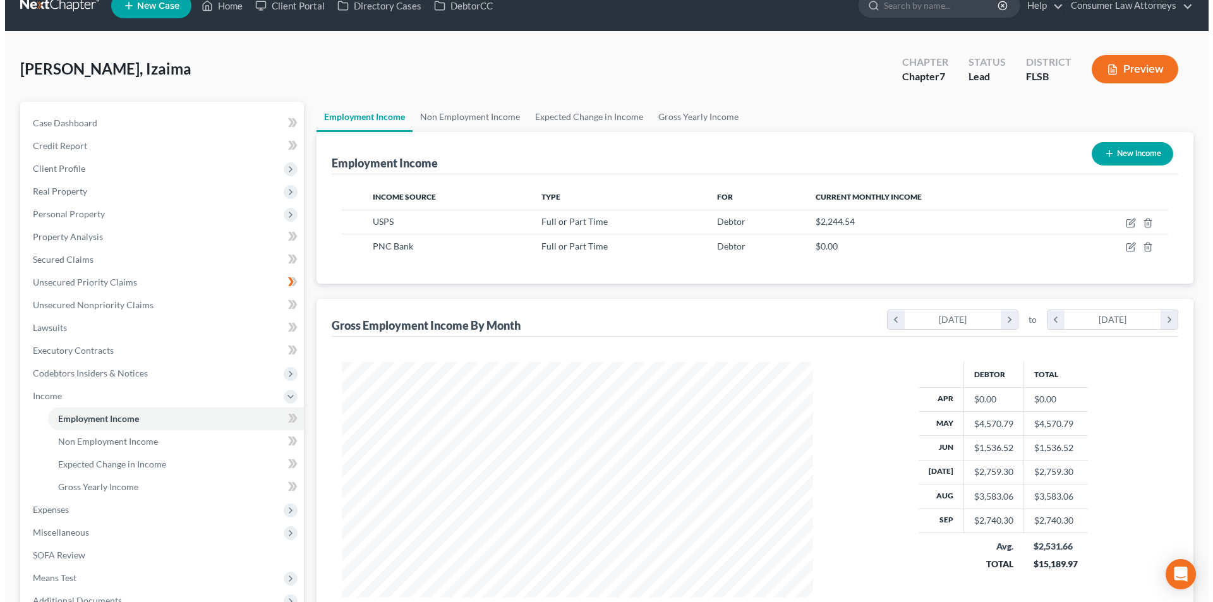
scroll to position [0, 0]
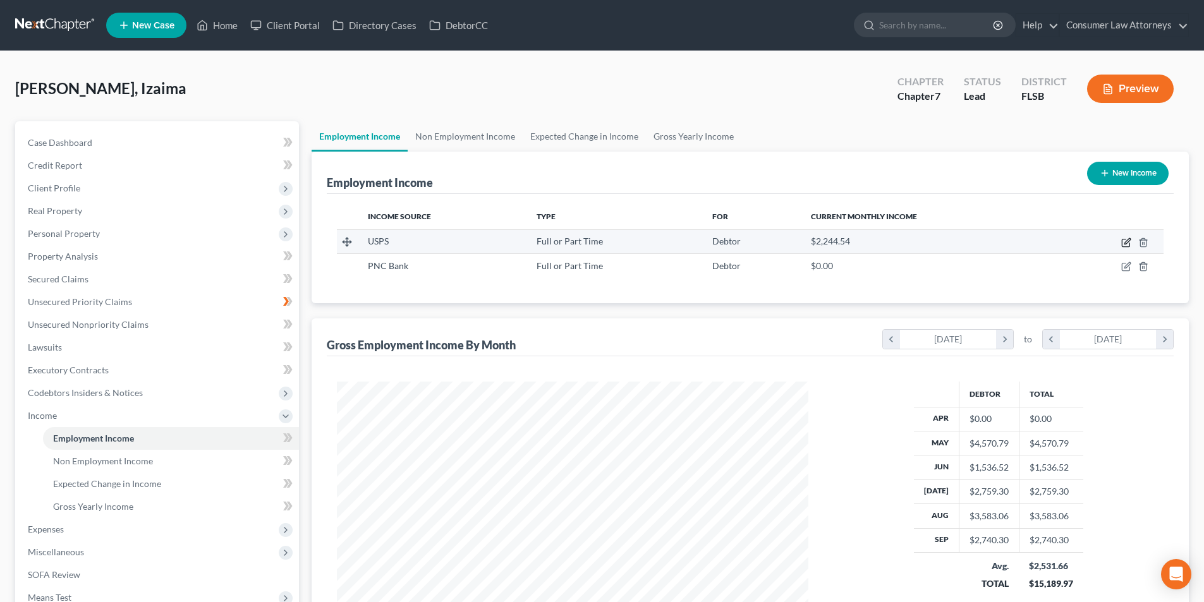
click at [1129, 243] on icon "button" at bounding box center [1126, 243] width 10 height 10
select select "0"
select select "9"
select select "2"
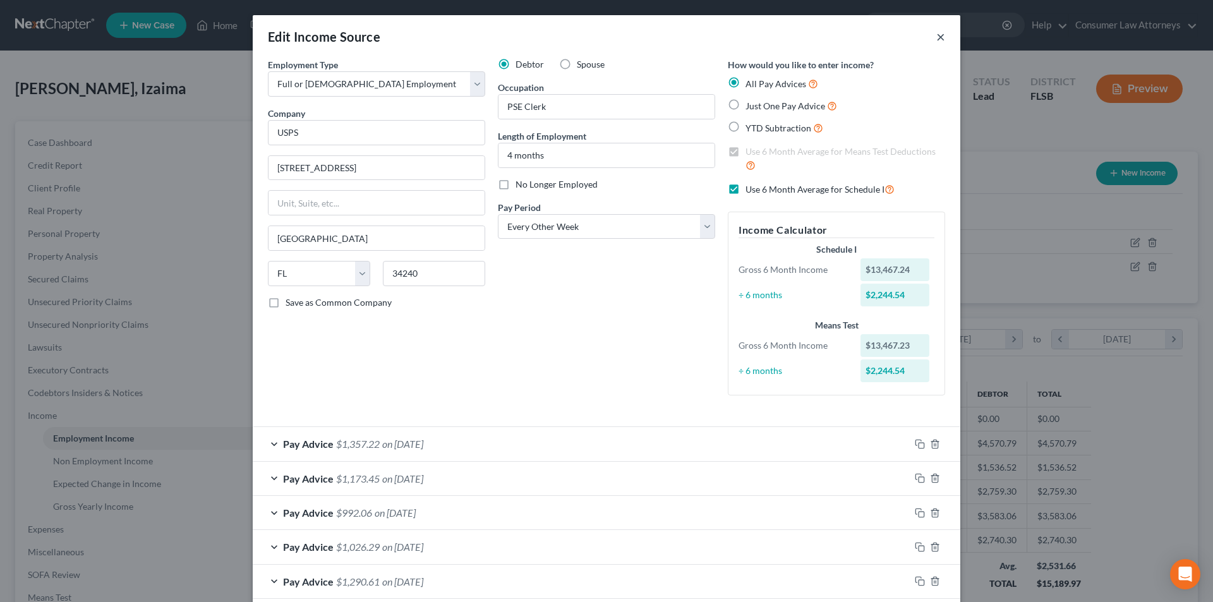
click at [937, 39] on button "×" at bounding box center [941, 36] width 9 height 15
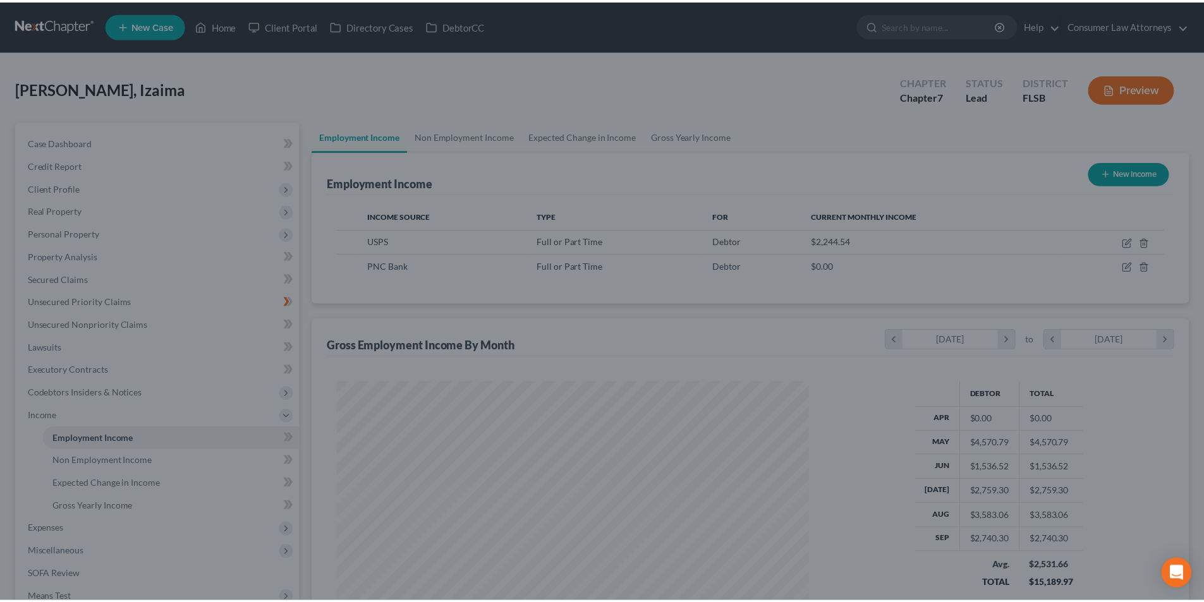
scroll to position [631747, 631486]
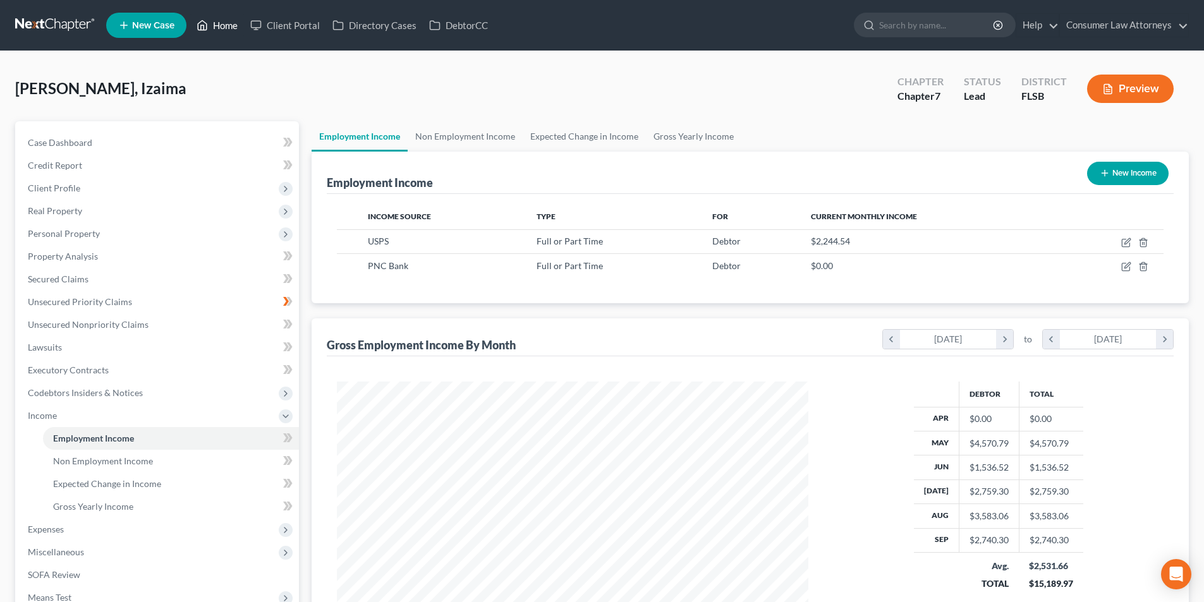
click at [217, 23] on link "Home" at bounding box center [217, 25] width 54 height 23
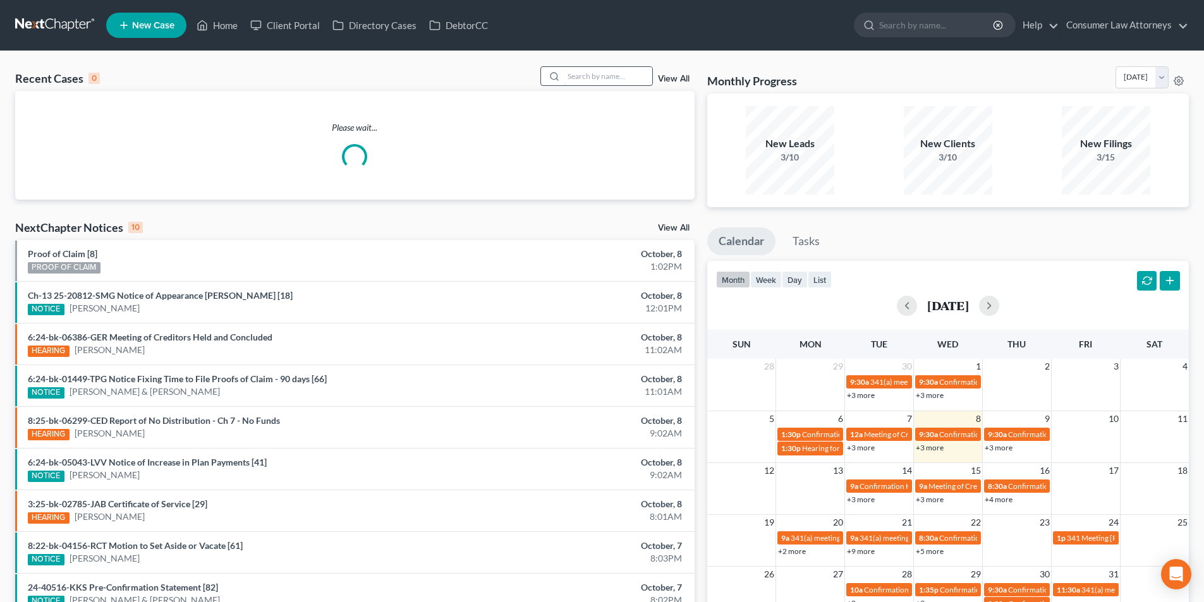
click at [636, 75] on input "search" at bounding box center [608, 76] width 88 height 18
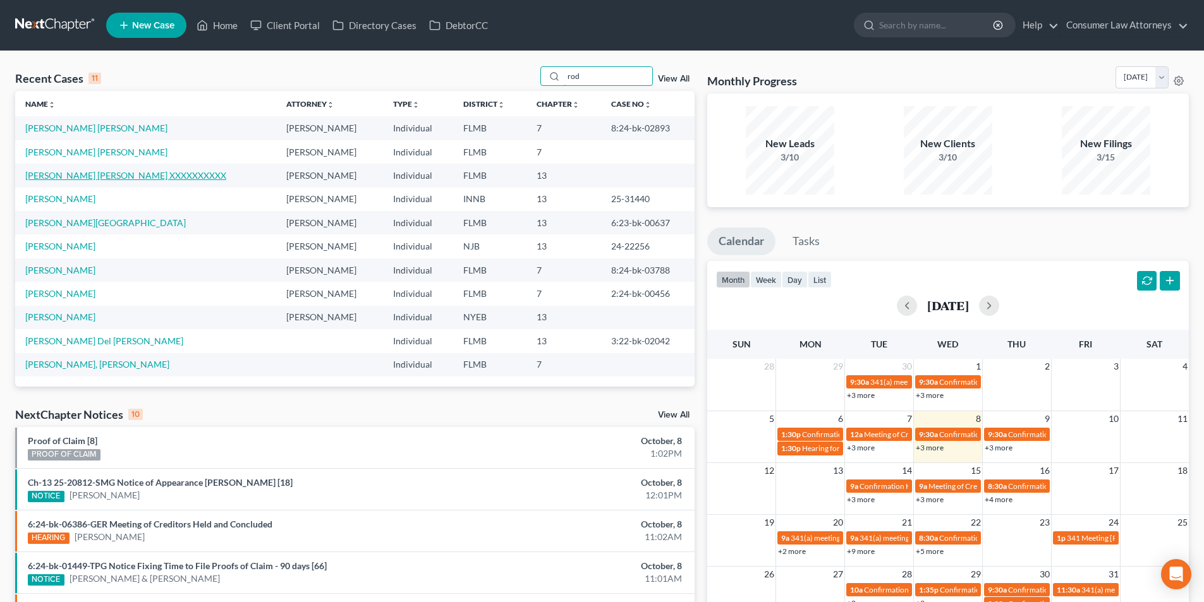
type input "rod"
click at [100, 177] on link "[PERSON_NAME] [PERSON_NAME] XXXXXXXXXX" at bounding box center [125, 175] width 201 height 11
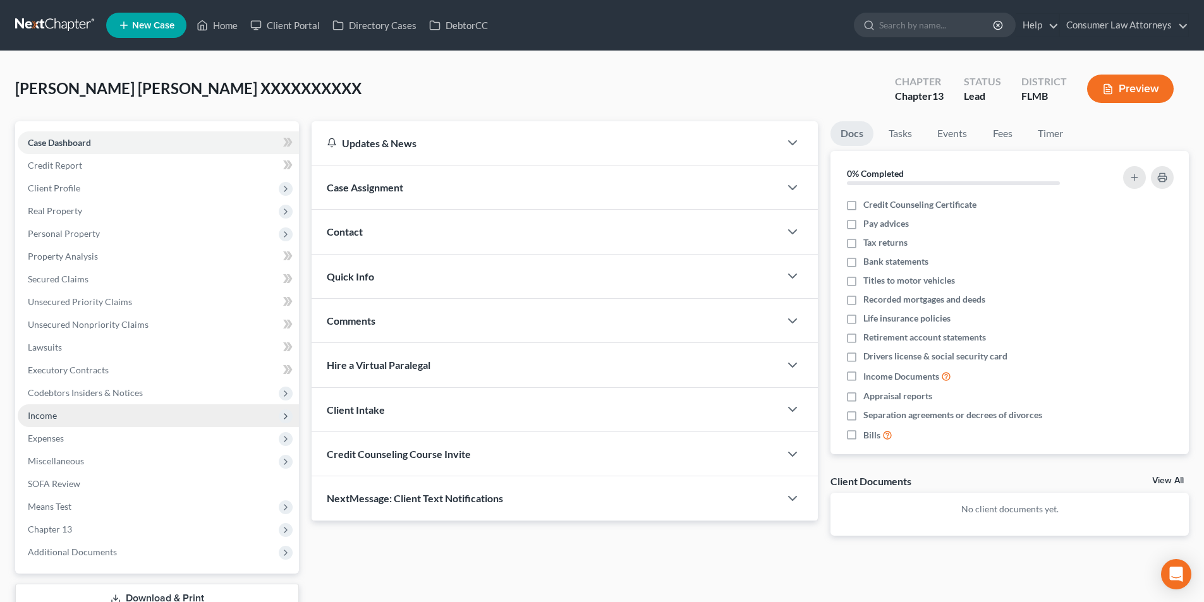
click at [52, 418] on span "Income" at bounding box center [42, 415] width 29 height 11
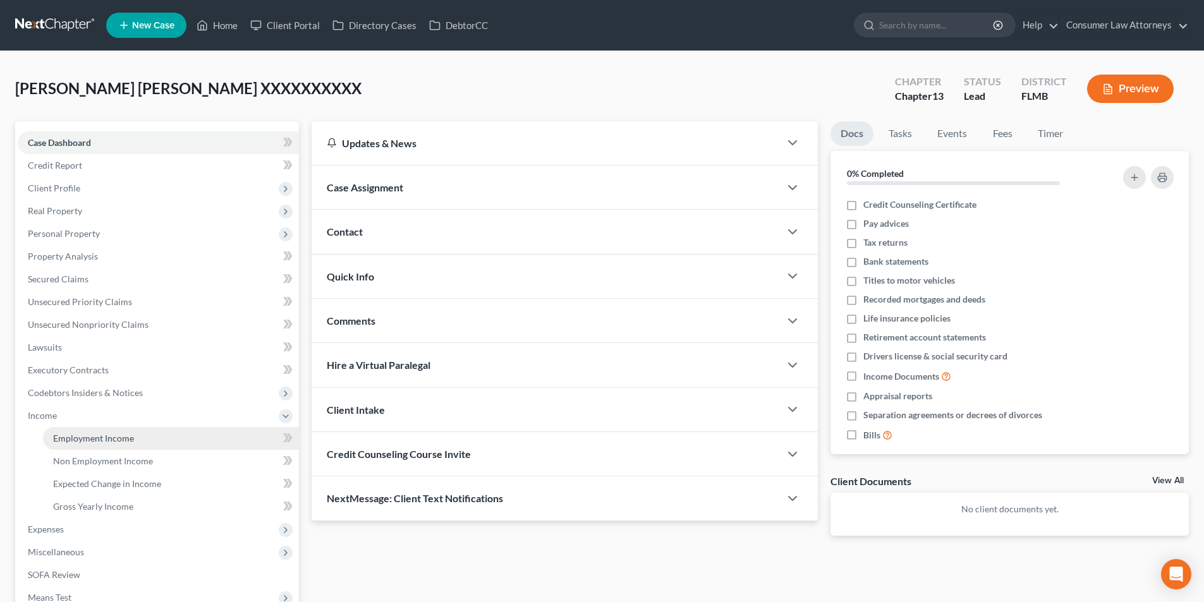
click at [94, 434] on span "Employment Income" at bounding box center [93, 438] width 81 height 11
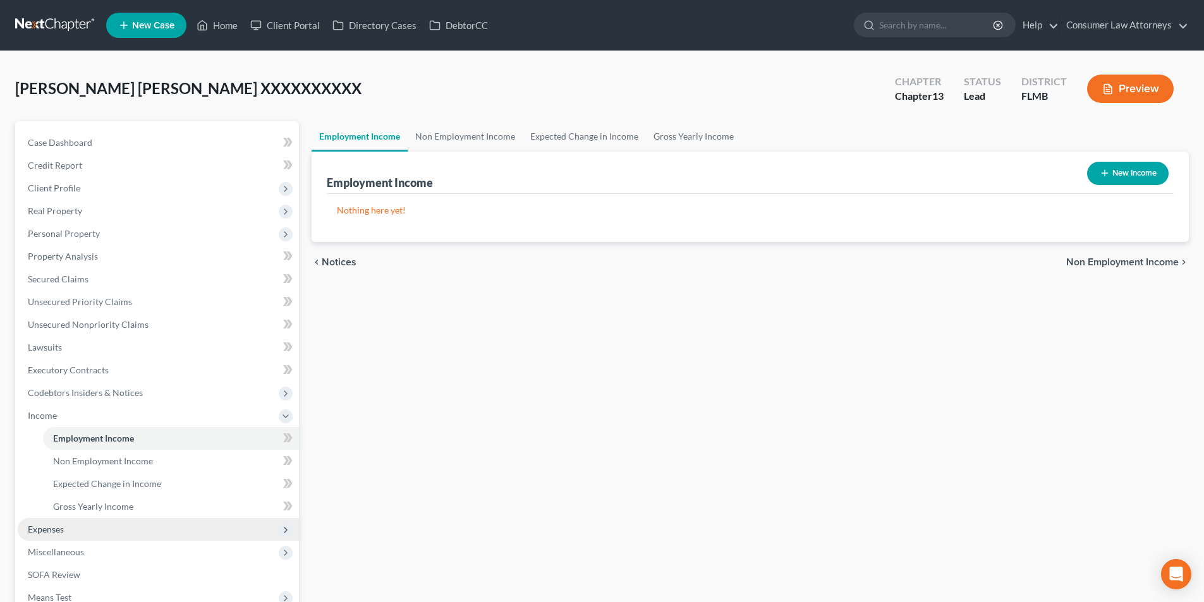
click at [61, 529] on span "Expenses" at bounding box center [46, 529] width 36 height 11
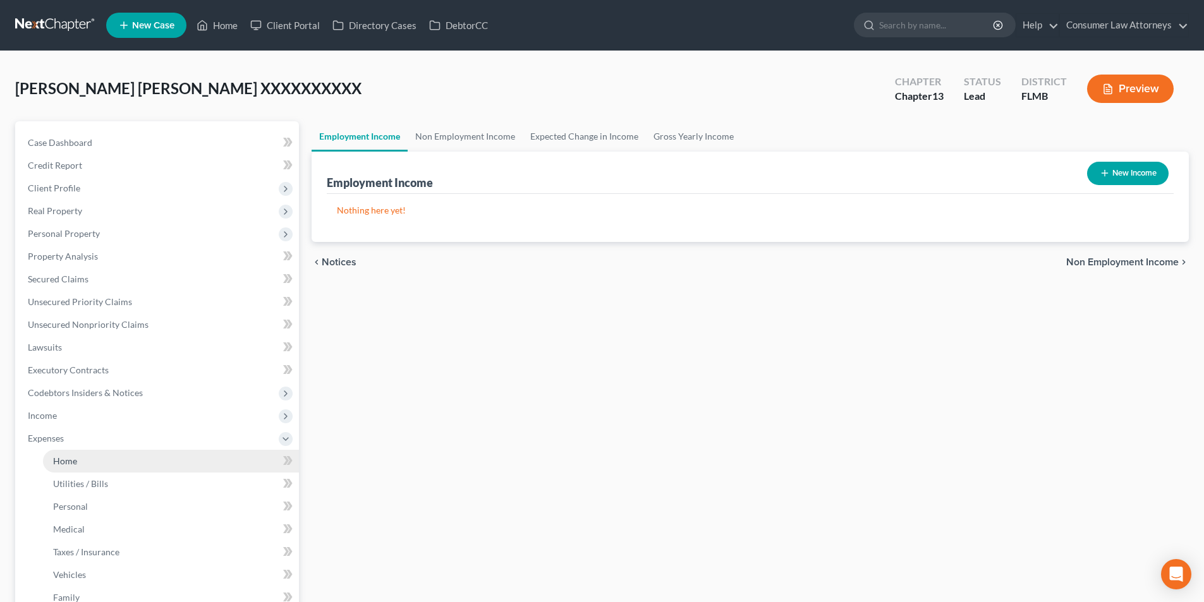
click at [69, 458] on span "Home" at bounding box center [65, 461] width 24 height 11
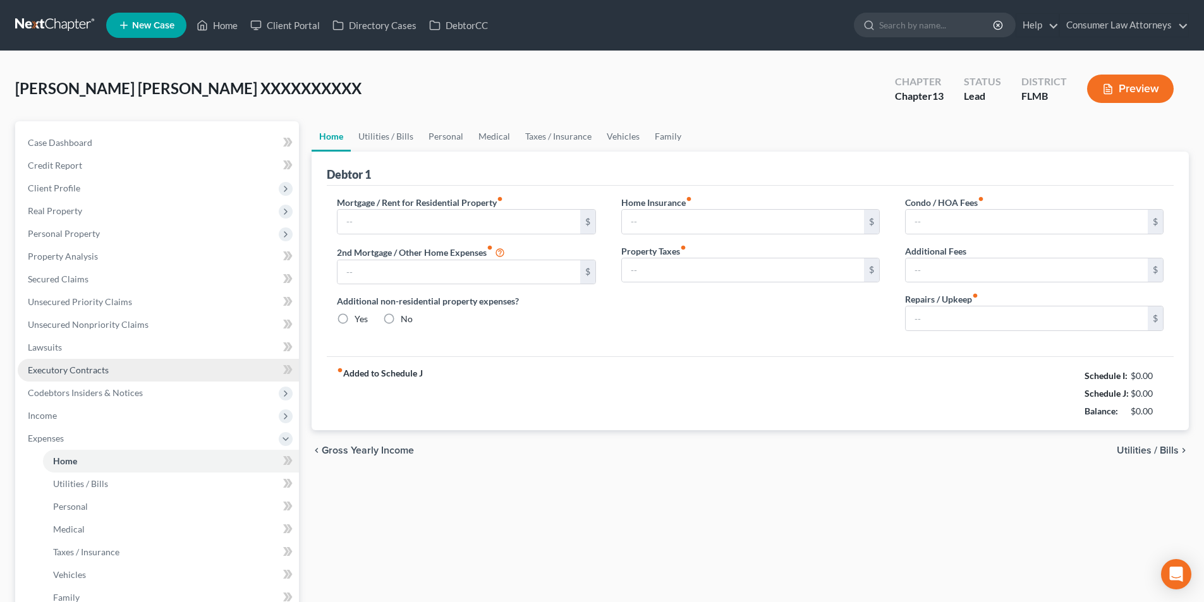
type input "0.00"
radio input "true"
type input "0.00"
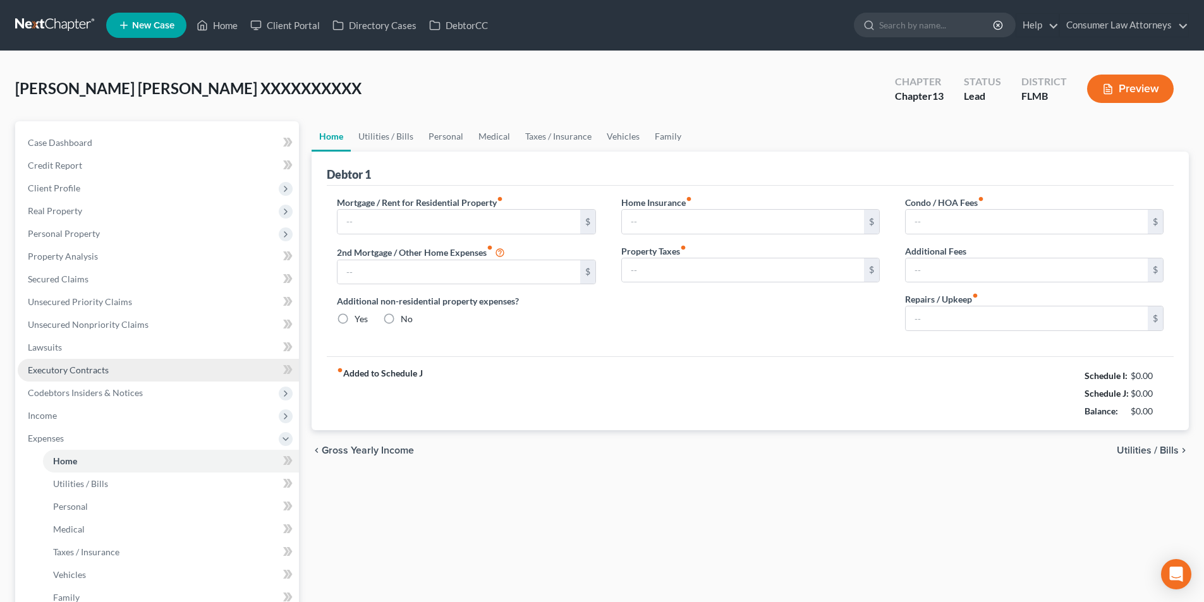
type input "0.00"
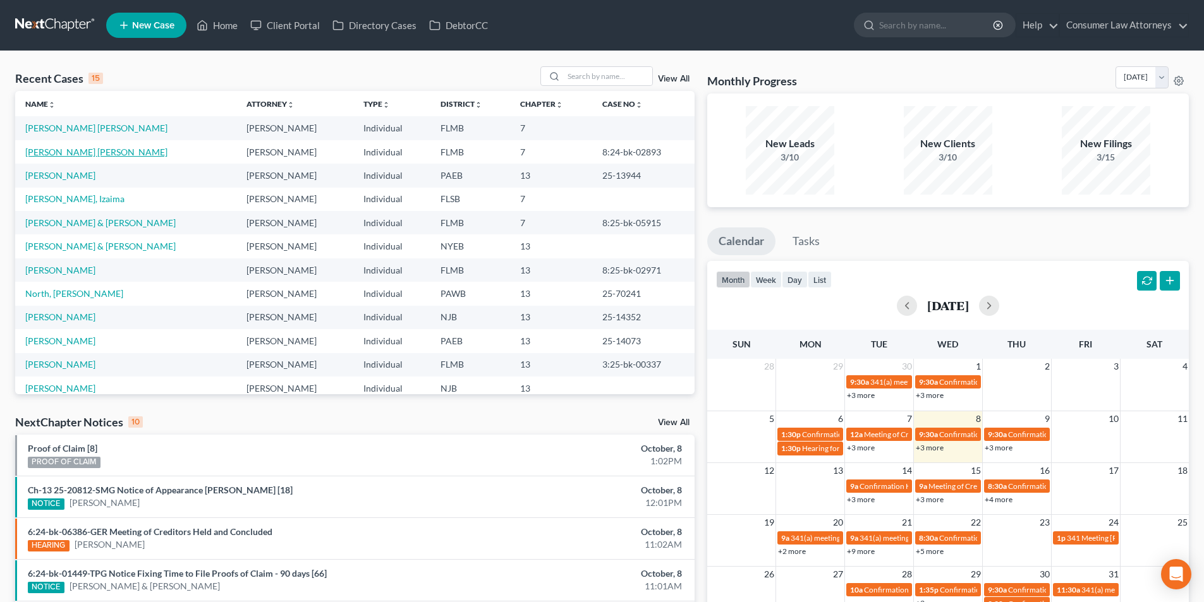
click at [109, 148] on link "[PERSON_NAME] [PERSON_NAME]" at bounding box center [96, 152] width 142 height 11
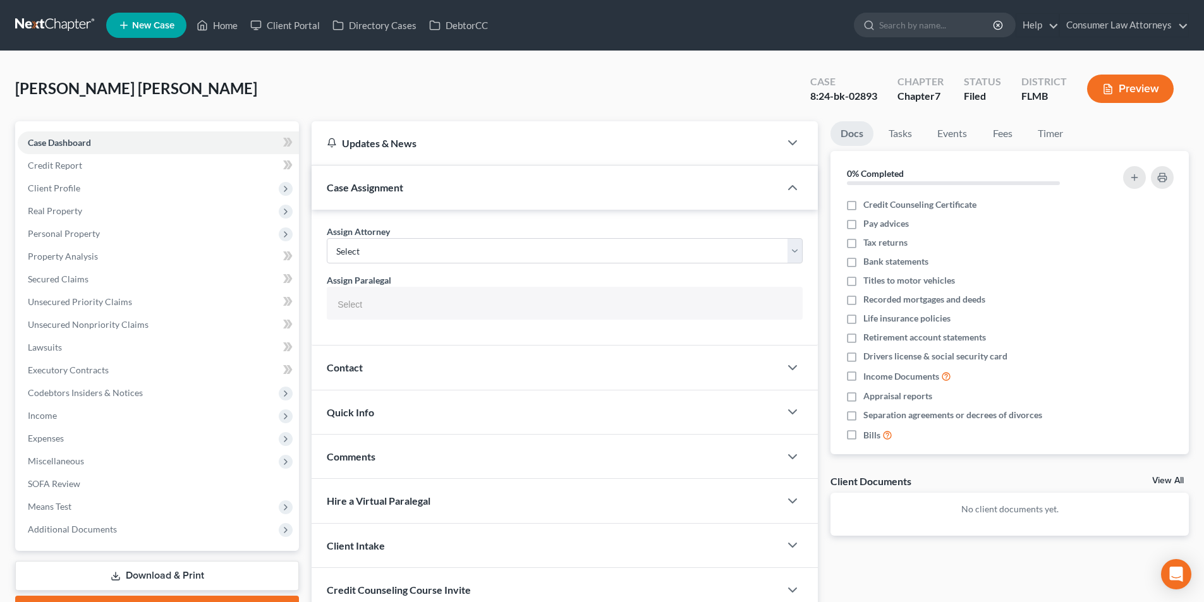
select select
click at [72, 418] on span "Income" at bounding box center [158, 415] width 281 height 23
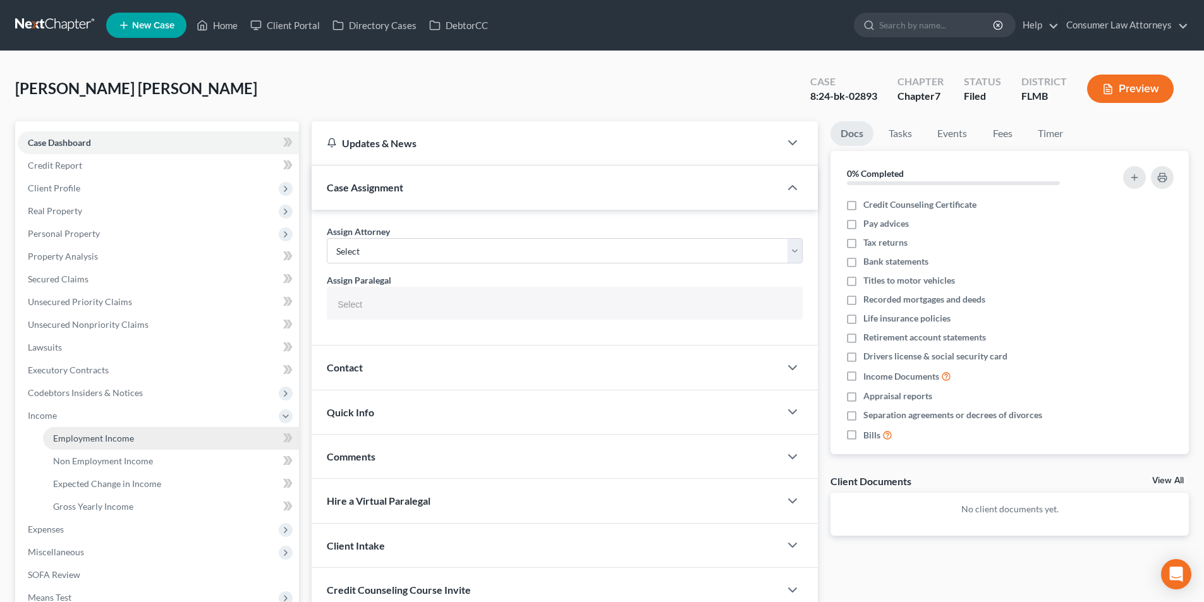
click at [125, 442] on span "Employment Income" at bounding box center [93, 438] width 81 height 11
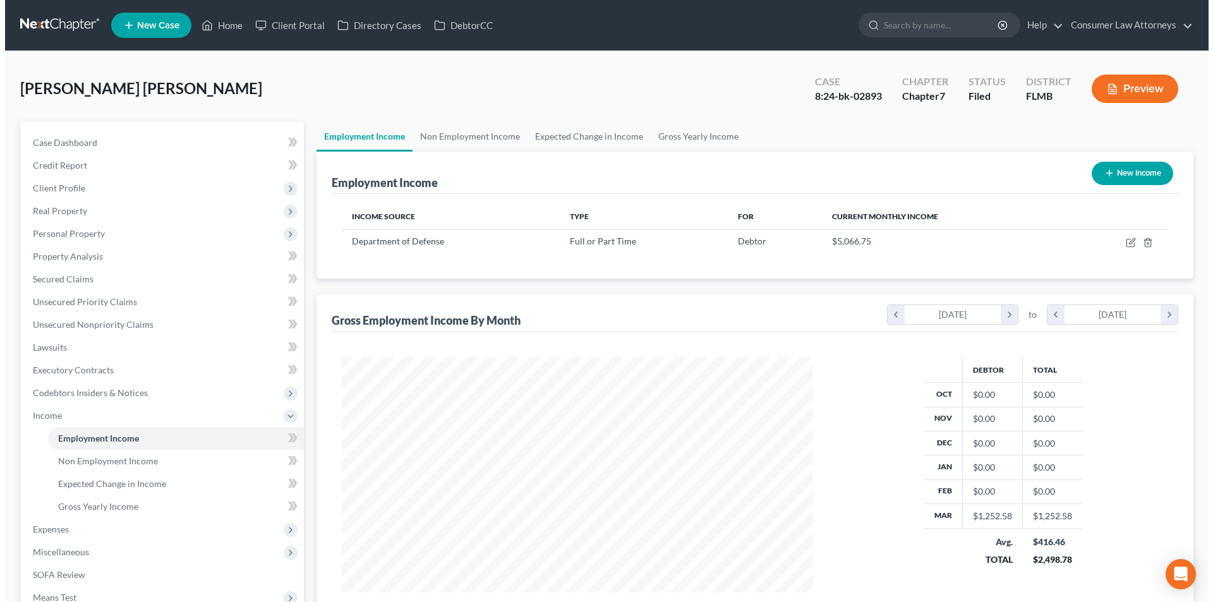
scroll to position [236, 497]
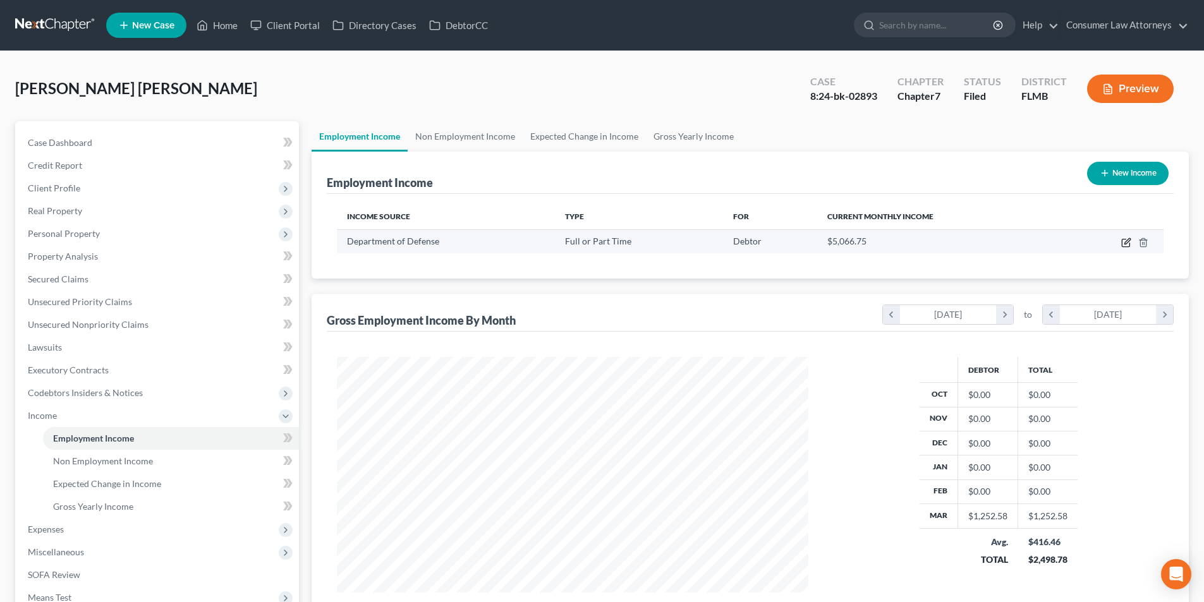
click at [1127, 241] on icon "button" at bounding box center [1127, 241] width 6 height 6
select select "0"
select select "8"
select select "2"
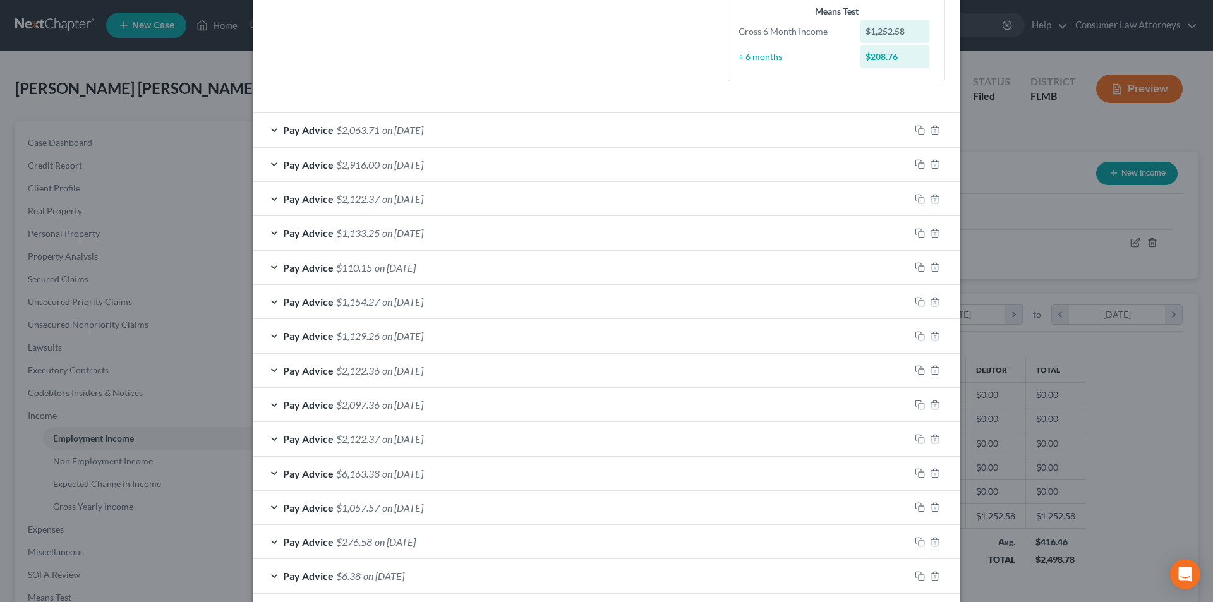
scroll to position [377, 0]
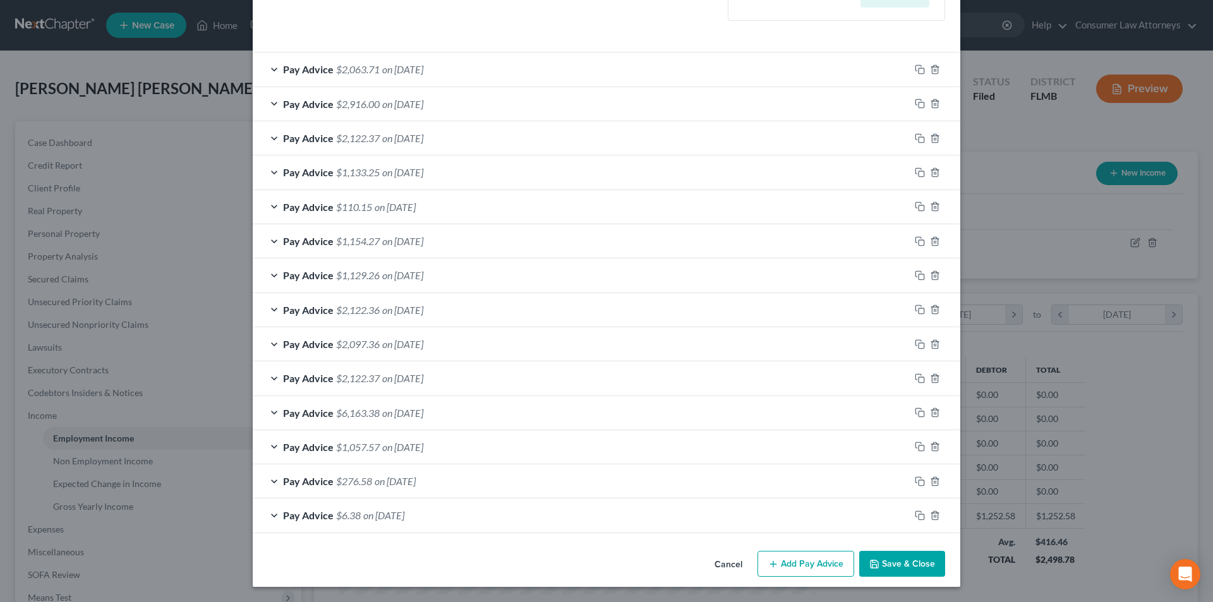
click at [272, 514] on div "Pay Advice $6.38 on 03/09/2025" at bounding box center [581, 515] width 657 height 33
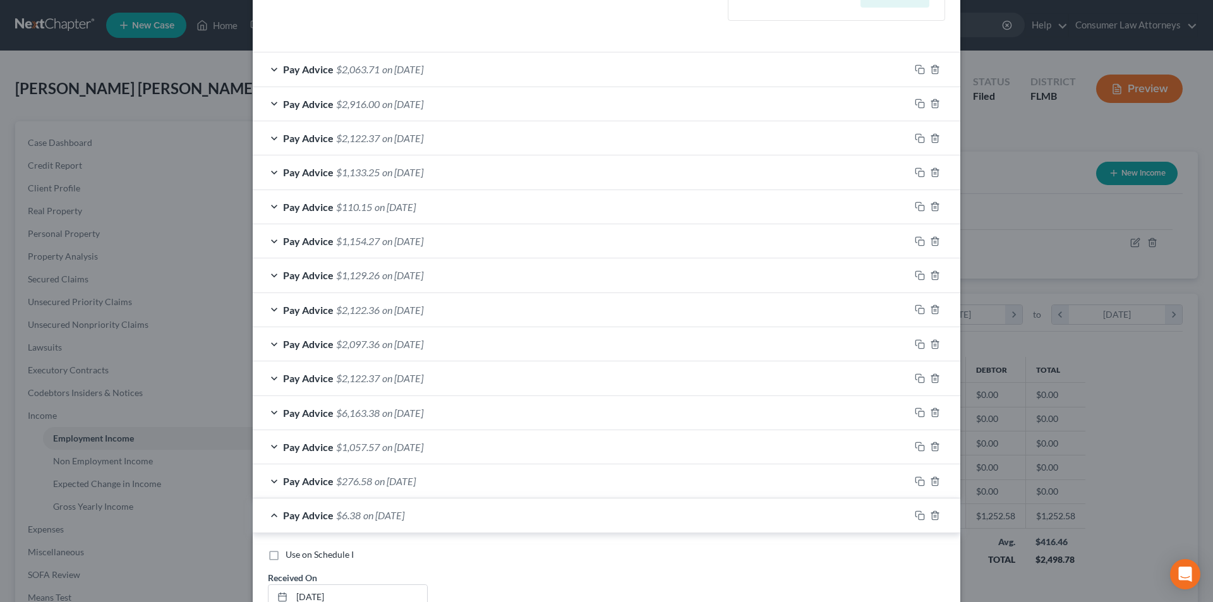
click at [275, 483] on div "Pay Advice $276.58 on 03/14/2025" at bounding box center [581, 481] width 657 height 33
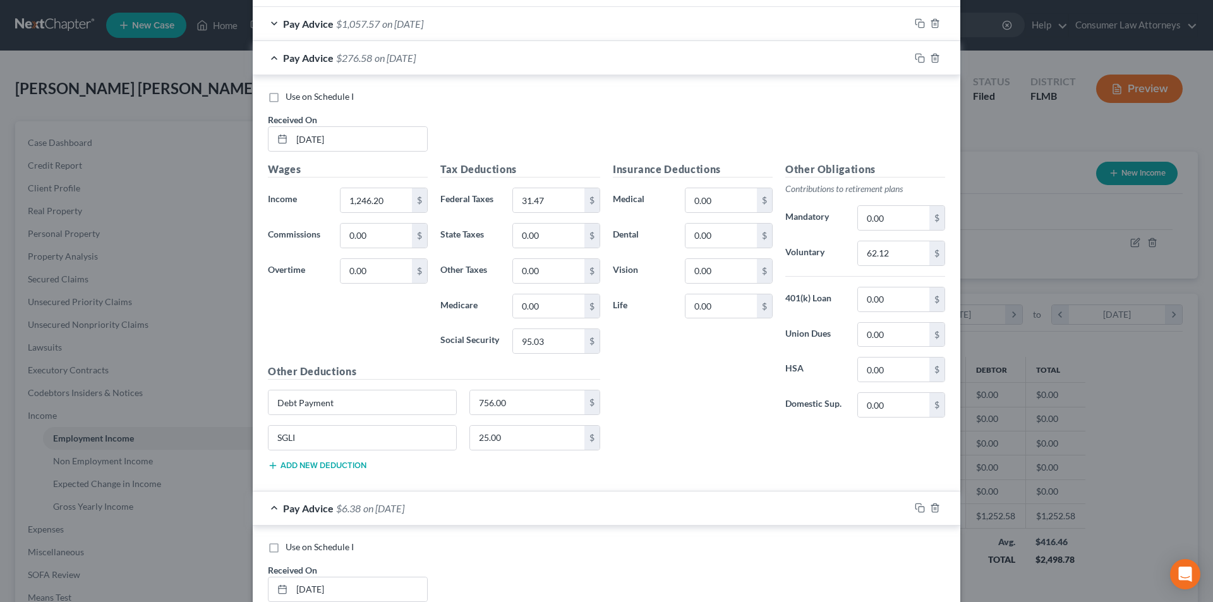
scroll to position [858, 0]
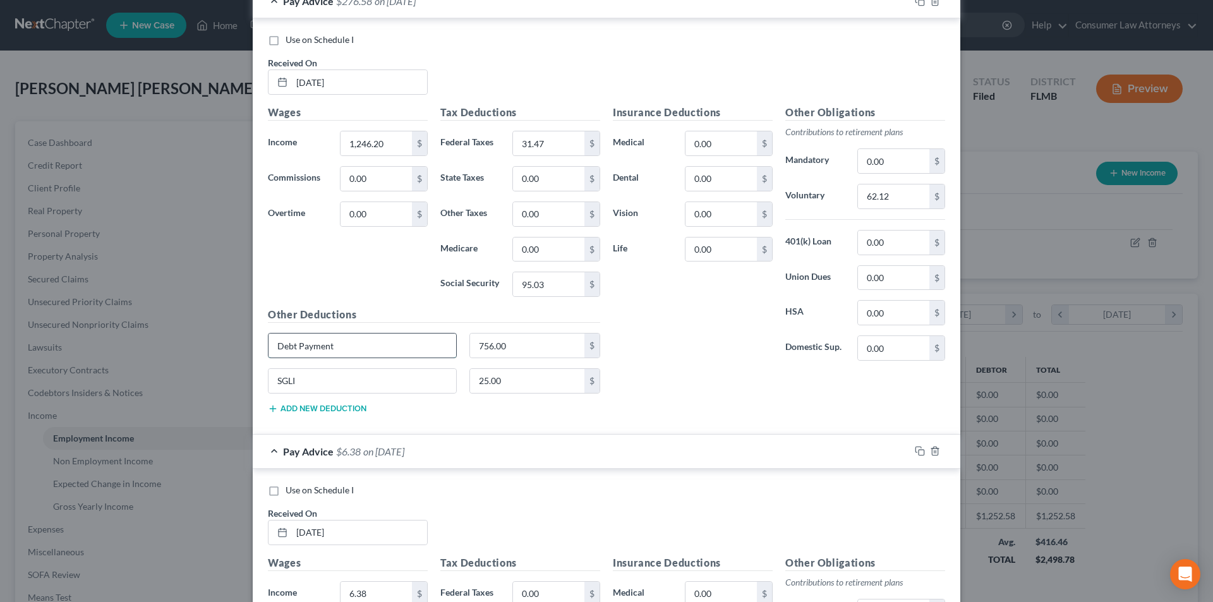
drag, startPoint x: 327, startPoint y: 348, endPoint x: 268, endPoint y: 348, distance: 58.8
click at [269, 348] on input "Debt Payment" at bounding box center [363, 346] width 188 height 24
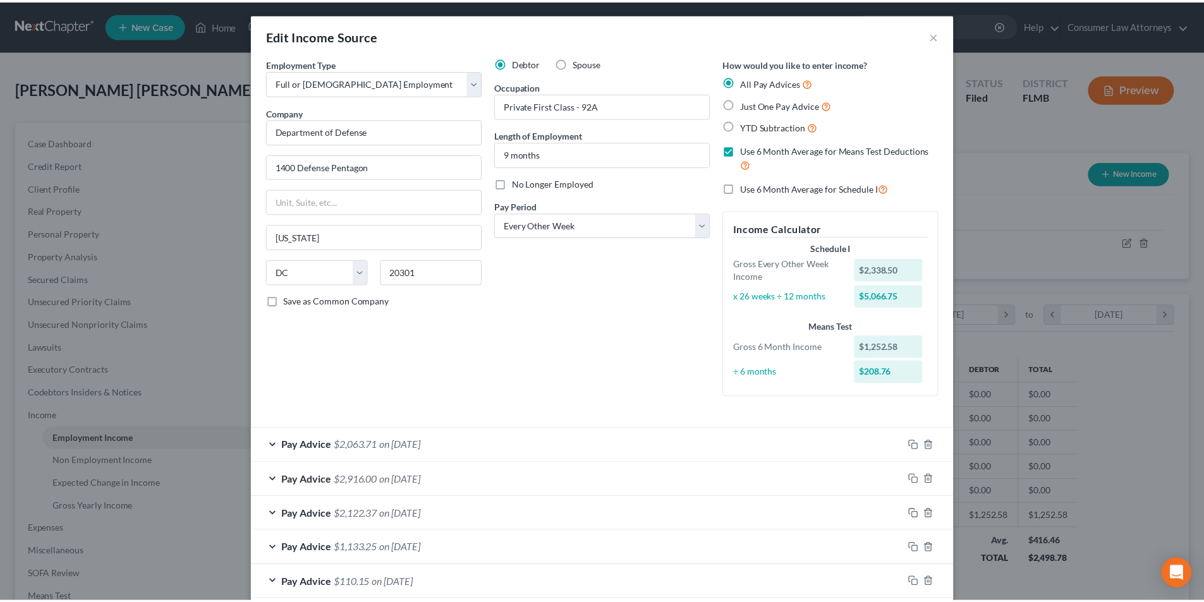
scroll to position [0, 0]
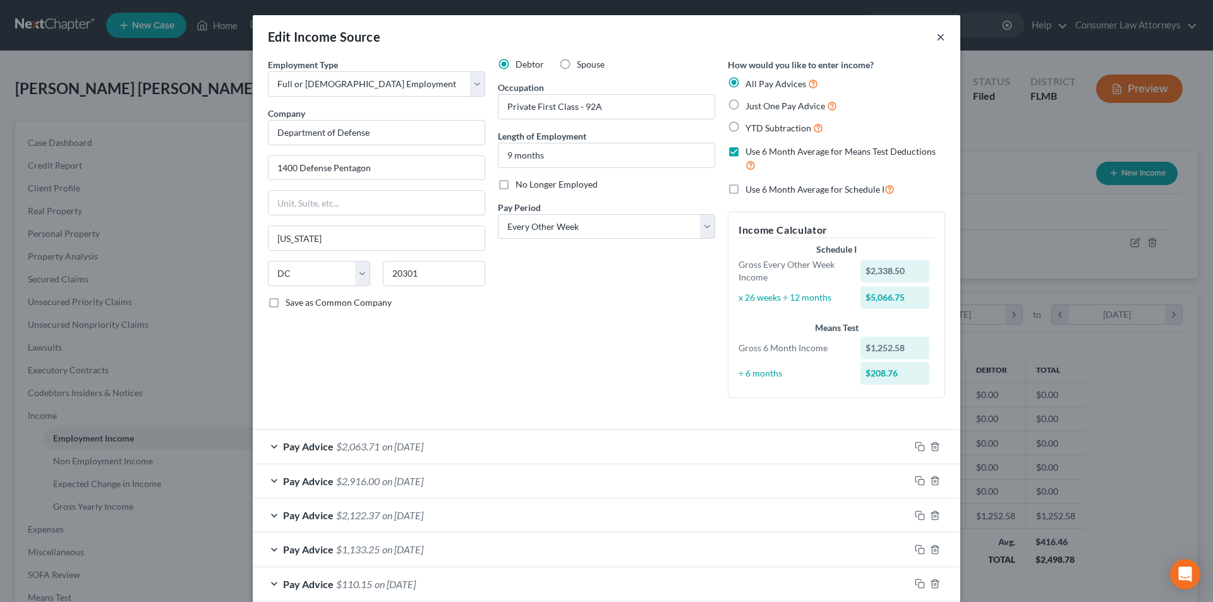
click at [937, 36] on button "×" at bounding box center [941, 36] width 9 height 15
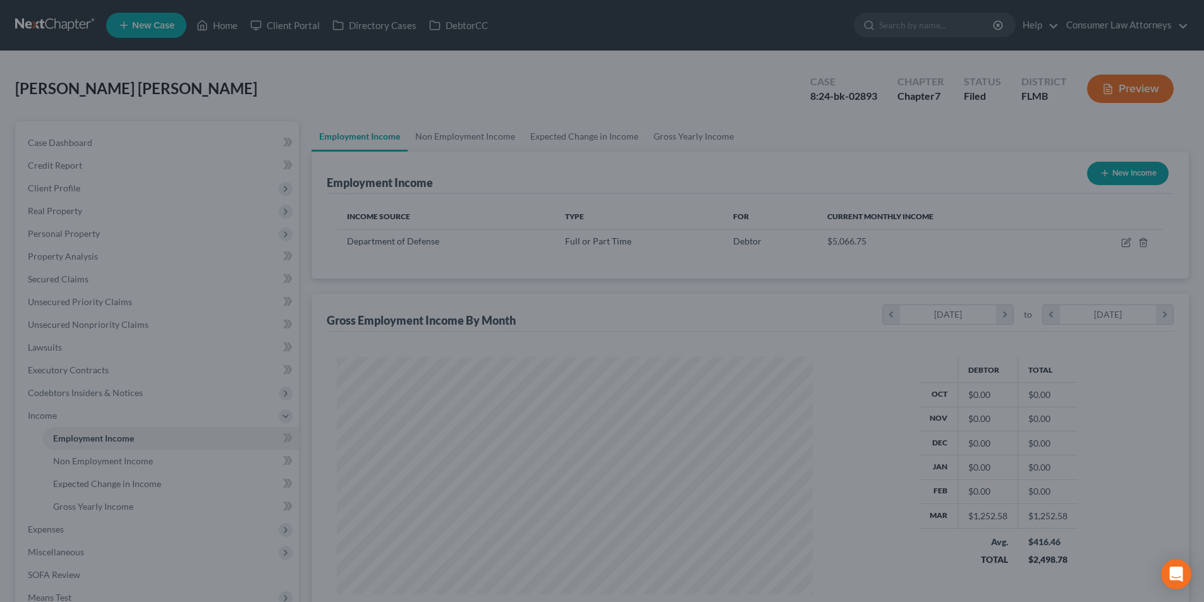
scroll to position [631747, 631486]
